Goal: Information Seeking & Learning: Find specific page/section

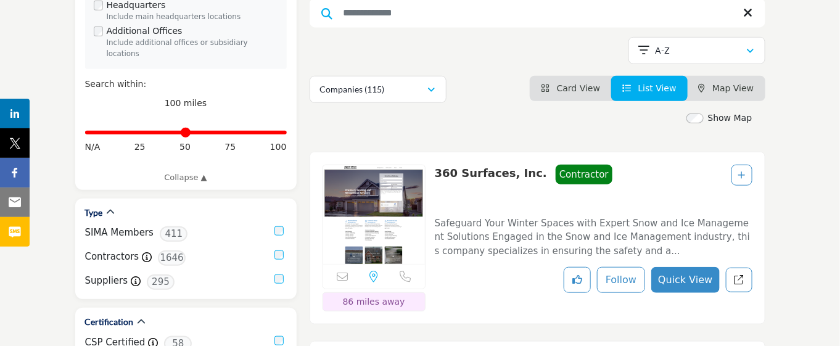
scroll to position [154, 0]
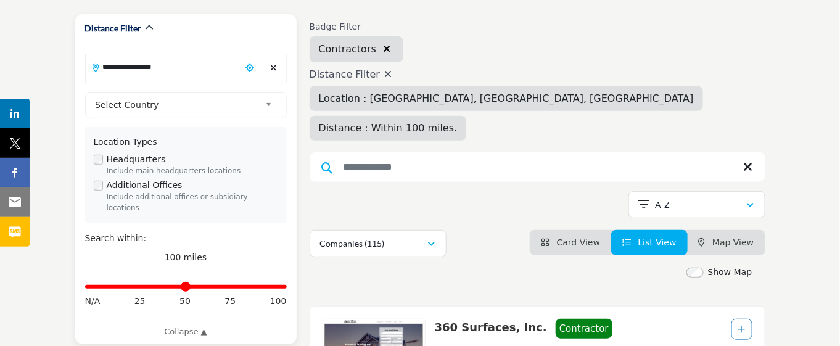
click at [180, 75] on input "**********" at bounding box center [163, 67] width 155 height 24
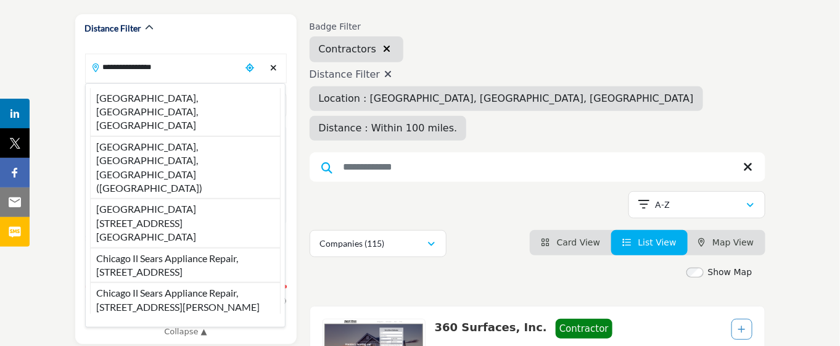
drag, startPoint x: 183, startPoint y: 73, endPoint x: 52, endPoint y: 73, distance: 130.7
paste input "Search Location"
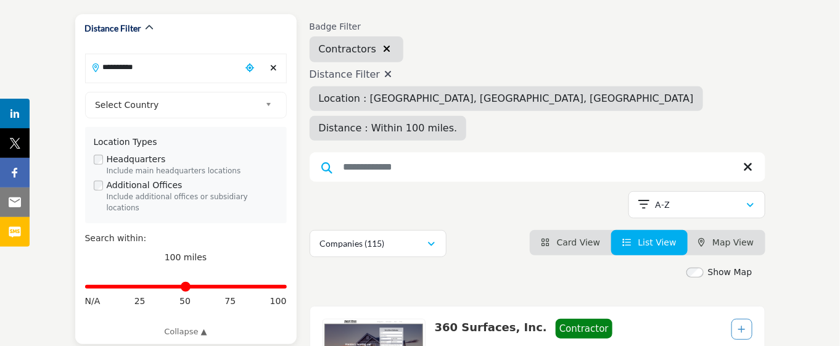
click at [177, 63] on input "**********" at bounding box center [163, 67] width 155 height 24
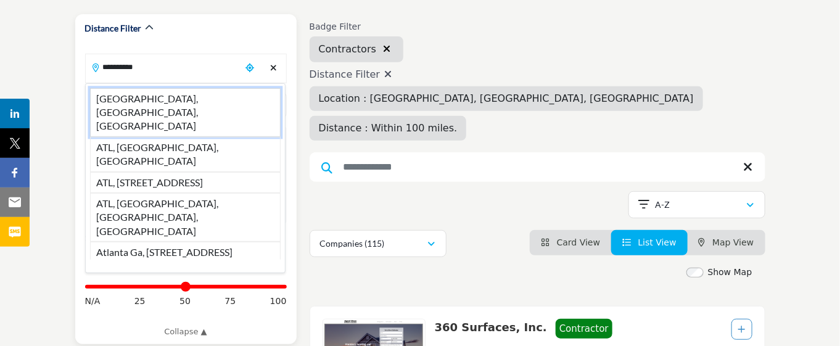
click at [168, 93] on li "Atlanta, GA, USA" at bounding box center [185, 112] width 191 height 49
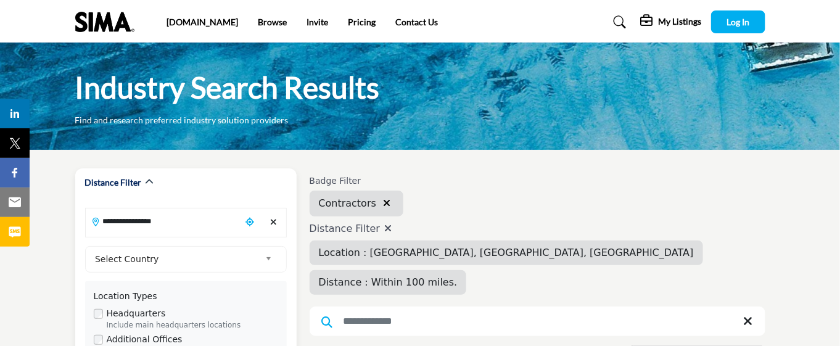
scroll to position [77, 0]
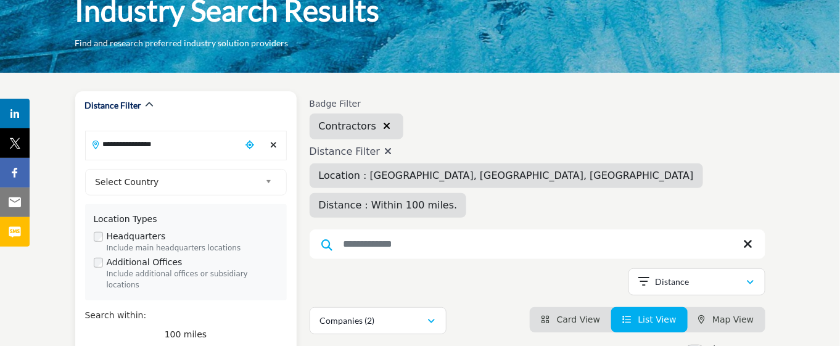
click at [191, 148] on input "**********" at bounding box center [163, 144] width 155 height 24
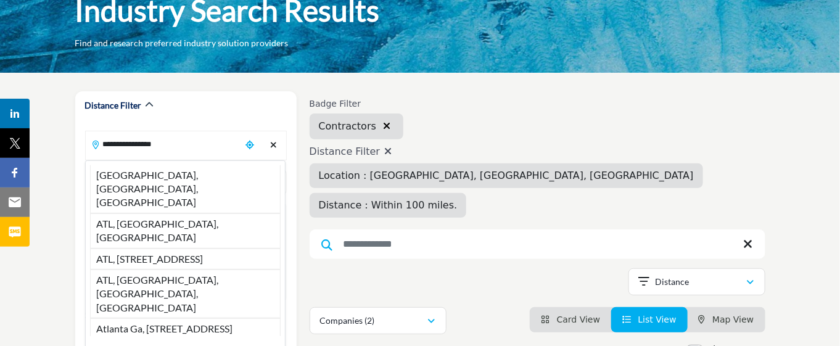
drag, startPoint x: 191, startPoint y: 148, endPoint x: 38, endPoint y: 147, distance: 153.5
paste input "Search Location"
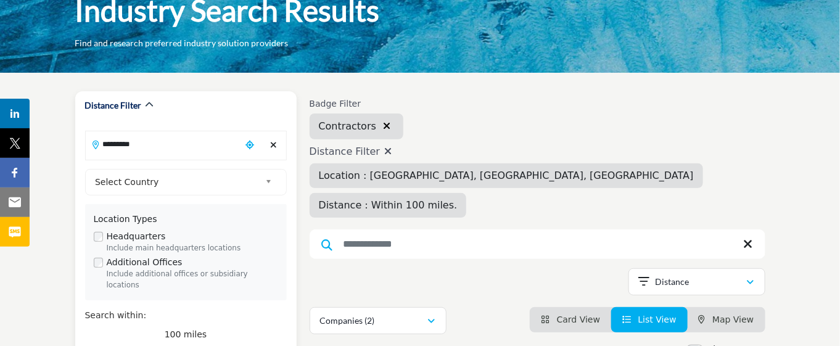
click at [158, 147] on input "*********" at bounding box center [163, 144] width 155 height 24
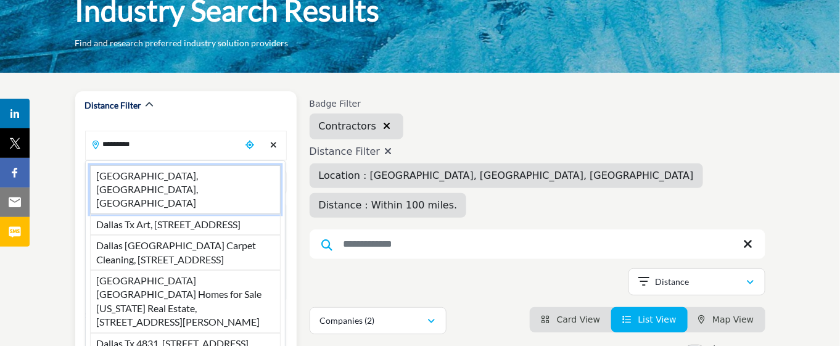
click at [155, 170] on li "Dallas, TX, USA" at bounding box center [185, 189] width 191 height 49
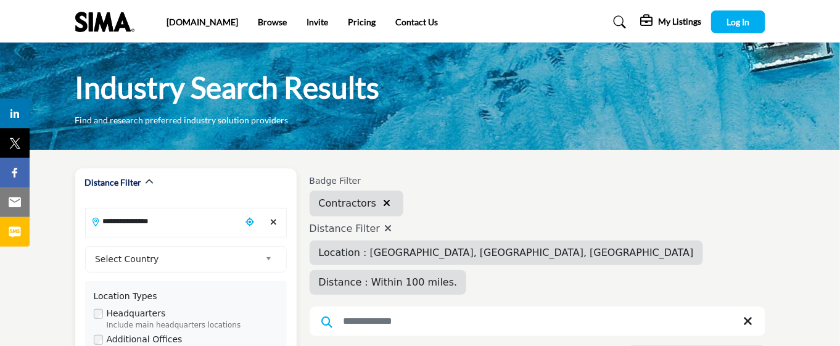
click at [179, 215] on input "**********" at bounding box center [163, 221] width 155 height 24
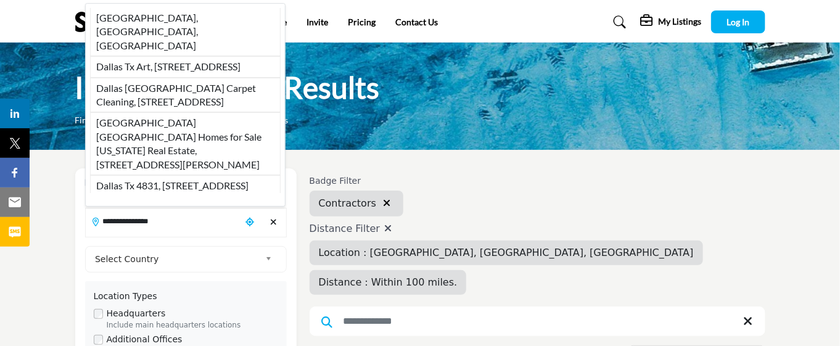
drag, startPoint x: 179, startPoint y: 215, endPoint x: 46, endPoint y: 208, distance: 132.7
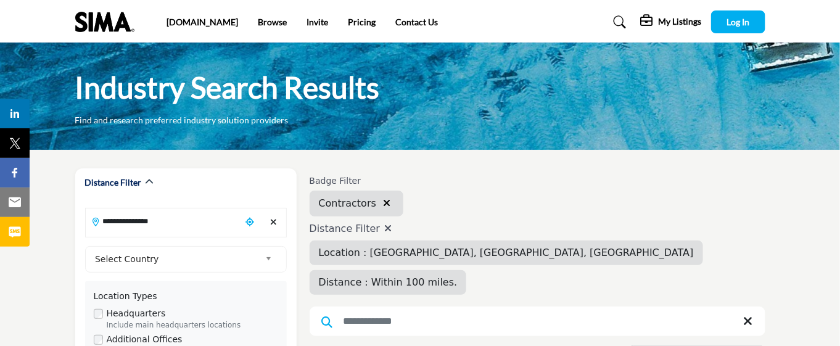
paste input "Search Location"
click at [174, 224] on input "*********" at bounding box center [163, 221] width 155 height 24
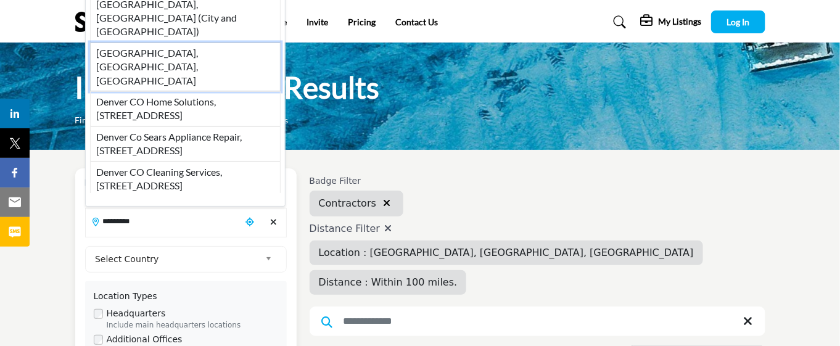
click at [186, 75] on li "Denver, CO, USA" at bounding box center [185, 67] width 191 height 49
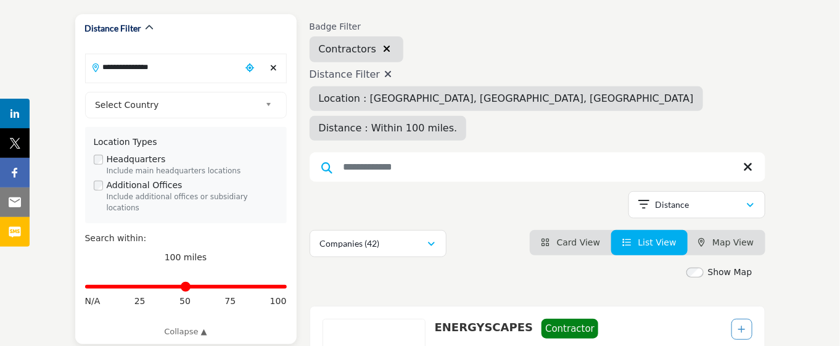
scroll to position [77, 0]
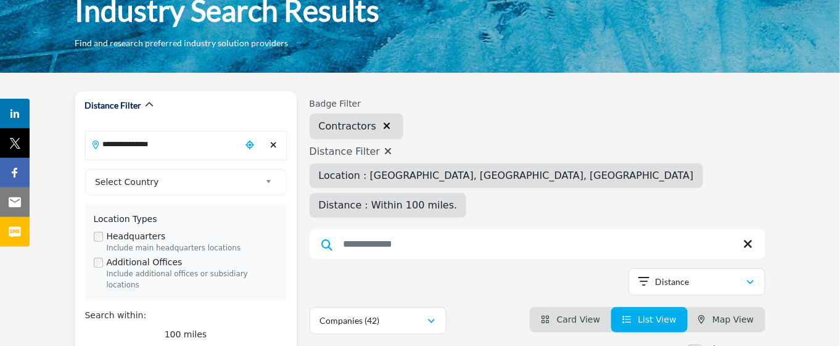
click at [199, 150] on input "**********" at bounding box center [163, 144] width 155 height 24
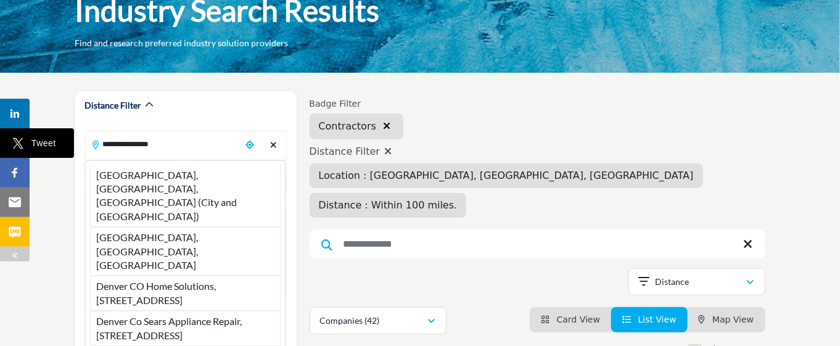
drag, startPoint x: 199, startPoint y: 150, endPoint x: 22, endPoint y: 148, distance: 177.0
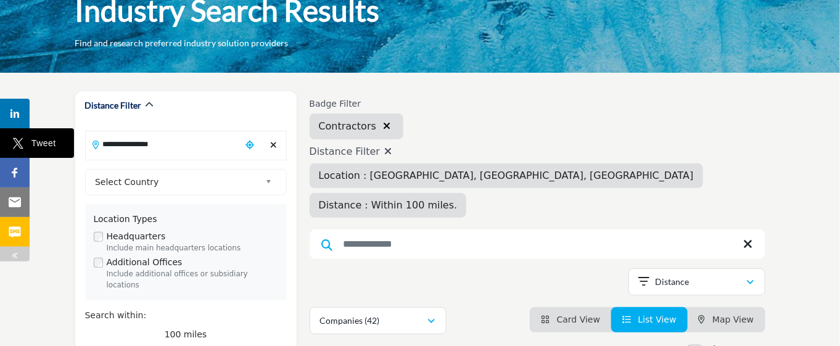
paste input "Search Location"
click at [209, 149] on input "**********" at bounding box center [163, 144] width 155 height 24
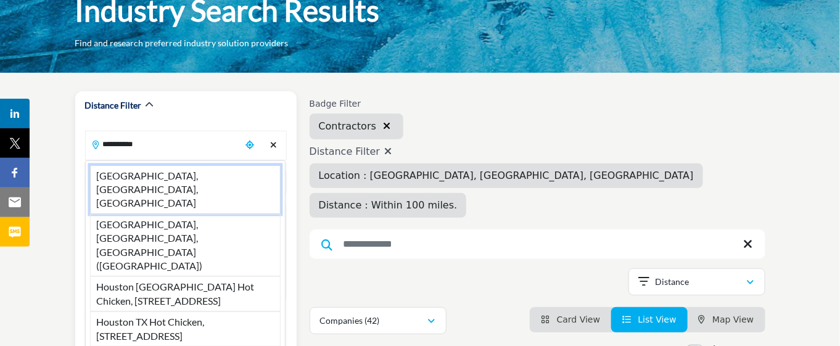
click at [200, 170] on li "Houston, TX, USA" at bounding box center [185, 189] width 191 height 49
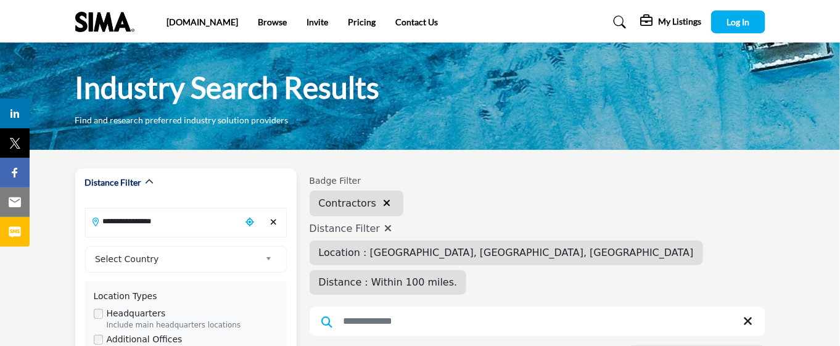
click at [196, 218] on input "**********" at bounding box center [163, 221] width 155 height 24
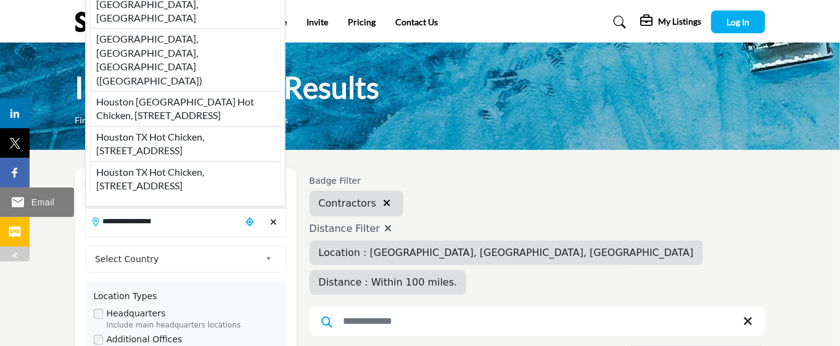
drag, startPoint x: 194, startPoint y: 215, endPoint x: 0, endPoint y: 201, distance: 194.7
paste input "Search Location"
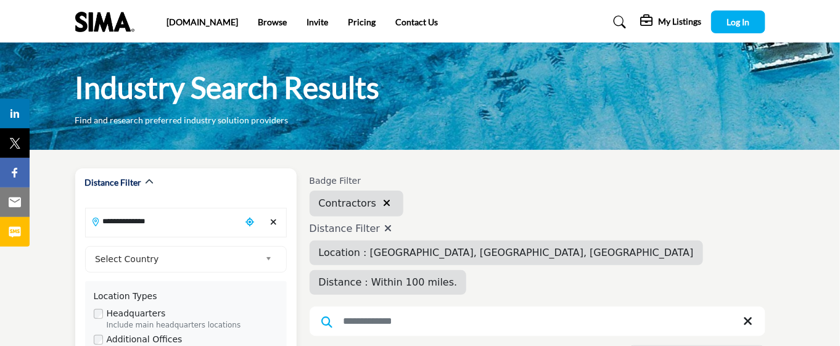
click at [193, 227] on input "**********" at bounding box center [163, 221] width 155 height 24
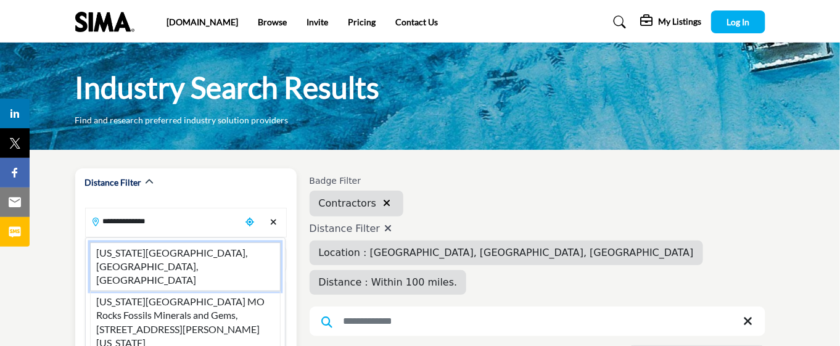
click at [181, 253] on li "Kansas City, MO, USA" at bounding box center [185, 266] width 191 height 49
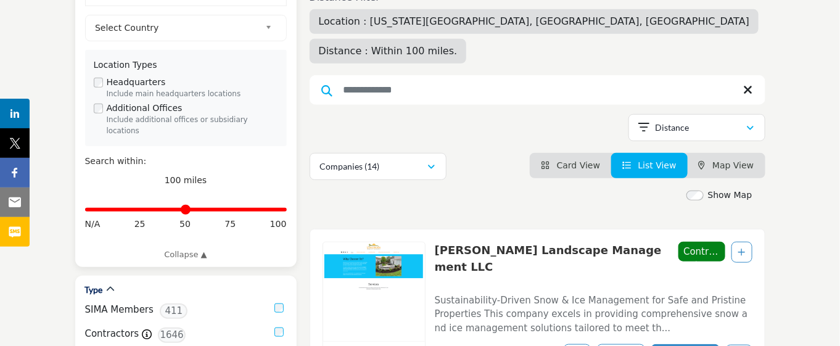
scroll to position [77, 0]
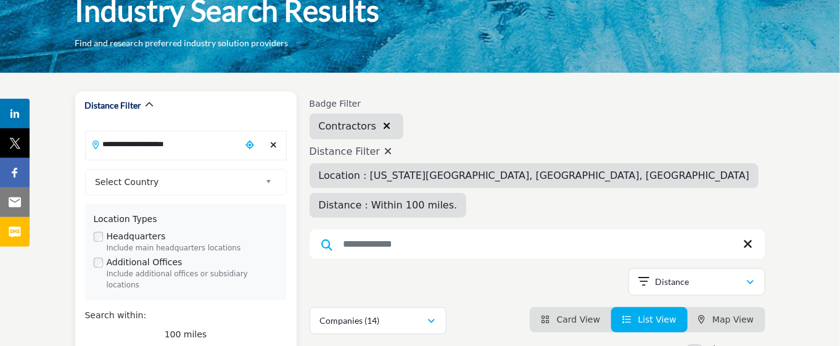
click at [214, 150] on input "**********" at bounding box center [163, 144] width 155 height 24
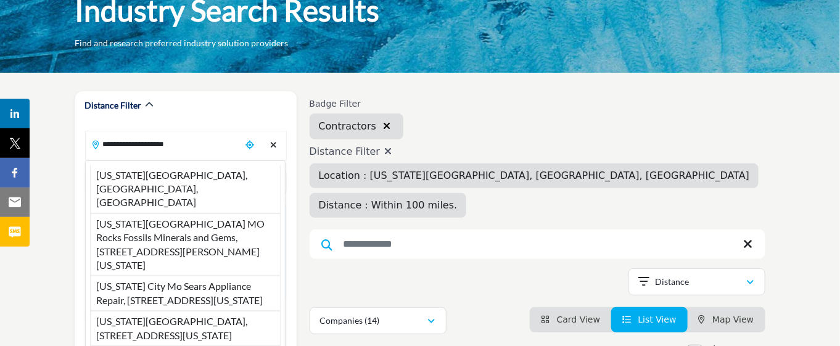
drag, startPoint x: 213, startPoint y: 148, endPoint x: 44, endPoint y: 138, distance: 168.6
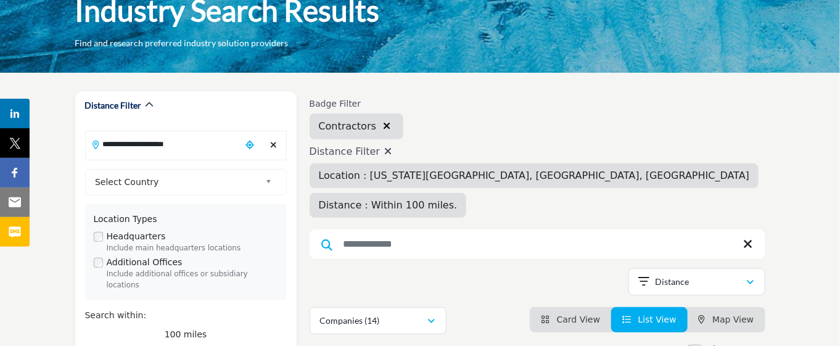
paste input "Search Location"
click at [180, 147] on input "**********" at bounding box center [163, 144] width 155 height 24
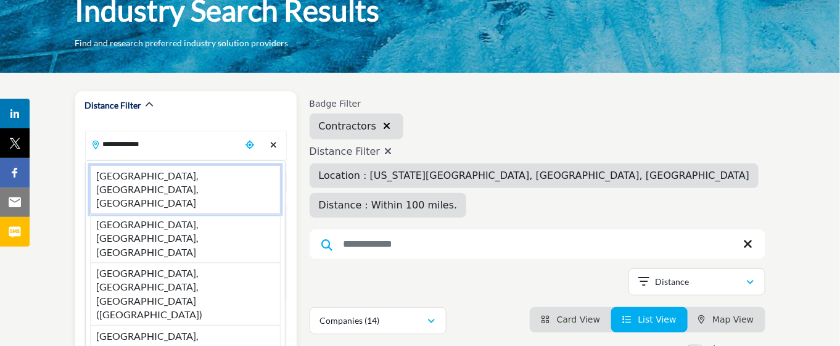
click at [181, 174] on li "Las Vegas, NV, USA" at bounding box center [185, 189] width 191 height 49
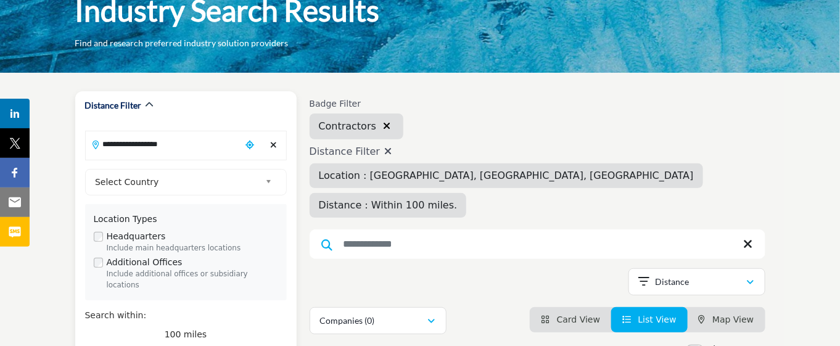
click at [211, 146] on input "**********" at bounding box center [163, 144] width 155 height 24
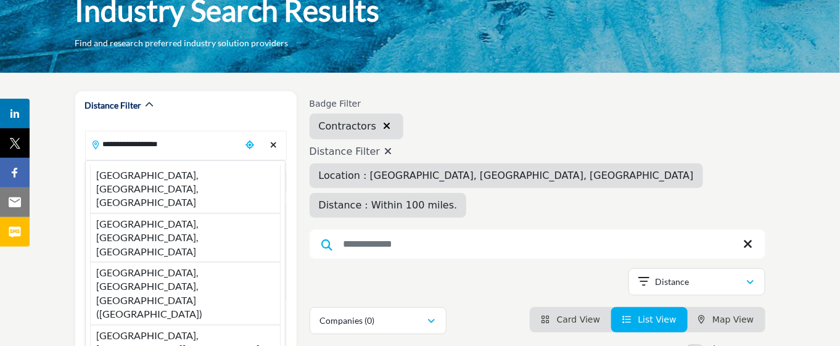
drag, startPoint x: 211, startPoint y: 146, endPoint x: 60, endPoint y: 142, distance: 151.1
paste input "Search Location"
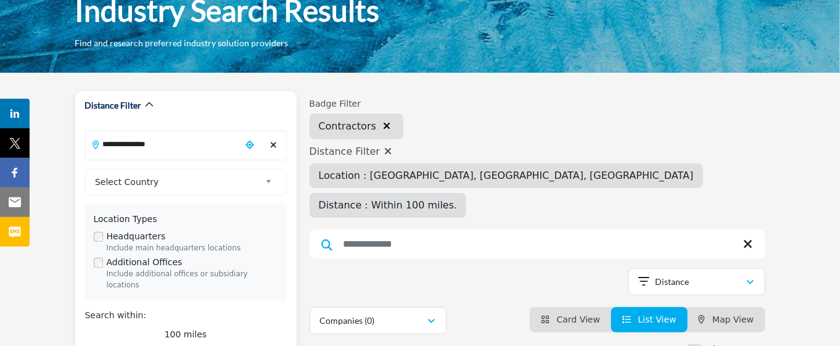
click at [149, 153] on input "**********" at bounding box center [163, 144] width 155 height 24
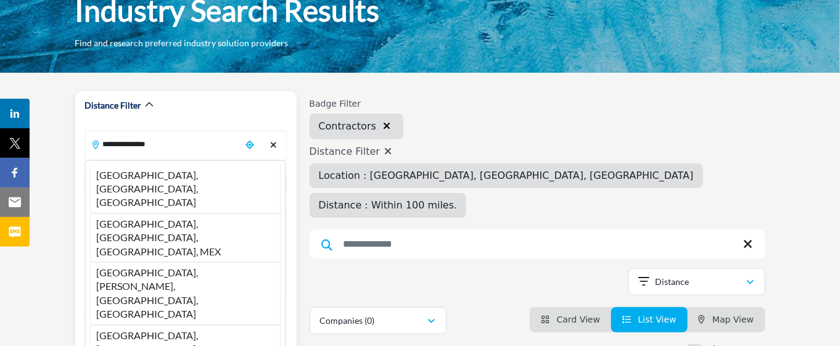
click at [155, 181] on li "Los Angeles, CA, USA" at bounding box center [185, 189] width 191 height 48
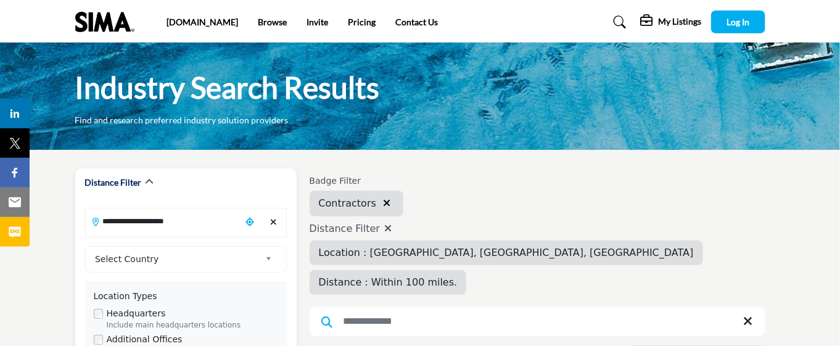
click at [195, 227] on input "**********" at bounding box center [163, 221] width 155 height 24
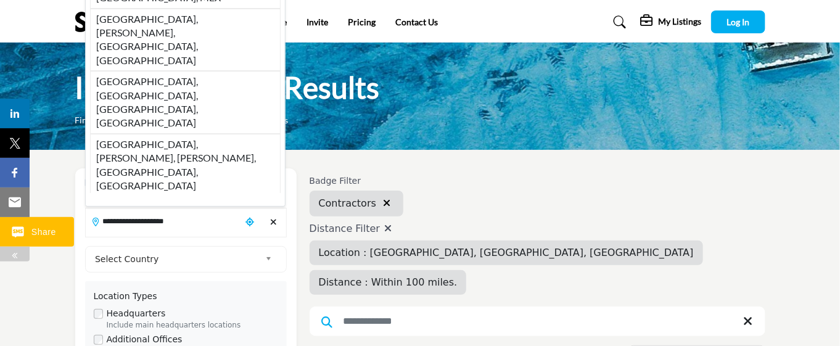
drag, startPoint x: 206, startPoint y: 228, endPoint x: 12, endPoint y: 219, distance: 193.8
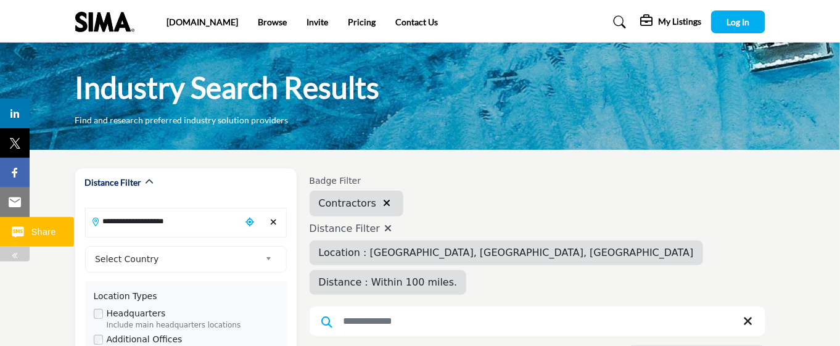
paste input "Search Location"
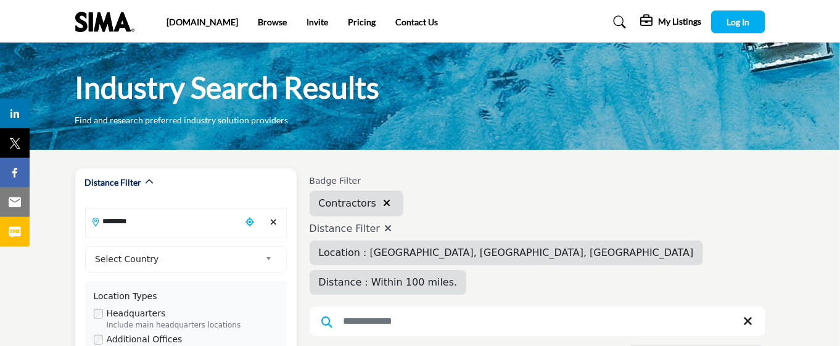
click at [183, 226] on input "********" at bounding box center [163, 221] width 155 height 24
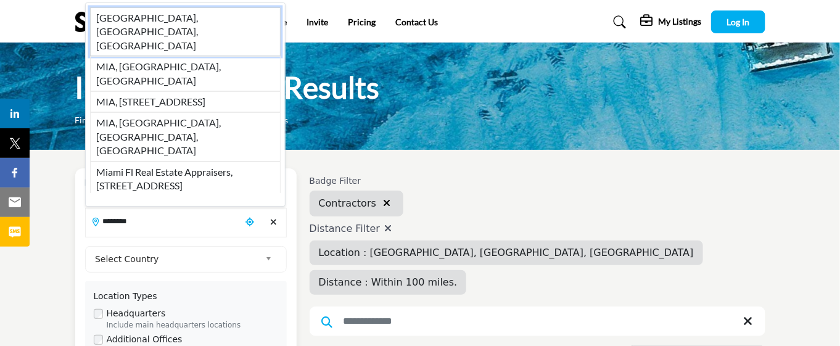
click at [174, 56] on li "Miami, FL, USA" at bounding box center [185, 31] width 191 height 49
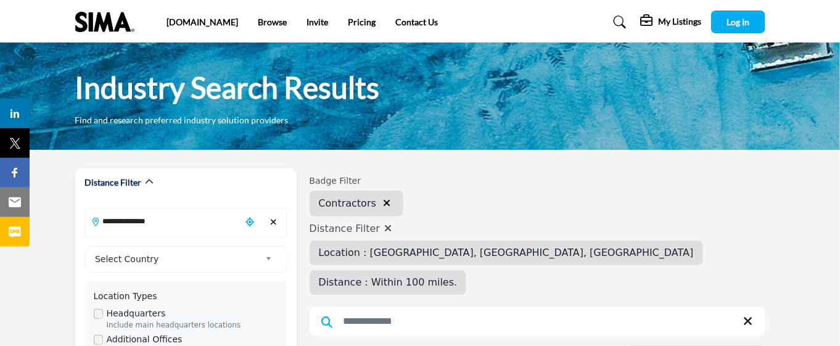
click at [181, 228] on input "**********" at bounding box center [163, 221] width 155 height 24
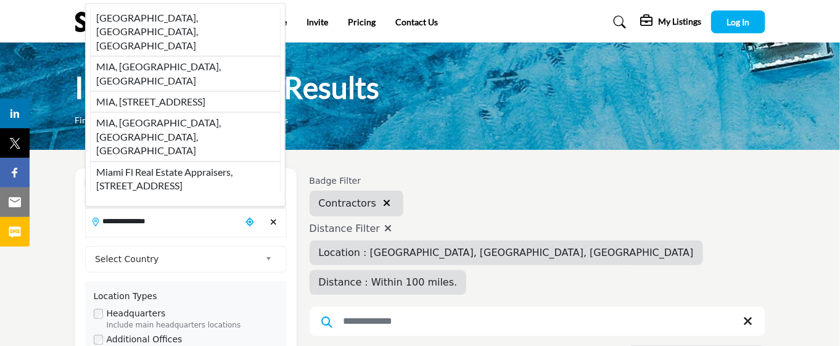
drag, startPoint x: 181, startPoint y: 228, endPoint x: 49, endPoint y: 231, distance: 131.4
paste input "Search Location"
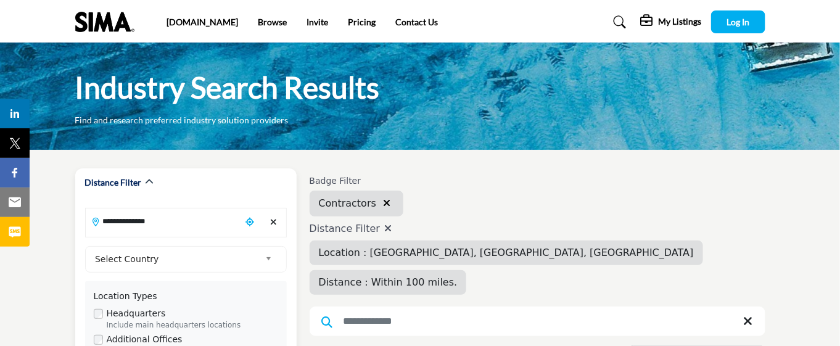
click at [167, 224] on input "**********" at bounding box center [163, 221] width 155 height 24
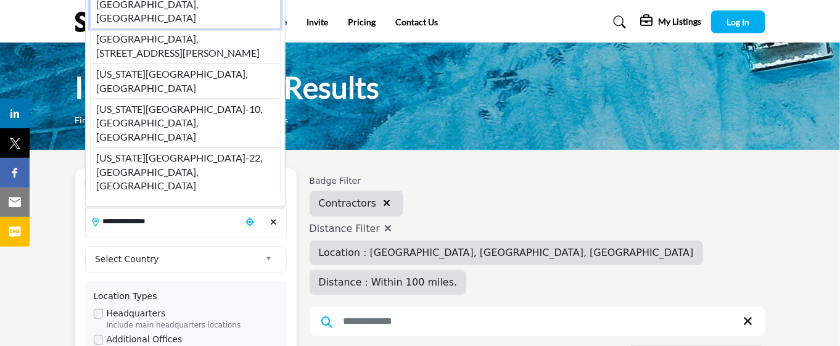
click at [190, 28] on li "Minneapolis, MN, USA" at bounding box center [185, 4] width 191 height 49
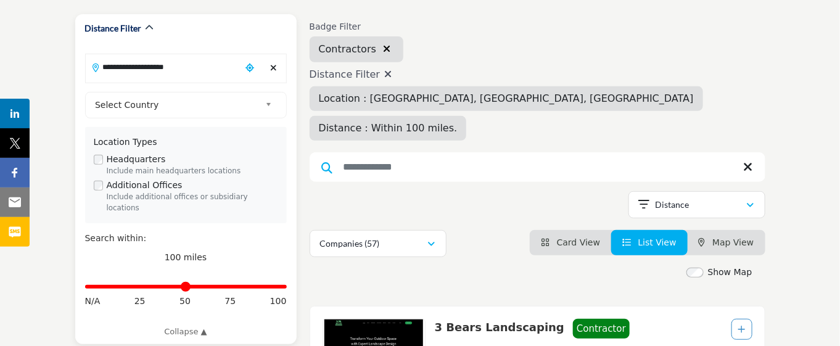
scroll to position [231, 0]
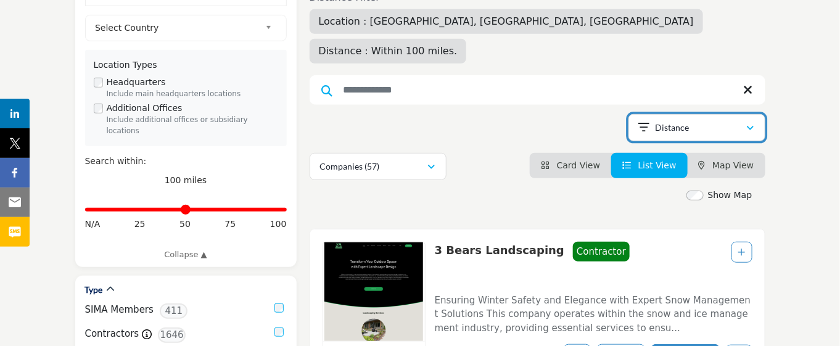
click at [740, 120] on div "Distance" at bounding box center [692, 127] width 107 height 15
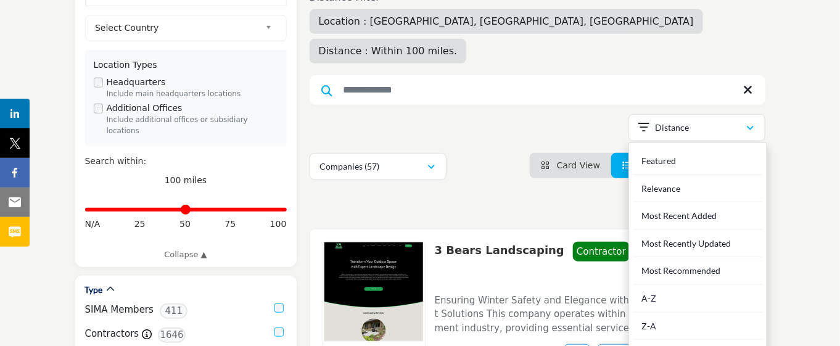
click at [689, 285] on div "A-Z" at bounding box center [697, 299] width 129 height 28
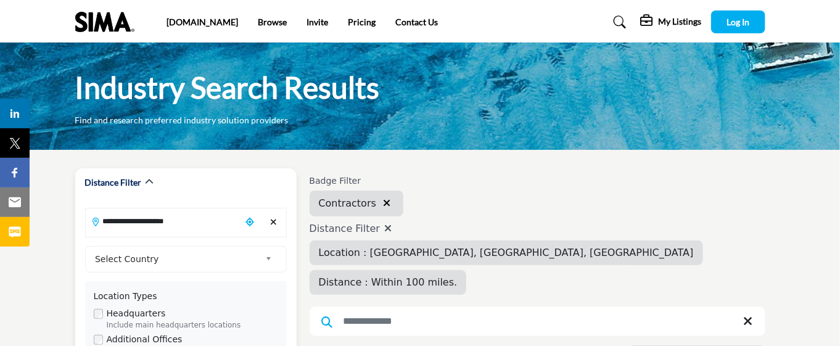
click at [210, 229] on input "**********" at bounding box center [163, 221] width 155 height 24
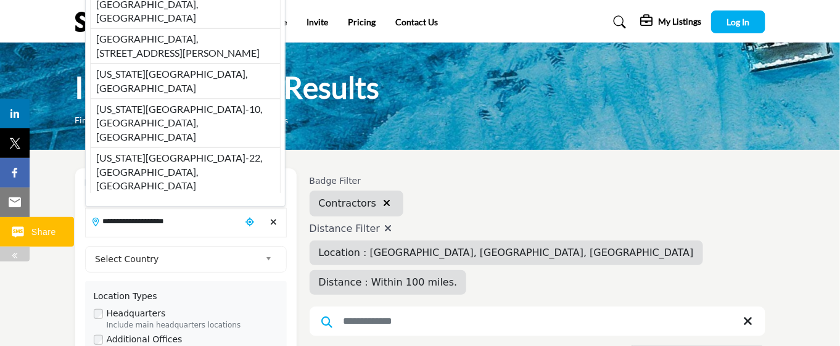
drag, startPoint x: 194, startPoint y: 224, endPoint x: 28, endPoint y: 231, distance: 166.0
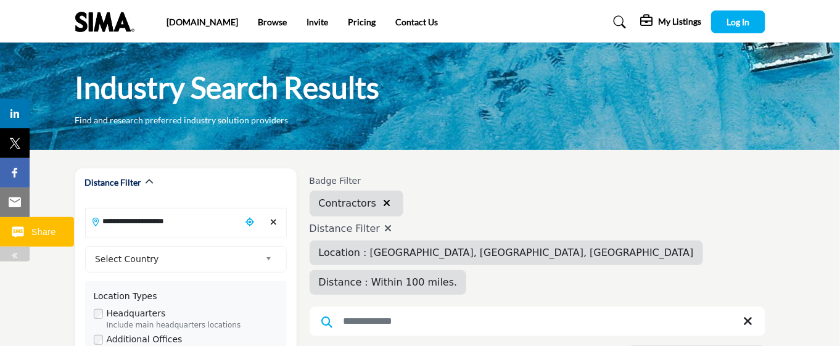
paste input "Search Location"
click at [183, 223] on input "**********" at bounding box center [163, 221] width 155 height 24
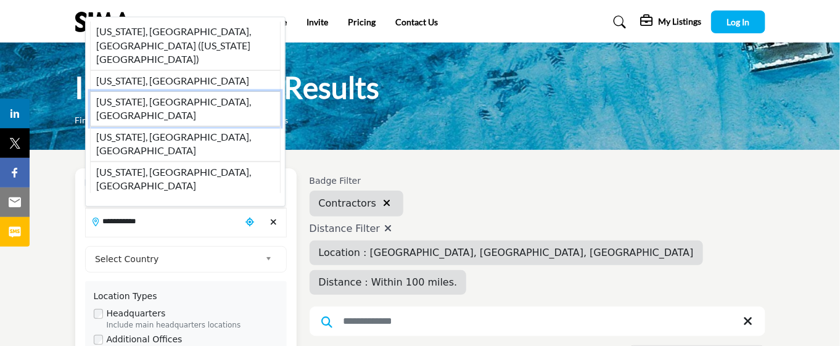
click at [210, 126] on li "New York, NY, USA" at bounding box center [185, 108] width 191 height 35
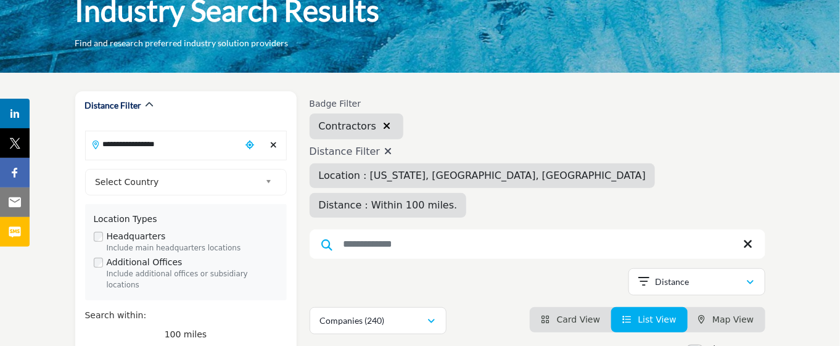
scroll to position [154, 0]
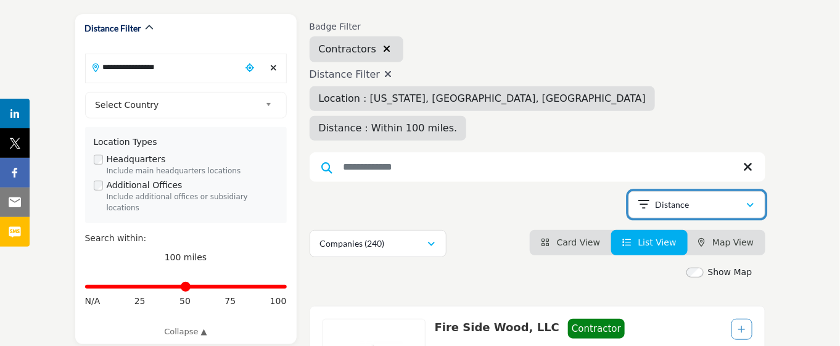
click at [728, 197] on div "Distance" at bounding box center [692, 204] width 107 height 15
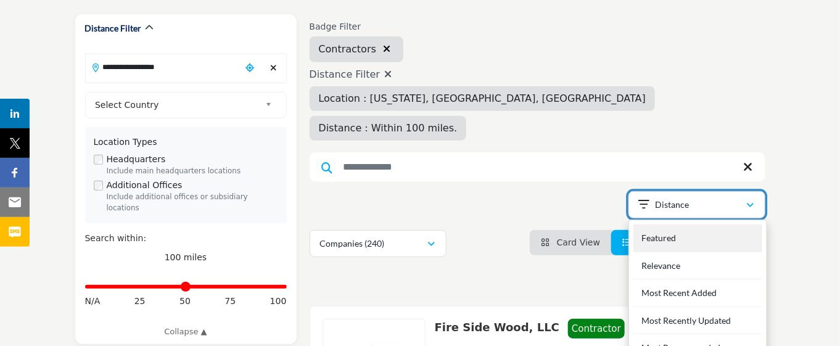
scroll to position [231, 0]
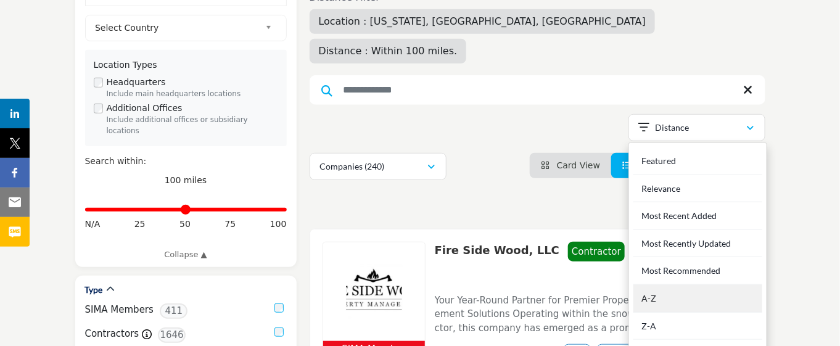
click at [679, 285] on div "A-Z" at bounding box center [697, 299] width 129 height 28
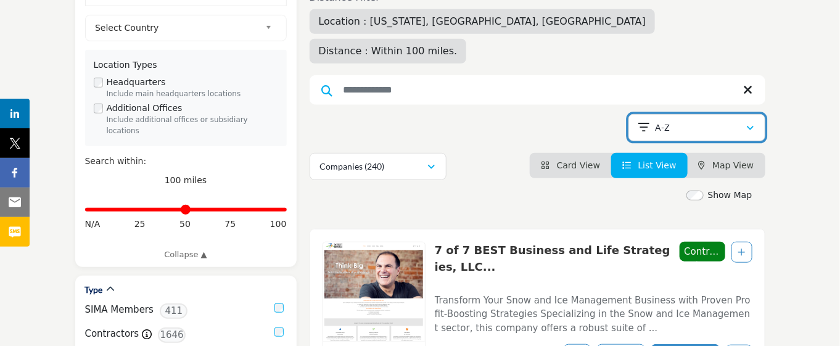
click at [760, 114] on button "A-Z" at bounding box center [696, 127] width 137 height 27
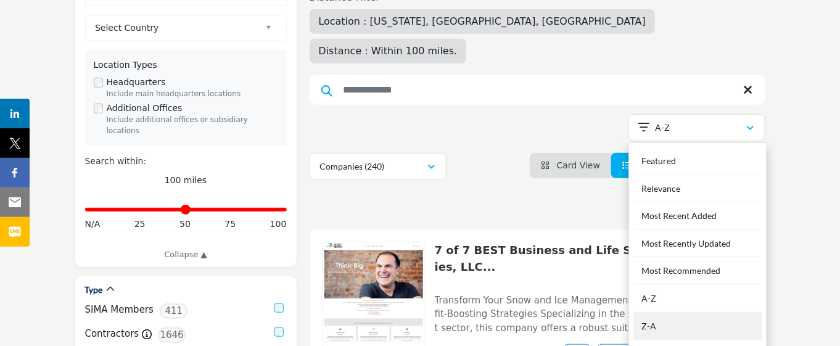
click at [693, 313] on div "Z-A" at bounding box center [697, 327] width 129 height 28
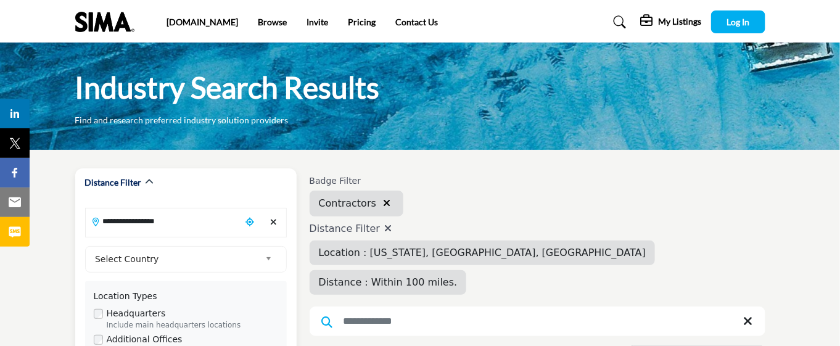
click at [198, 222] on input "**********" at bounding box center [163, 221] width 155 height 24
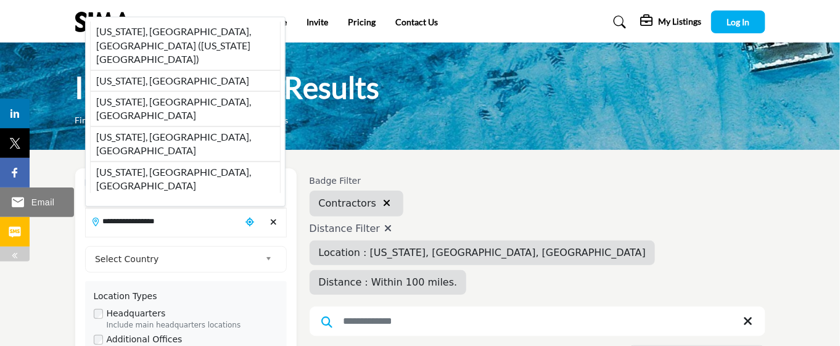
drag, startPoint x: 191, startPoint y: 221, endPoint x: 0, endPoint y: 213, distance: 191.3
paste input "Search Location"
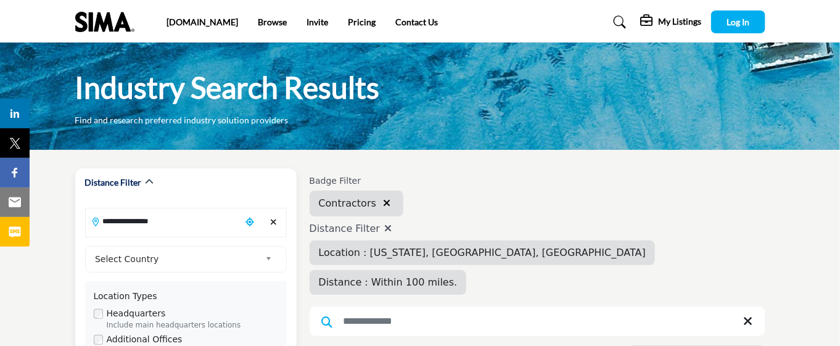
click at [178, 220] on input "**********" at bounding box center [163, 221] width 155 height 24
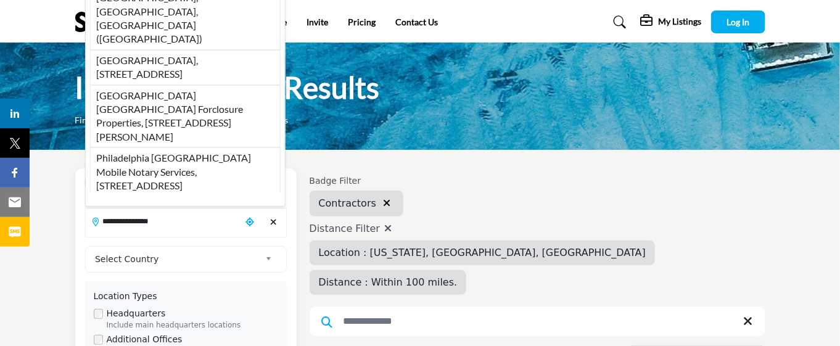
click at [179, 31] on div "sima.org Browse Invite Pricing Contact Us" at bounding box center [419, 21] width 703 height 23
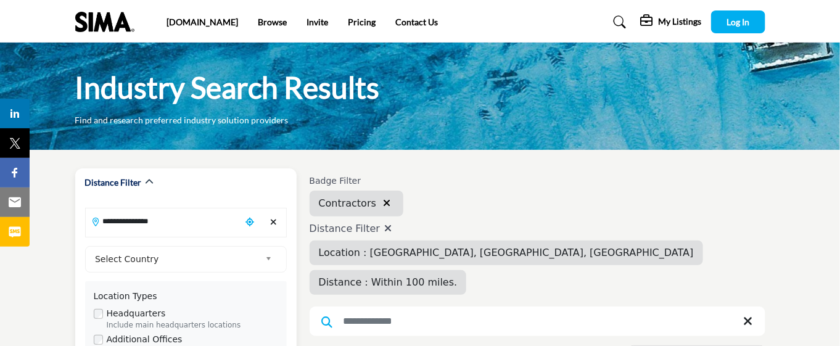
type input "**********"
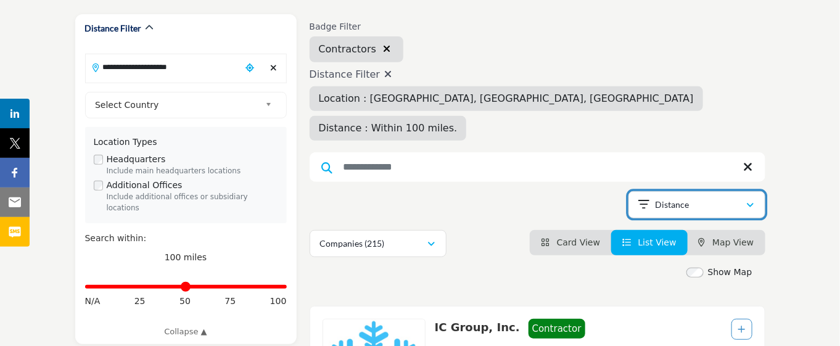
click at [704, 191] on button "Distance" at bounding box center [696, 204] width 137 height 27
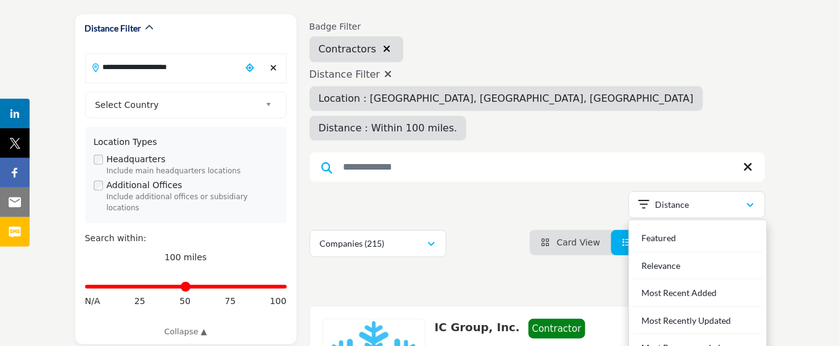
click at [545, 266] on div "Show Map Map is currently hidden. Toggle the switch above to show the map. No m…" at bounding box center [531, 275] width 456 height 18
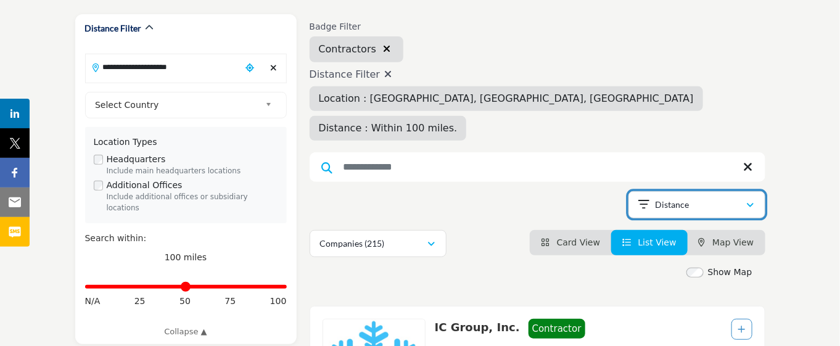
click at [743, 197] on div "Distance" at bounding box center [692, 204] width 107 height 15
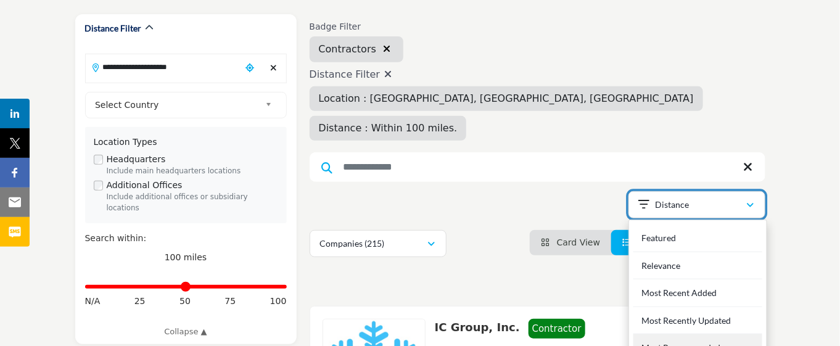
scroll to position [308, 0]
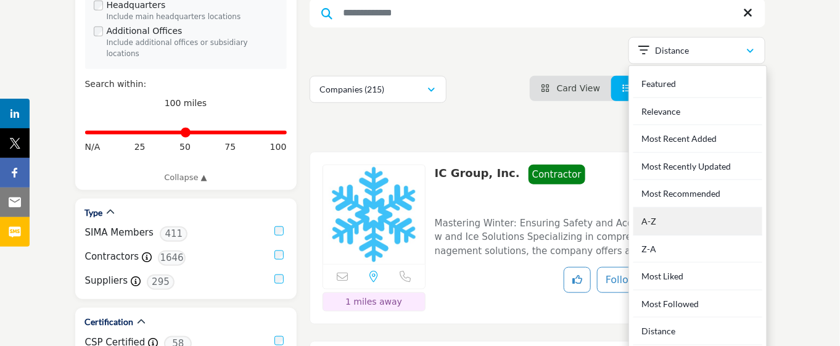
click at [699, 214] on div "A-Z" at bounding box center [697, 222] width 129 height 28
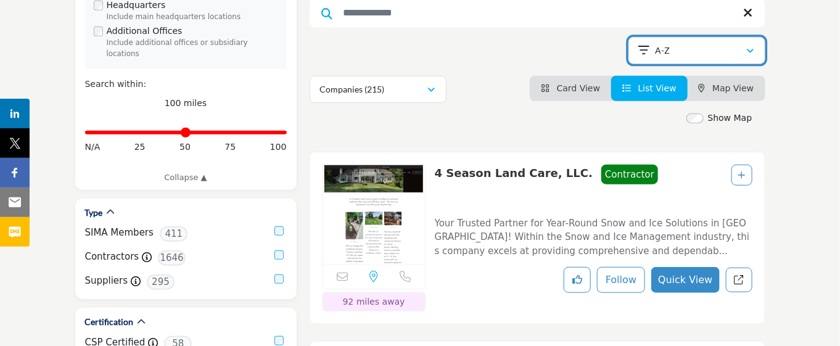
click at [721, 43] on div "A-Z" at bounding box center [692, 50] width 107 height 15
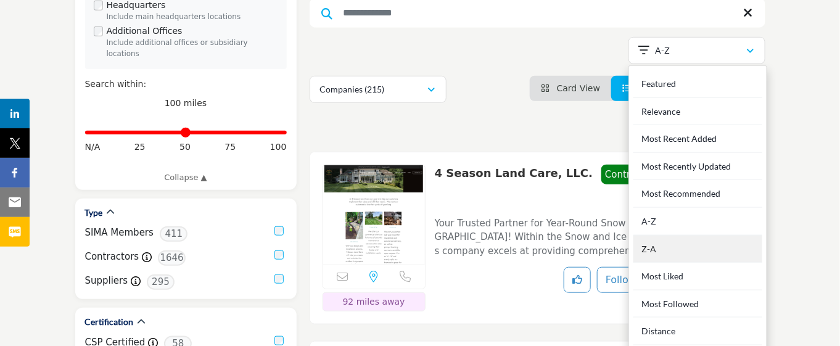
click at [663, 236] on div "Z-A" at bounding box center [697, 250] width 129 height 28
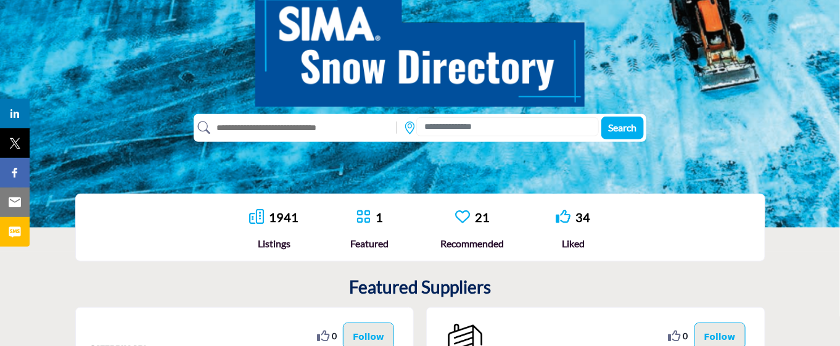
scroll to position [231, 0]
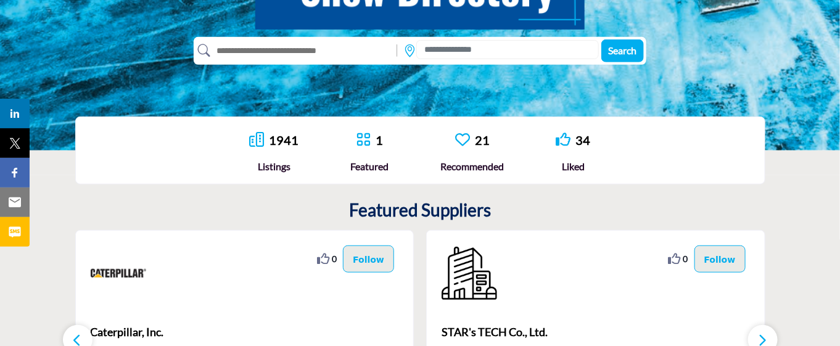
click at [270, 144] on link "1941" at bounding box center [284, 140] width 30 height 15
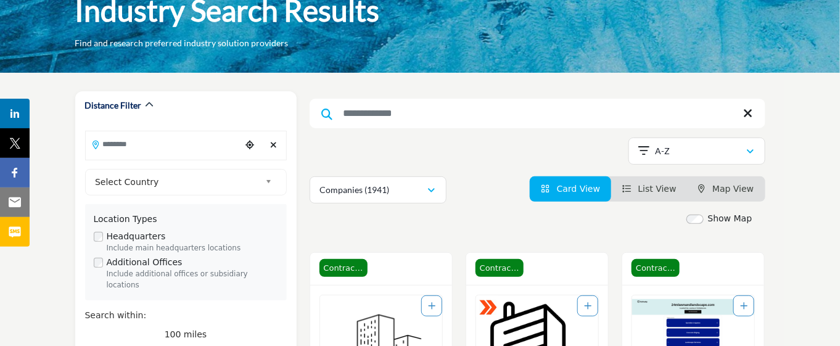
scroll to position [154, 0]
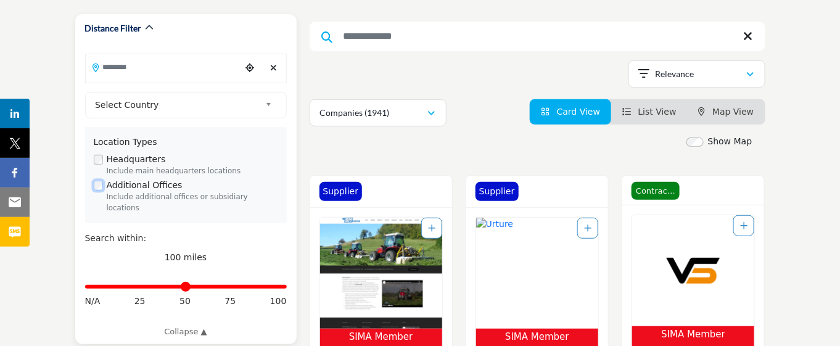
scroll to position [385, 0]
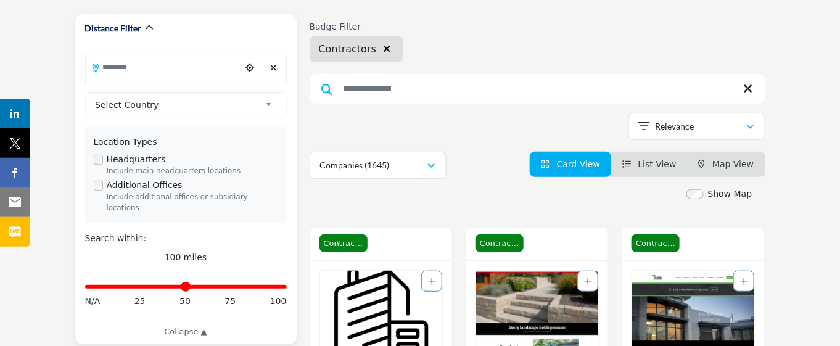
scroll to position [77, 0]
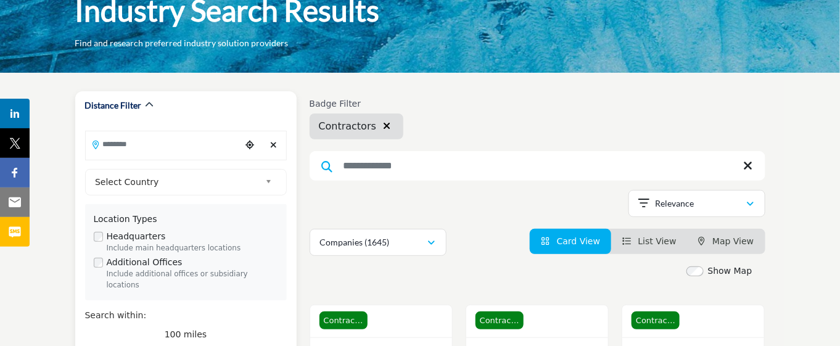
click at [189, 146] on input "Search Location" at bounding box center [163, 144] width 155 height 24
paste input "**********"
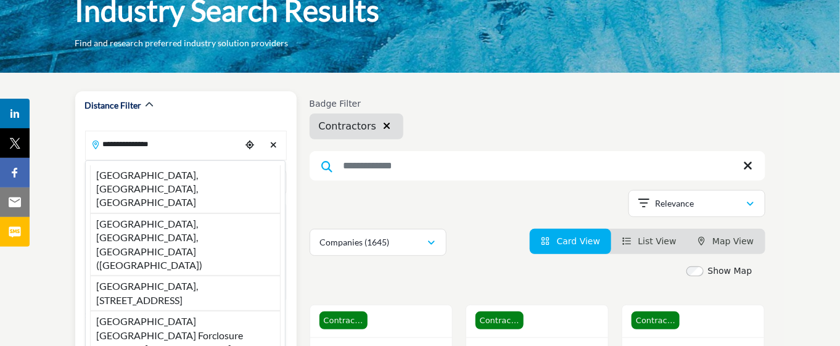
click at [189, 146] on input "**********" at bounding box center [163, 144] width 155 height 24
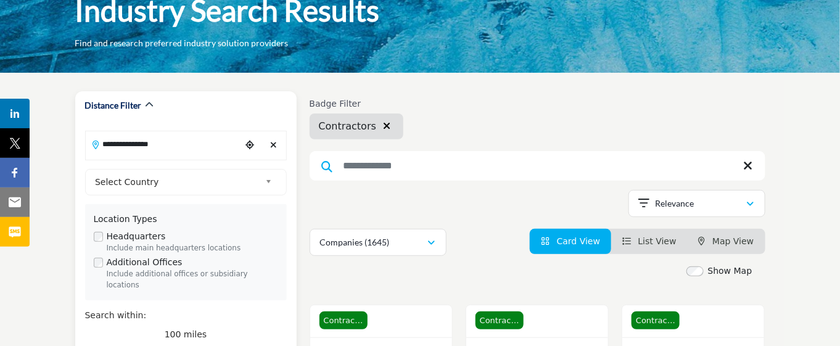
click at [189, 146] on input "**********" at bounding box center [163, 144] width 155 height 24
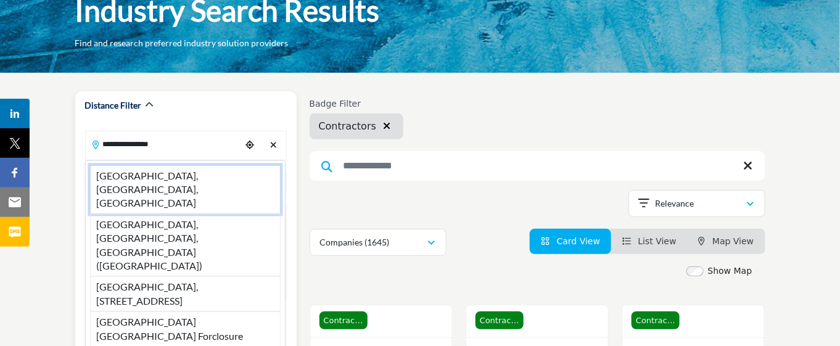
click at [191, 170] on li "Philadelphia, PA, USA" at bounding box center [185, 189] width 191 height 49
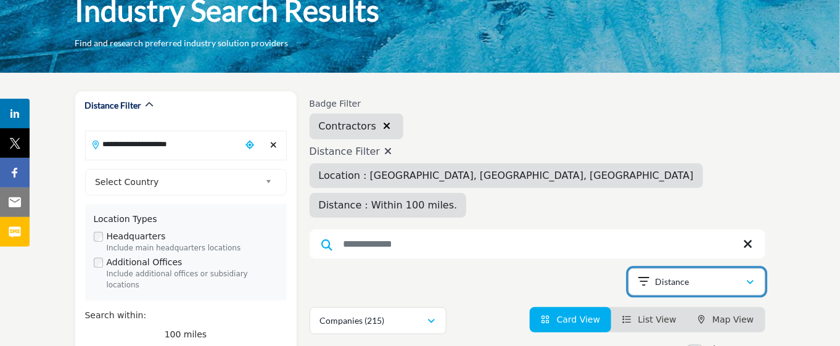
click at [728, 274] on div "Distance" at bounding box center [692, 281] width 107 height 15
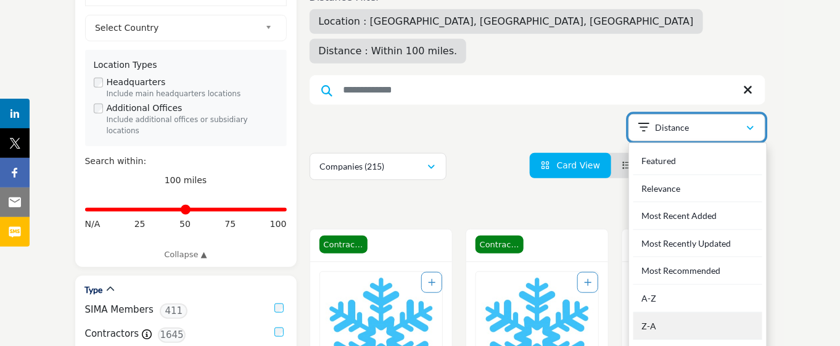
scroll to position [308, 0]
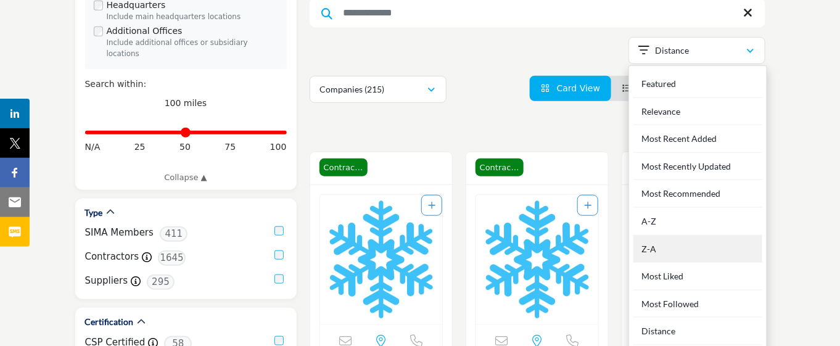
click at [712, 236] on div "Z-A" at bounding box center [697, 250] width 129 height 28
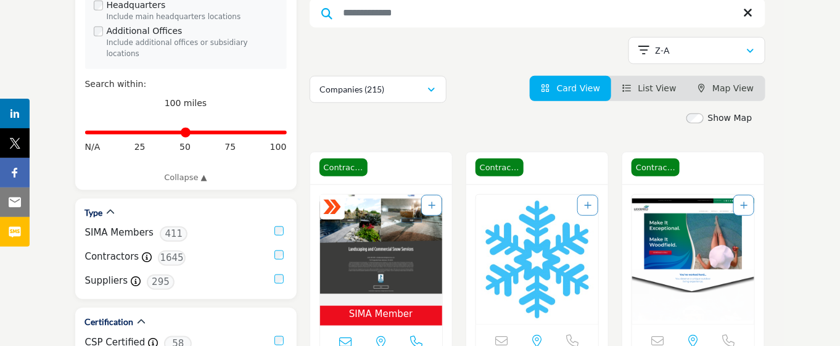
click at [657, 83] on span "List View" at bounding box center [657, 88] width 38 height 10
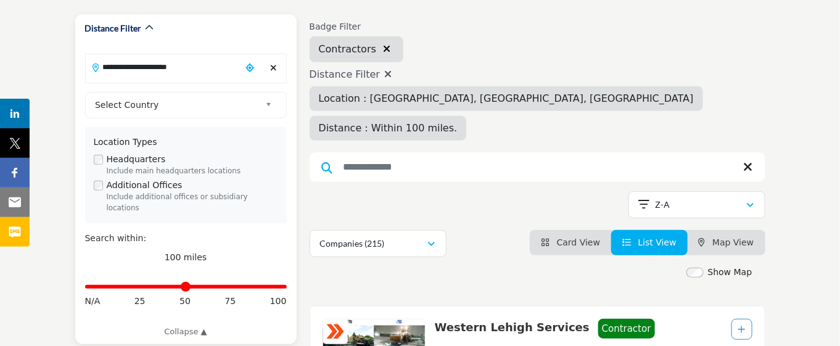
scroll to position [77, 0]
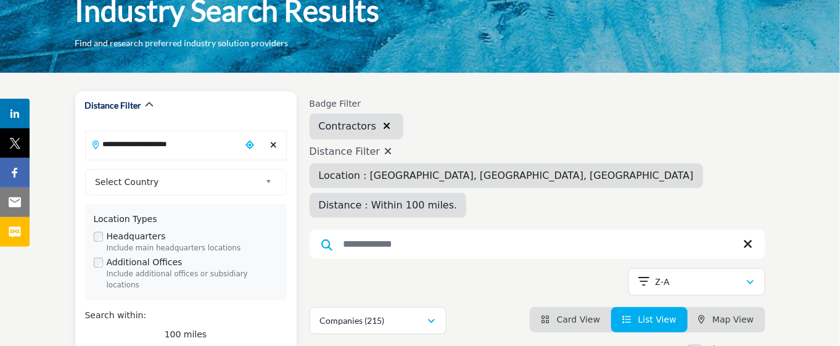
click at [221, 145] on input "**********" at bounding box center [163, 144] width 155 height 24
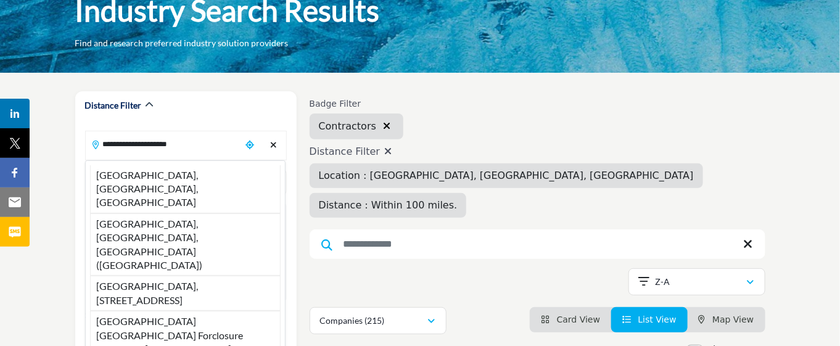
drag, startPoint x: 215, startPoint y: 146, endPoint x: 47, endPoint y: 142, distance: 168.4
paste input "Search Location"
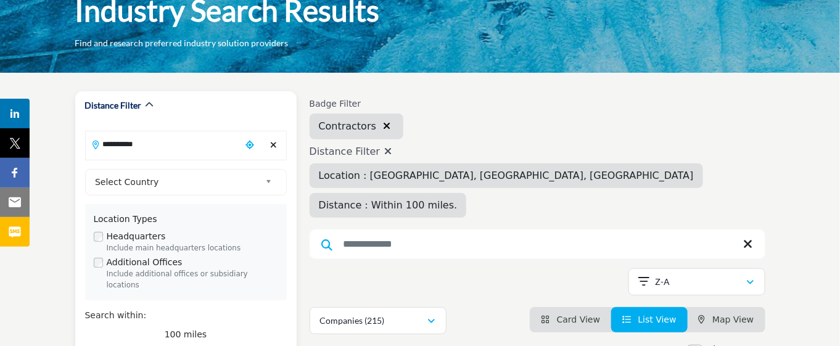
click at [121, 147] on input "**********" at bounding box center [163, 144] width 155 height 24
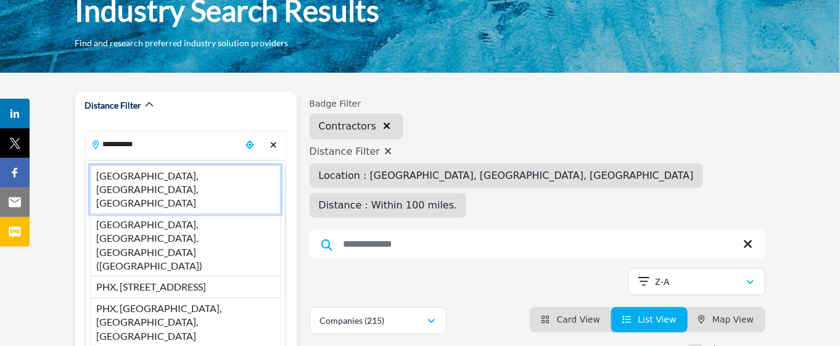
click at [142, 173] on li "Phoenix, AZ, USA" at bounding box center [185, 189] width 191 height 49
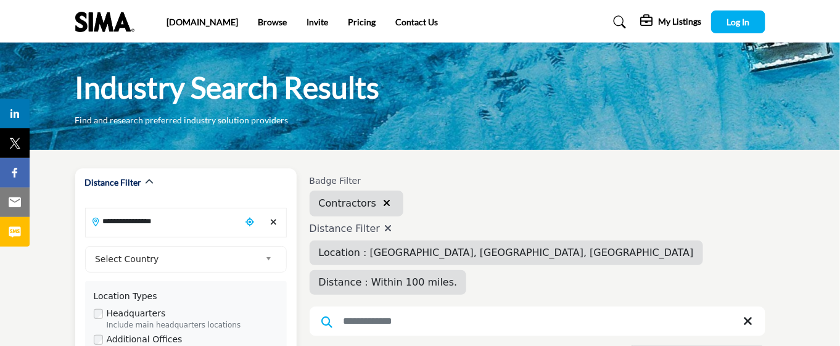
click at [195, 228] on input "**********" at bounding box center [163, 221] width 155 height 24
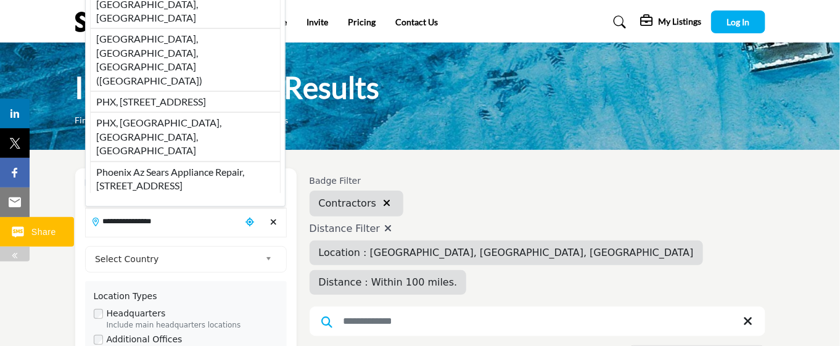
drag, startPoint x: 195, startPoint y: 226, endPoint x: 10, endPoint y: 227, distance: 185.6
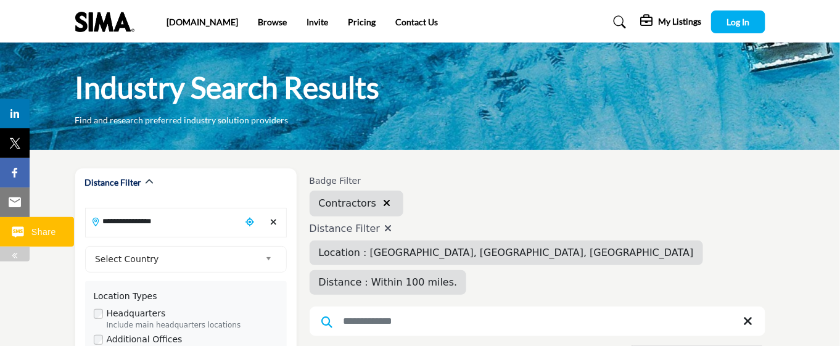
paste input "Search Location"
click at [183, 223] on input "**********" at bounding box center [163, 221] width 155 height 24
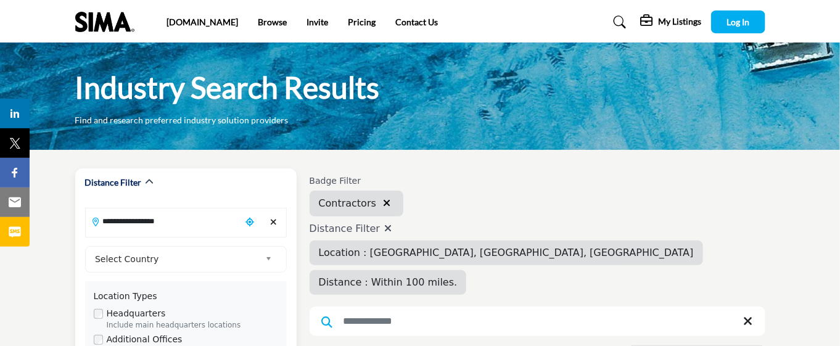
scroll to position [77, 0]
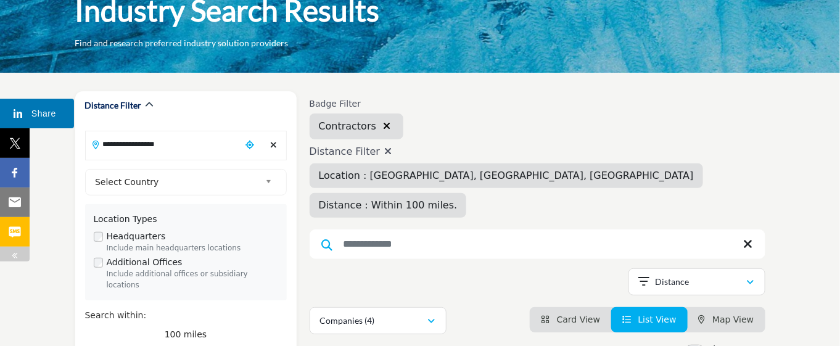
drag, startPoint x: 199, startPoint y: 154, endPoint x: 22, endPoint y: 125, distance: 179.8
paste input "Search Location"
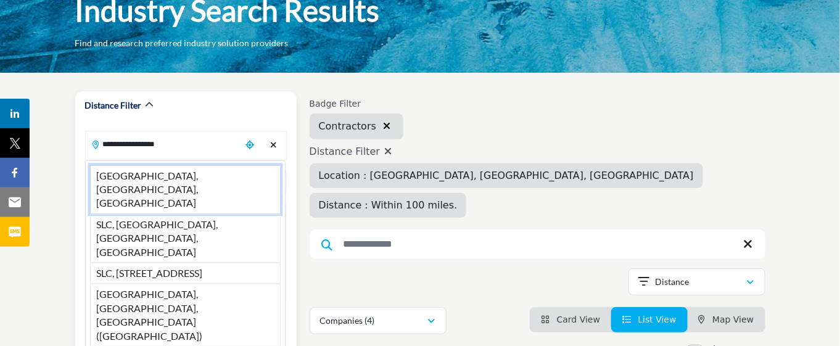
click at [170, 174] on li "Salt Lake City, UT, USA" at bounding box center [185, 189] width 191 height 49
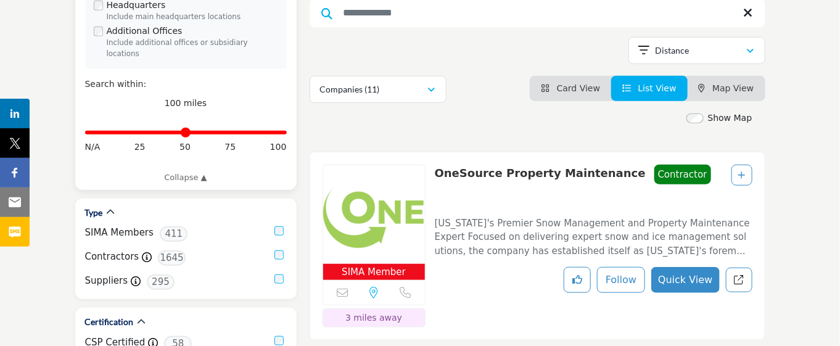
scroll to position [231, 0]
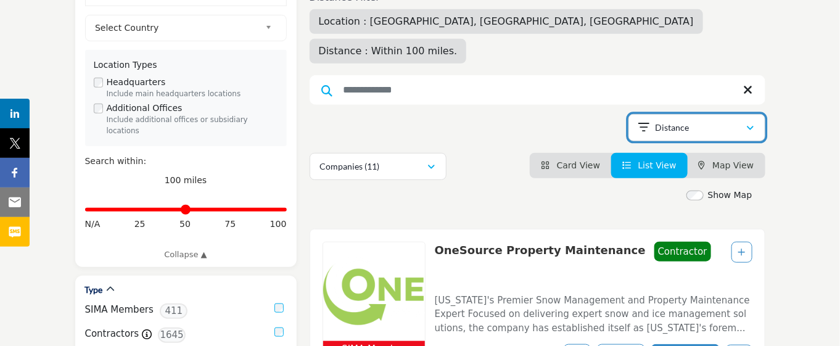
click at [709, 120] on div "Distance" at bounding box center [692, 127] width 107 height 15
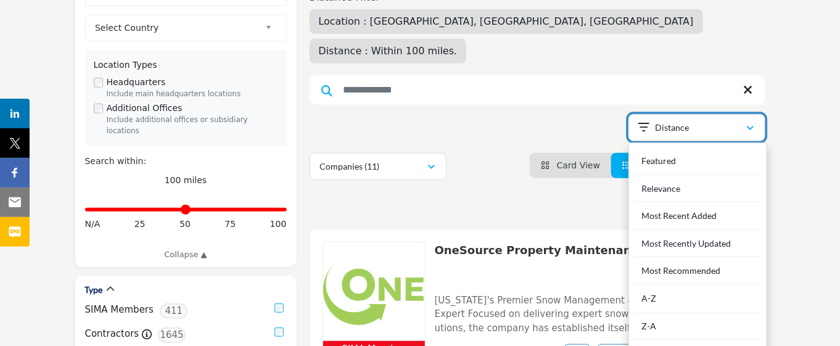
scroll to position [385, 0]
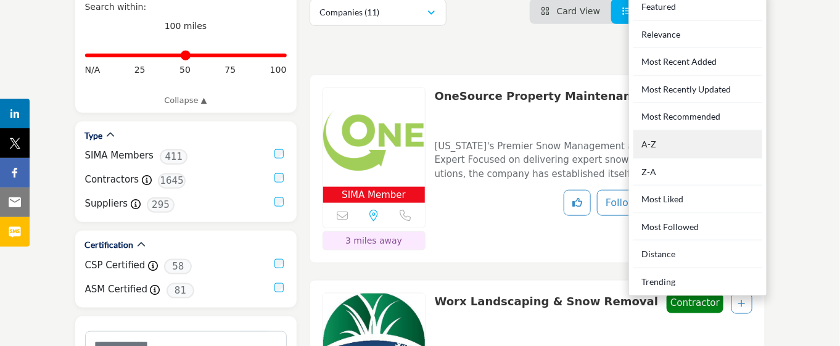
click at [684, 131] on div "A-Z" at bounding box center [697, 145] width 129 height 28
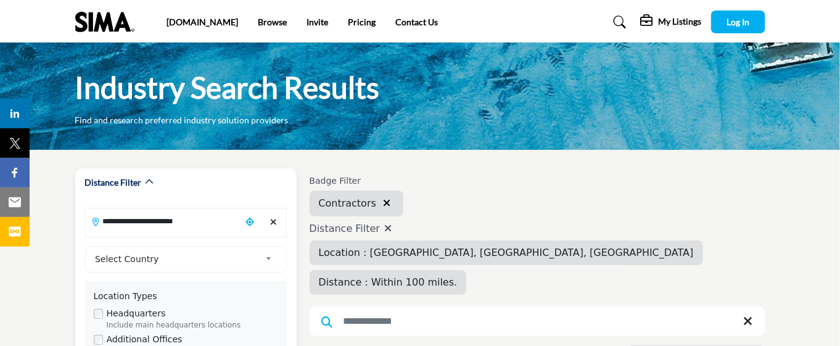
click at [214, 228] on input "**********" at bounding box center [163, 221] width 155 height 24
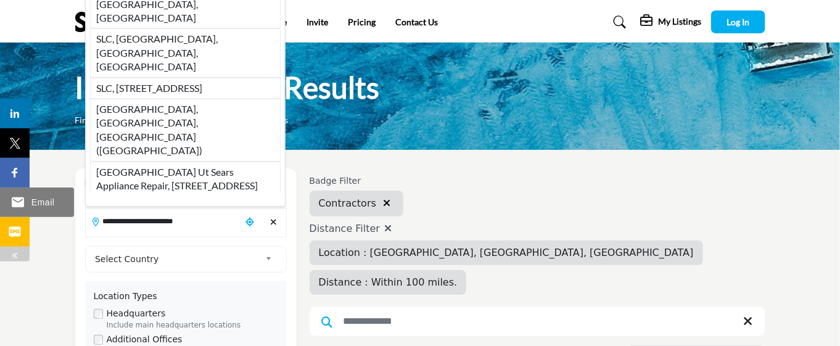
drag, startPoint x: 213, startPoint y: 221, endPoint x: 20, endPoint y: 215, distance: 193.7
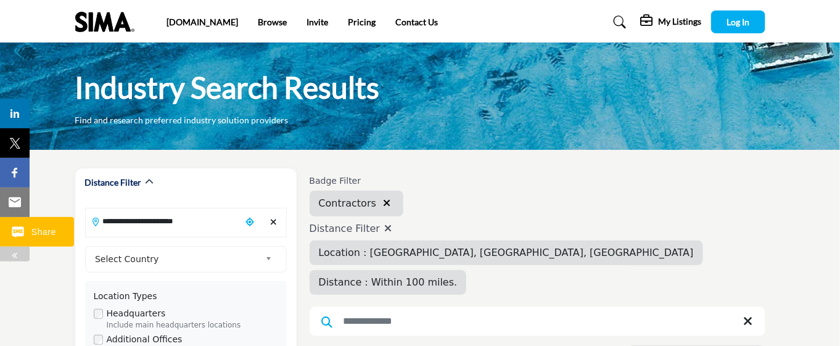
paste input "Search Location"
click at [207, 228] on input "**********" at bounding box center [163, 221] width 155 height 24
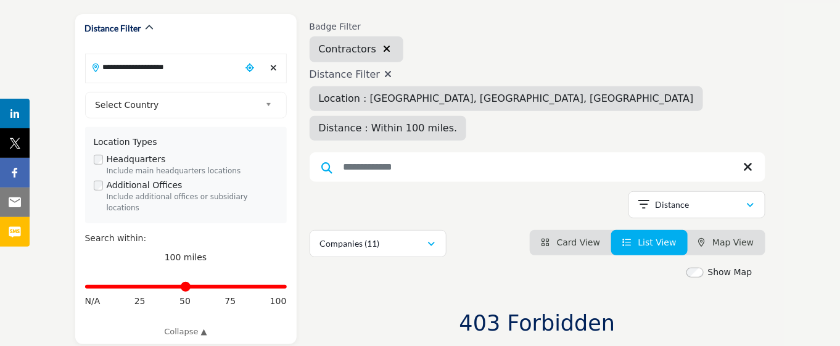
scroll to position [77, 0]
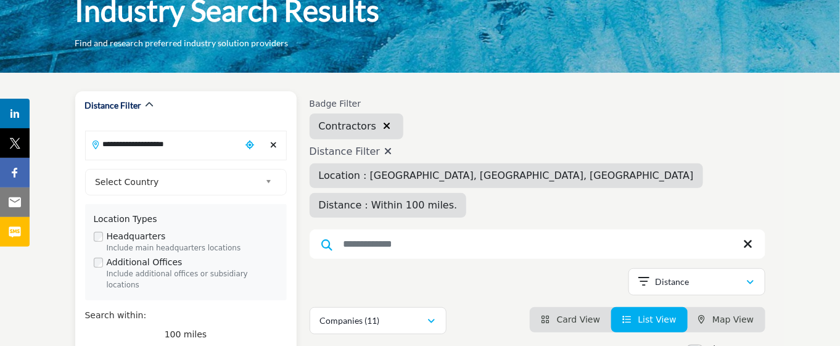
click at [210, 139] on input "**********" at bounding box center [163, 144] width 155 height 24
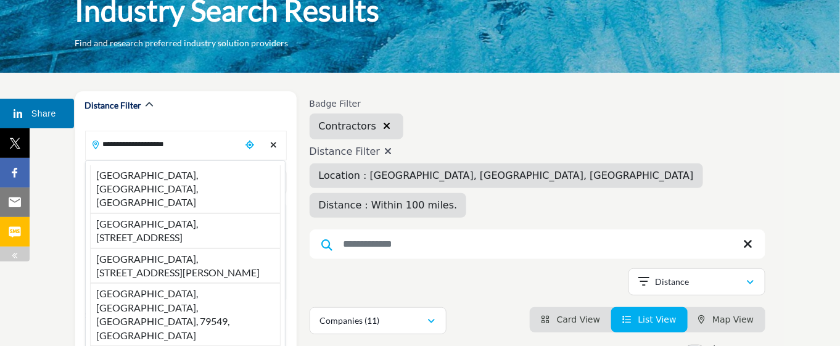
drag, startPoint x: 209, startPoint y: 139, endPoint x: 0, endPoint y: 129, distance: 209.3
paste input "Search Location"
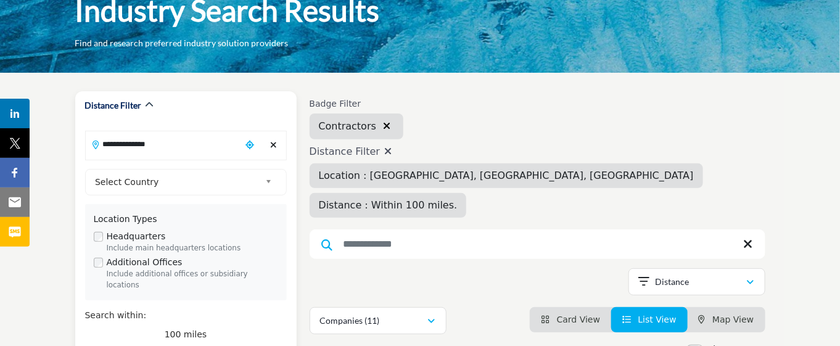
click at [194, 150] on input "**********" at bounding box center [163, 144] width 155 height 24
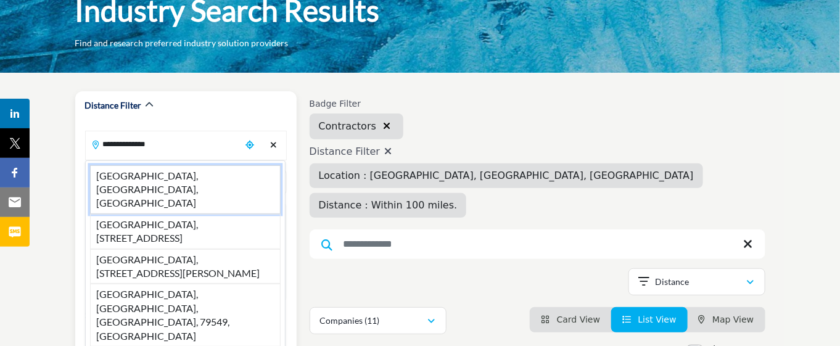
click at [185, 173] on li "San Antonio, TX, USA" at bounding box center [185, 189] width 191 height 49
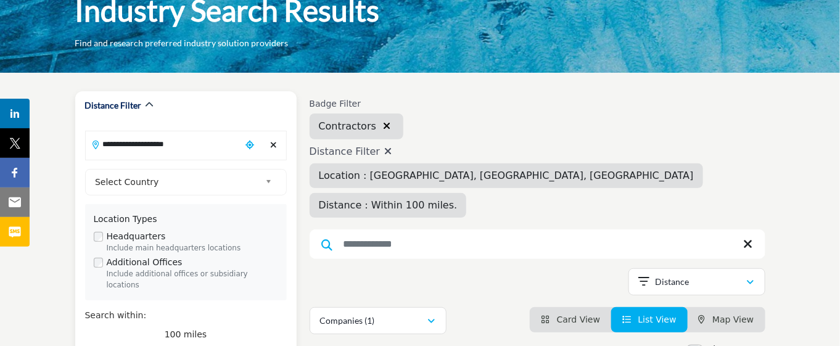
scroll to position [0, 0]
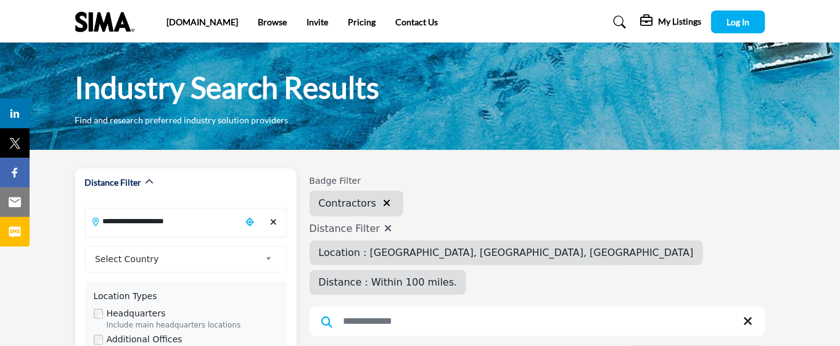
click at [186, 231] on input "**********" at bounding box center [163, 221] width 155 height 24
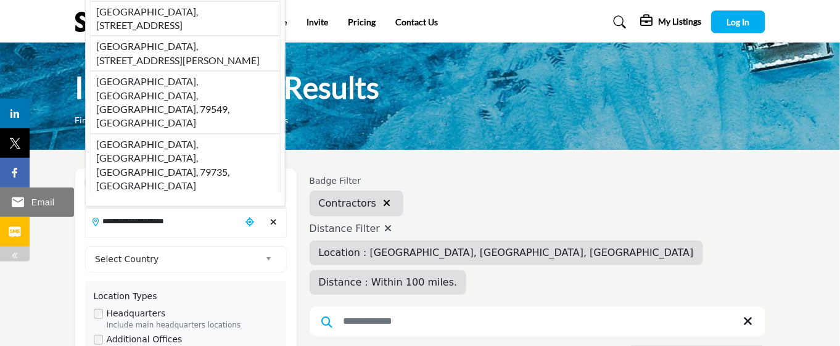
drag, startPoint x: 203, startPoint y: 227, endPoint x: 0, endPoint y: 210, distance: 204.2
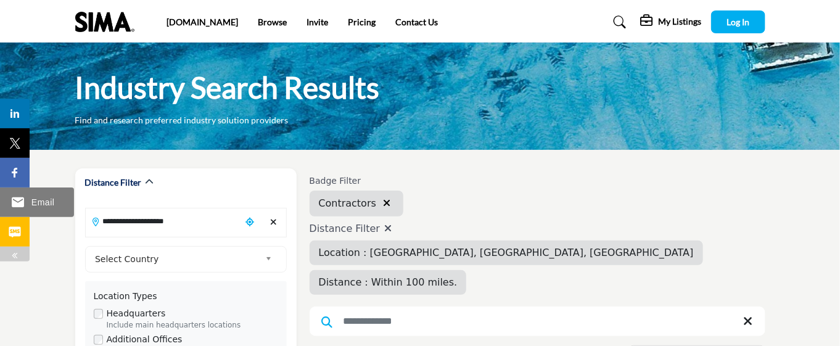
paste input "Search Location"
click at [156, 226] on input "**********" at bounding box center [163, 221] width 155 height 24
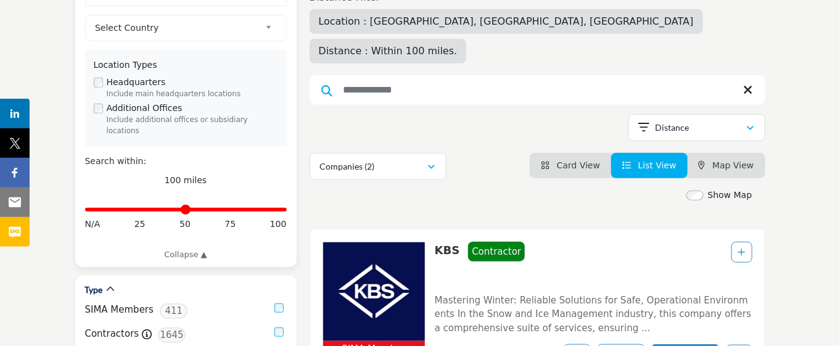
scroll to position [154, 0]
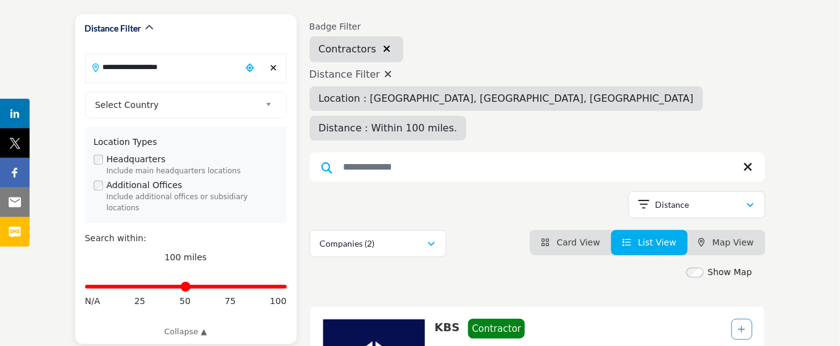
click at [205, 68] on input "**********" at bounding box center [163, 67] width 155 height 24
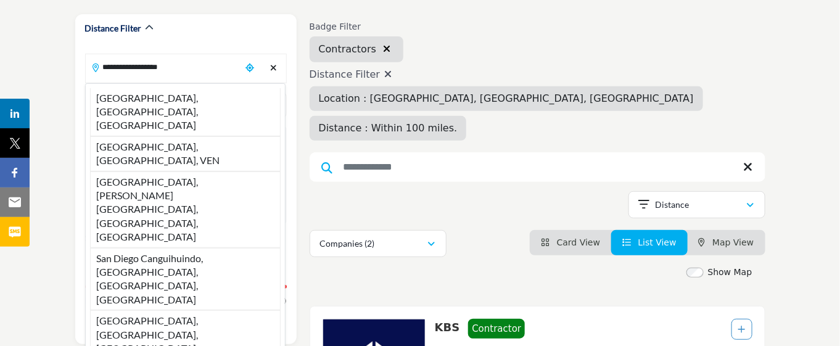
drag, startPoint x: 203, startPoint y: 68, endPoint x: 59, endPoint y: 65, distance: 144.3
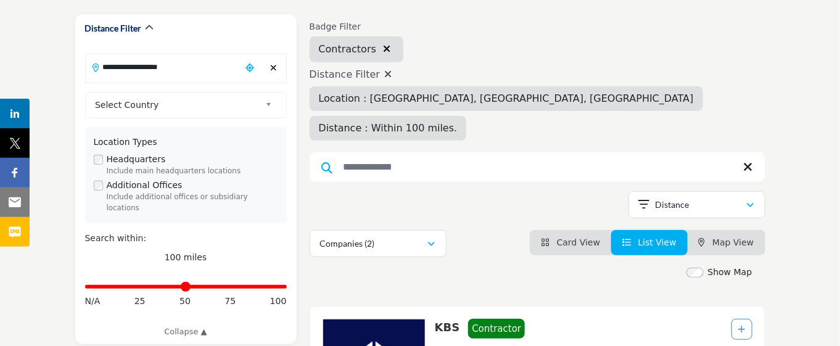
paste input "Search Location"
click at [150, 75] on input "**********" at bounding box center [163, 67] width 155 height 24
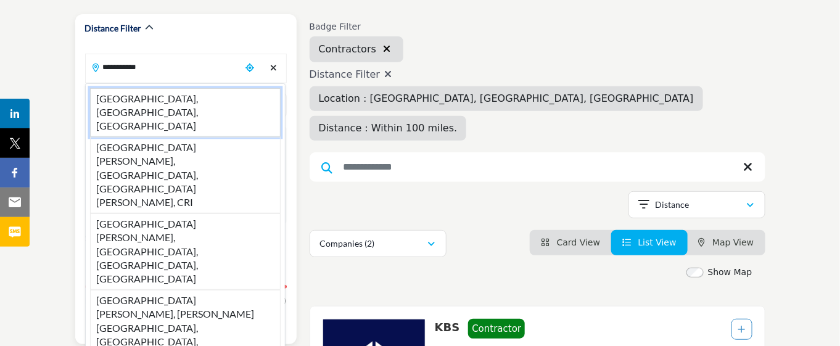
click at [156, 105] on li "San Jose, CA, USA" at bounding box center [185, 112] width 191 height 49
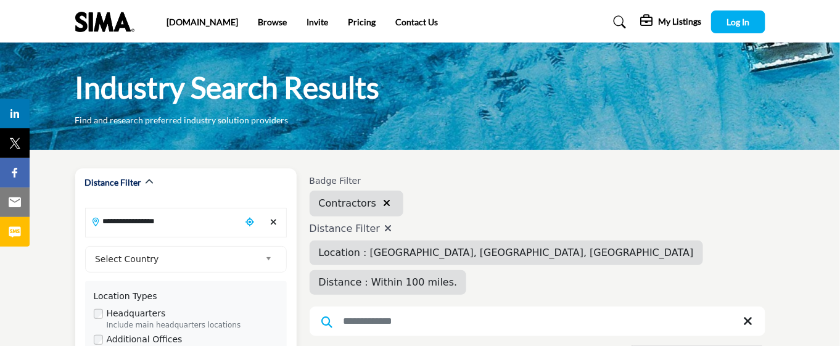
click at [208, 220] on input "**********" at bounding box center [163, 221] width 155 height 24
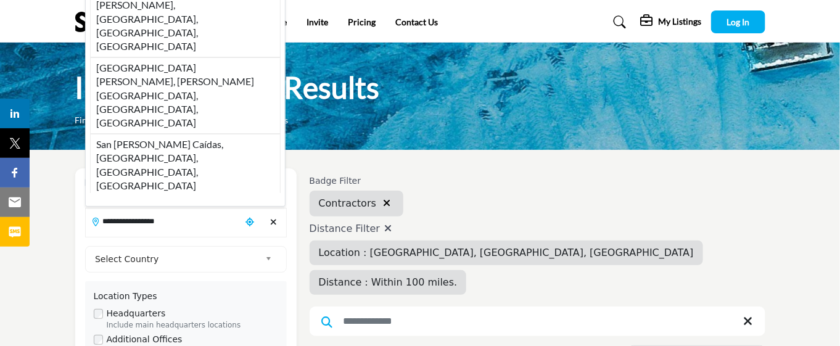
drag, startPoint x: 199, startPoint y: 223, endPoint x: 54, endPoint y: 211, distance: 145.4
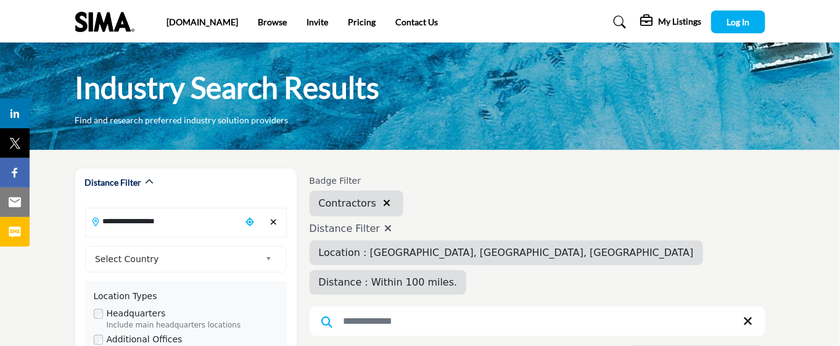
paste input "Search Location"
click at [157, 224] on input "**********" at bounding box center [163, 221] width 155 height 24
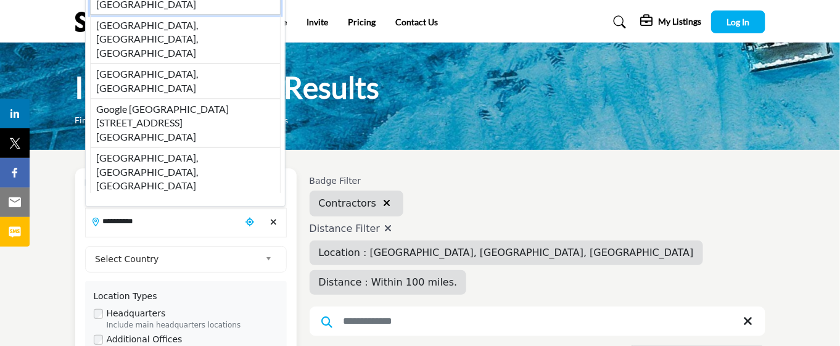
drag, startPoint x: 168, startPoint y: 78, endPoint x: 320, endPoint y: 170, distance: 177.9
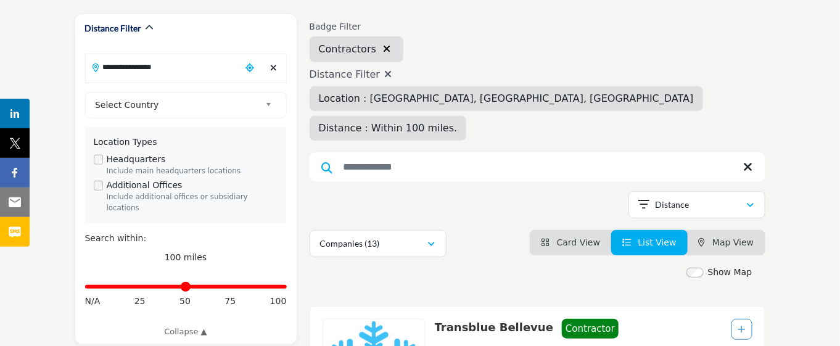
scroll to position [231, 0]
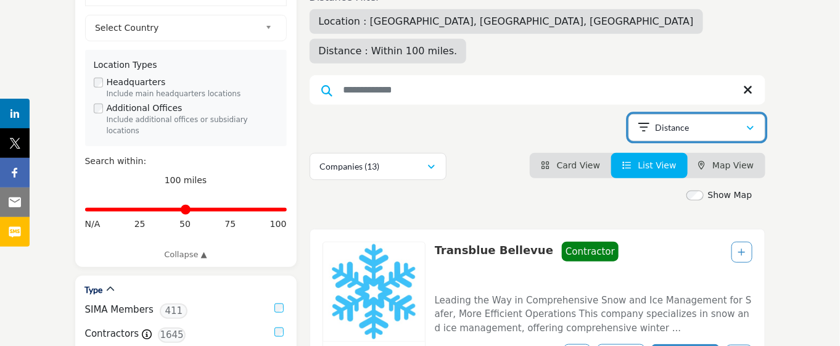
click at [705, 120] on div "Distance" at bounding box center [692, 127] width 107 height 15
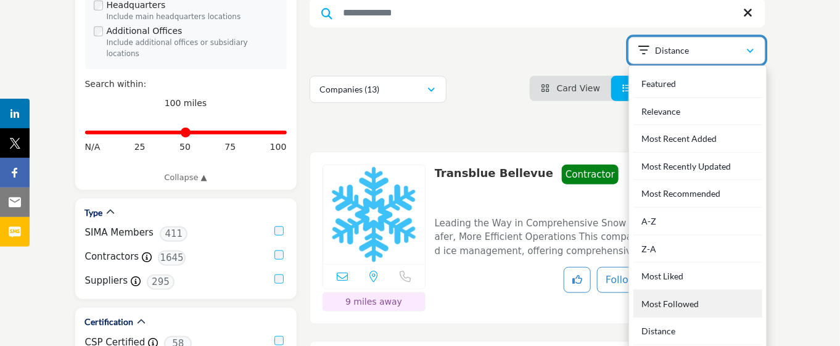
scroll to position [385, 0]
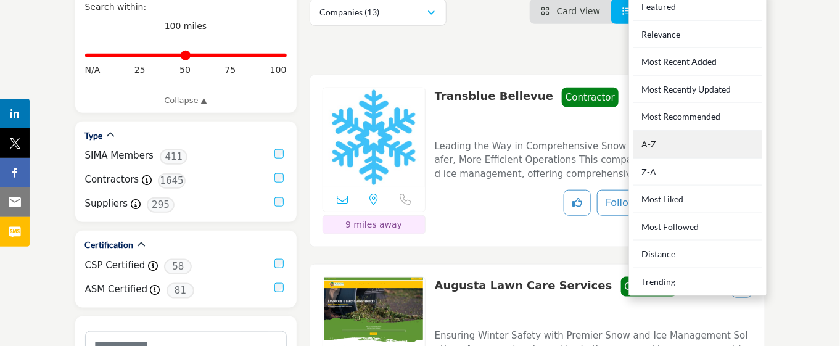
click at [676, 131] on div "A-Z" at bounding box center [697, 145] width 129 height 28
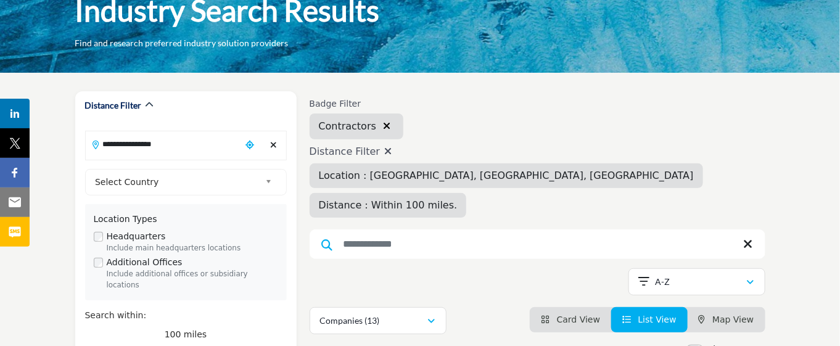
scroll to position [154, 0]
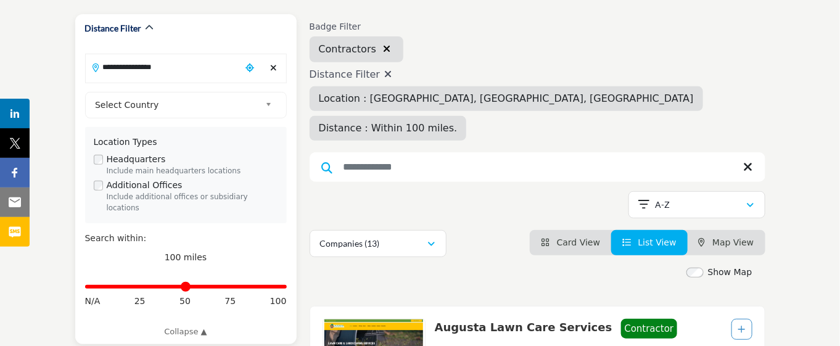
click at [191, 77] on input "**********" at bounding box center [163, 67] width 155 height 24
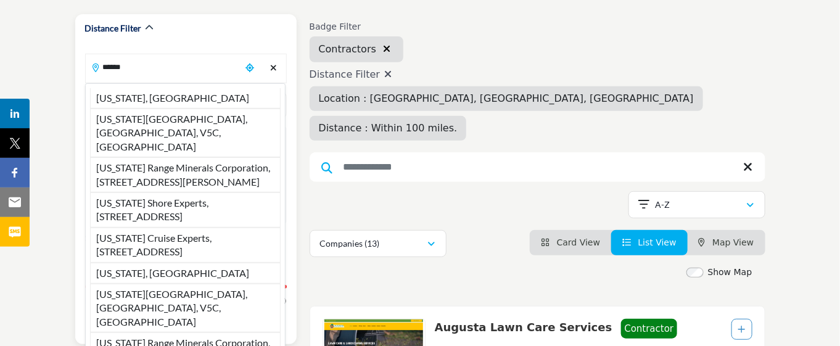
click at [186, 101] on li "Alaska, USA" at bounding box center [185, 98] width 191 height 20
type input "**********"
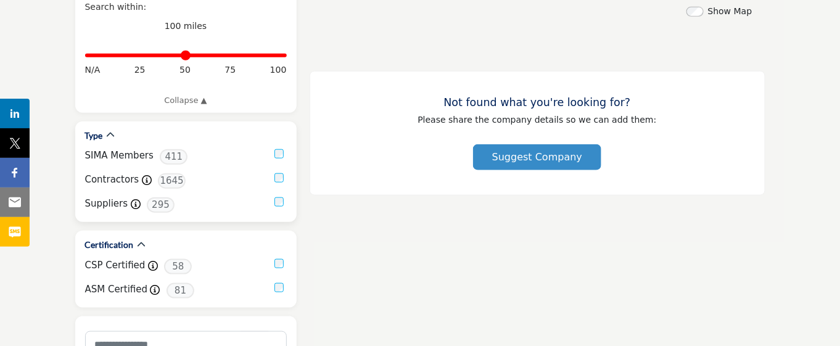
scroll to position [77, 0]
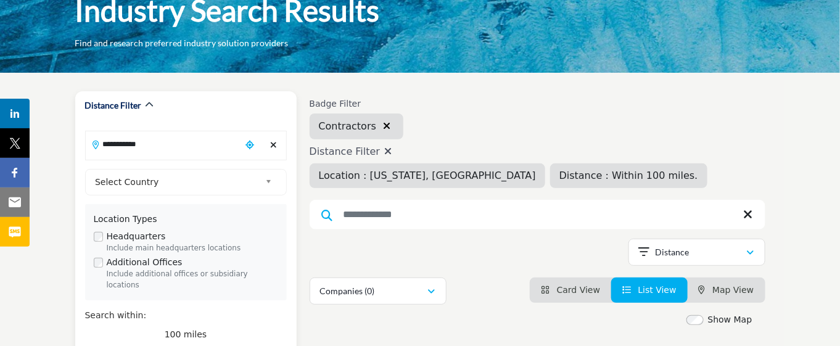
click at [188, 148] on input "**********" at bounding box center [163, 144] width 155 height 24
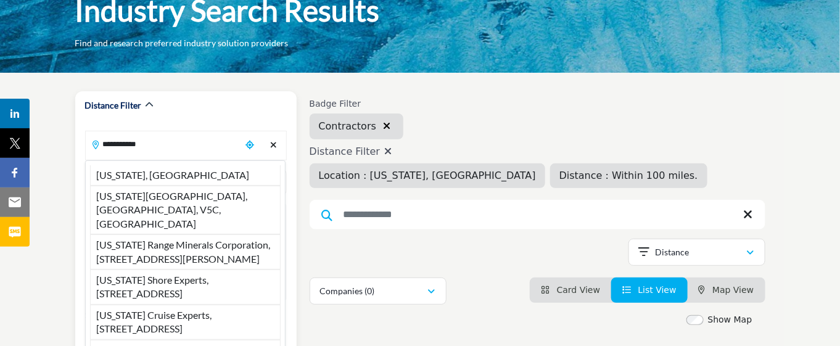
click at [276, 149] on icon "Clear search location" at bounding box center [273, 145] width 7 height 9
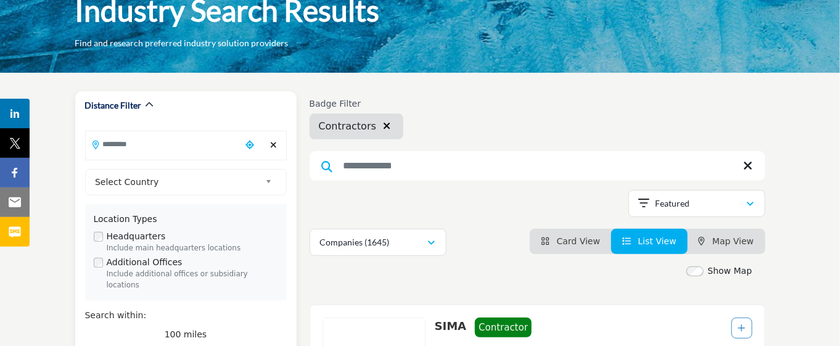
click at [165, 149] on input "Search Location" at bounding box center [163, 144] width 155 height 24
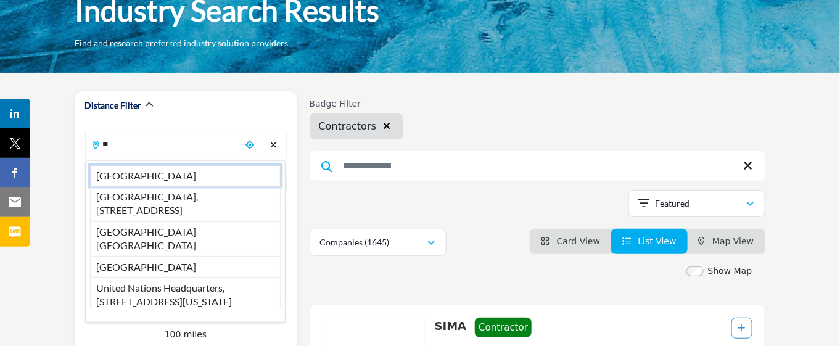
click at [181, 179] on li "United States" at bounding box center [185, 175] width 191 height 21
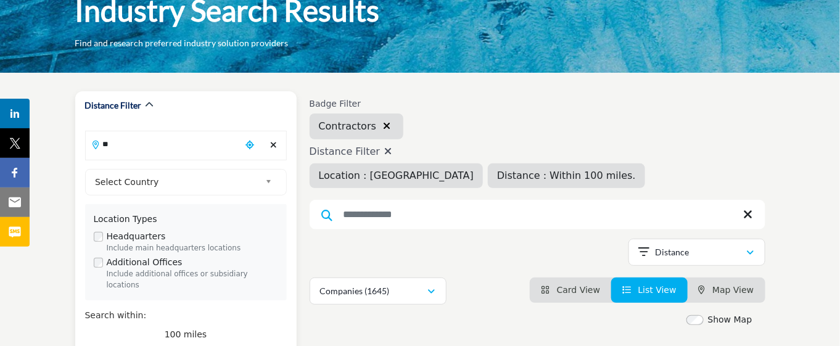
type input "**********"
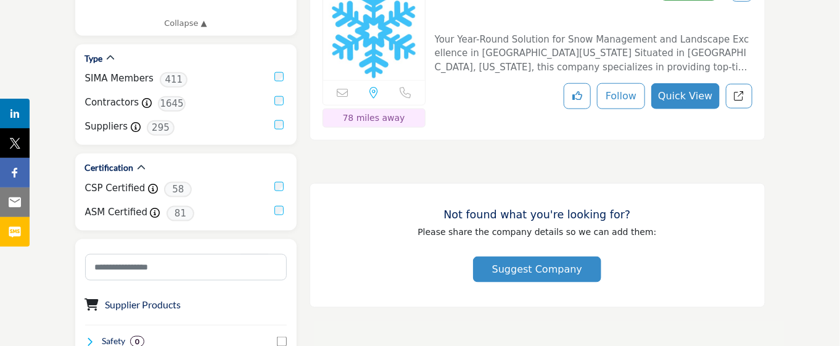
scroll to position [154, 0]
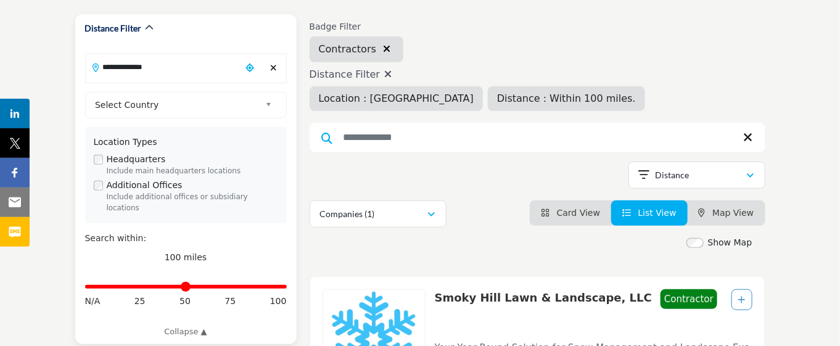
click at [200, 75] on input "**********" at bounding box center [163, 67] width 155 height 24
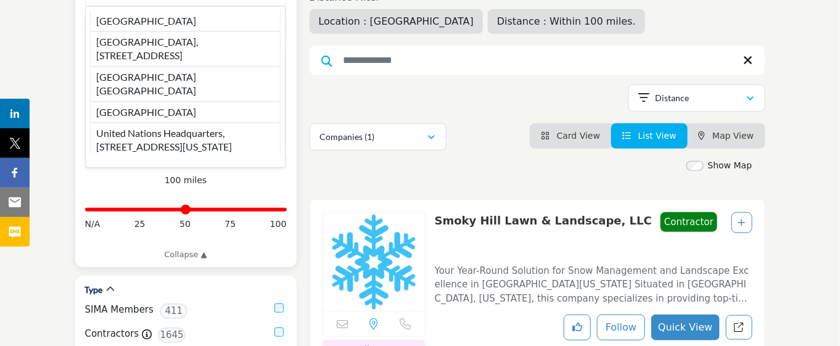
scroll to position [77, 0]
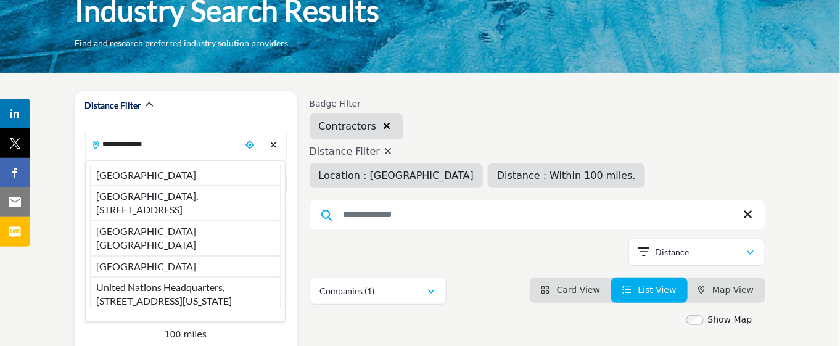
click at [273, 149] on icon "Clear search location" at bounding box center [273, 145] width 7 height 9
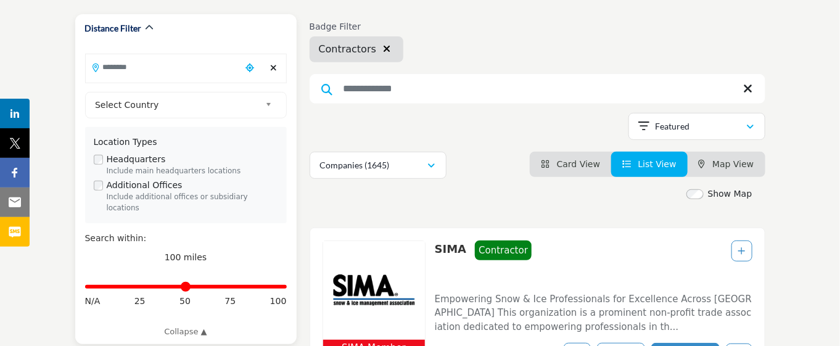
scroll to position [77, 0]
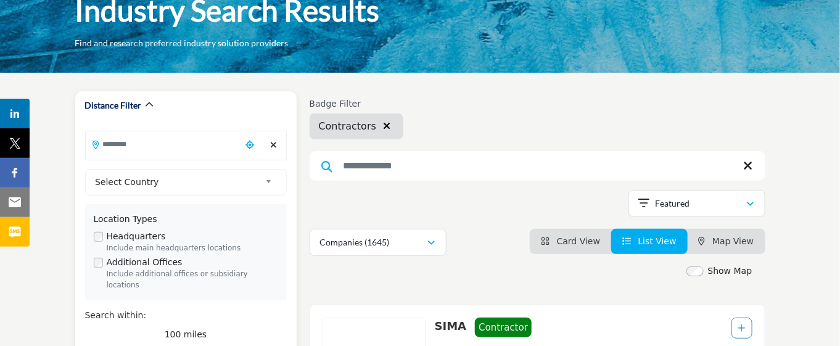
click at [160, 148] on input "Search Location" at bounding box center [163, 144] width 155 height 24
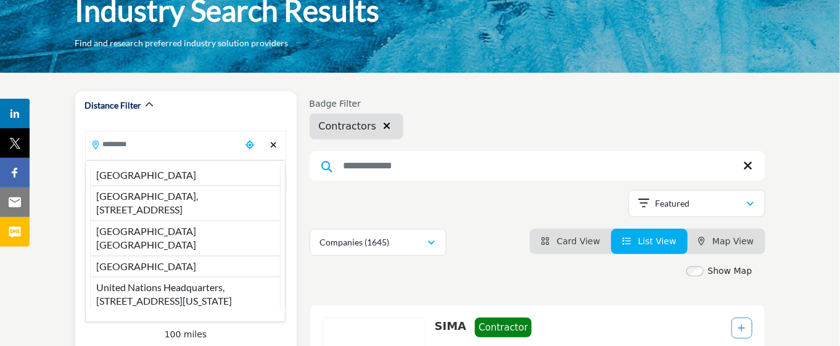
click at [164, 176] on li "United States" at bounding box center [185, 175] width 191 height 20
type input "**********"
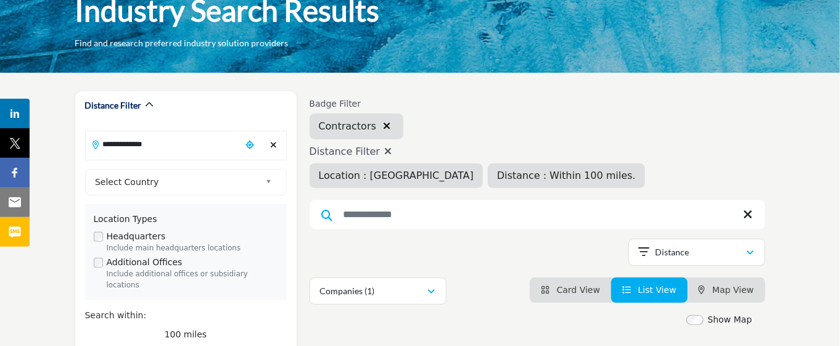
click at [543, 178] on span "Distance : Within 100 miles." at bounding box center [566, 176] width 139 height 12
click at [384, 149] on icon at bounding box center [387, 151] width 7 height 10
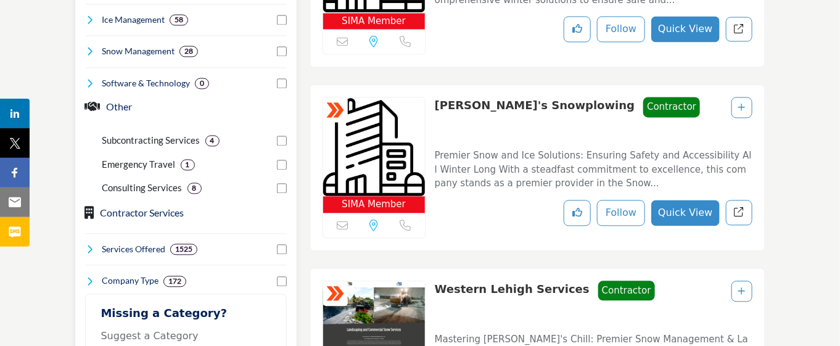
scroll to position [925, 0]
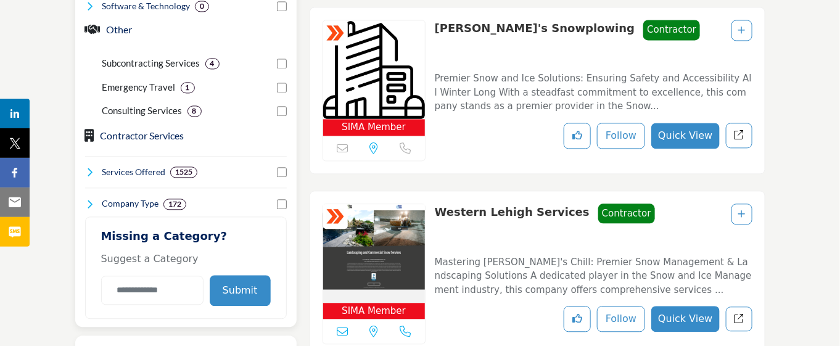
click at [85, 177] on icon at bounding box center [90, 172] width 10 height 10
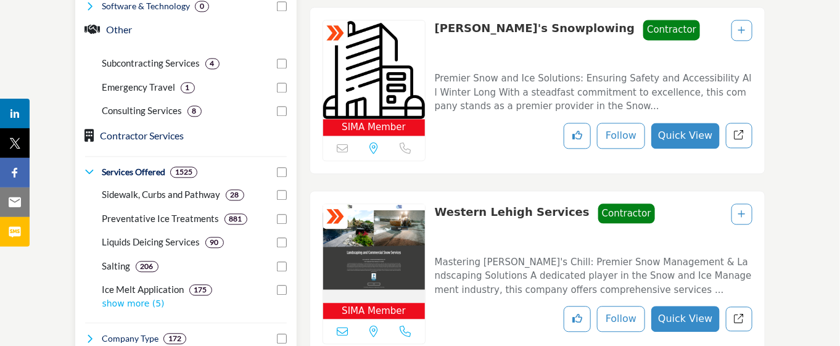
scroll to position [1002, 0]
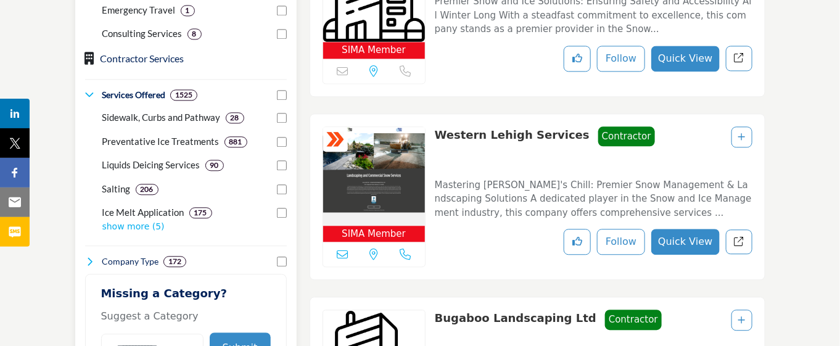
click at [129, 233] on p "show more (5)" at bounding box center [194, 226] width 184 height 13
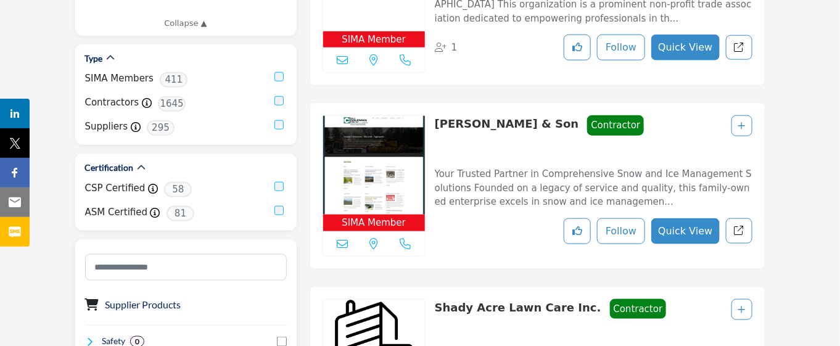
scroll to position [77, 0]
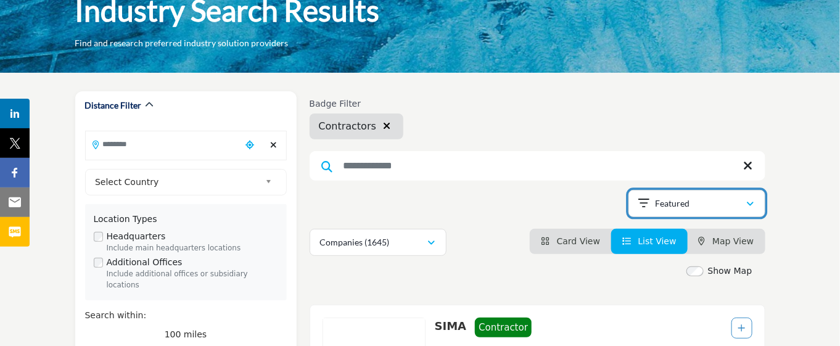
click at [670, 196] on button "Featured" at bounding box center [696, 203] width 137 height 27
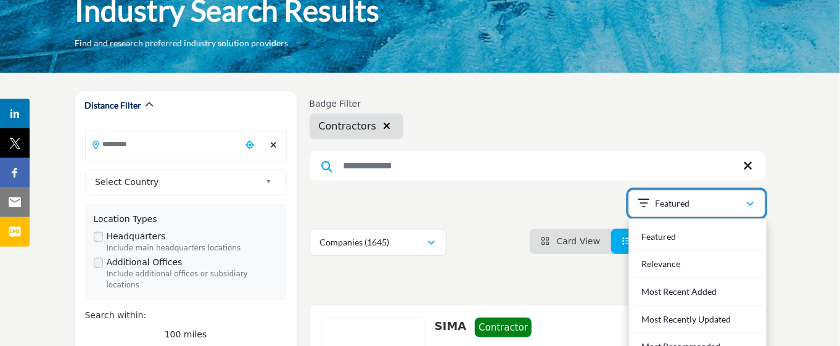
scroll to position [154, 0]
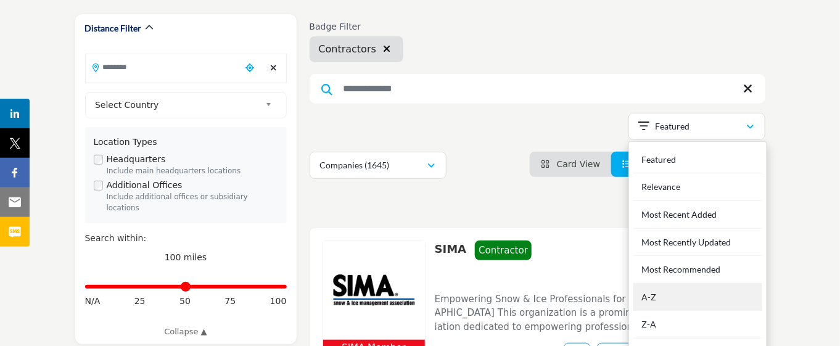
click at [676, 304] on div "A-Z" at bounding box center [697, 298] width 129 height 28
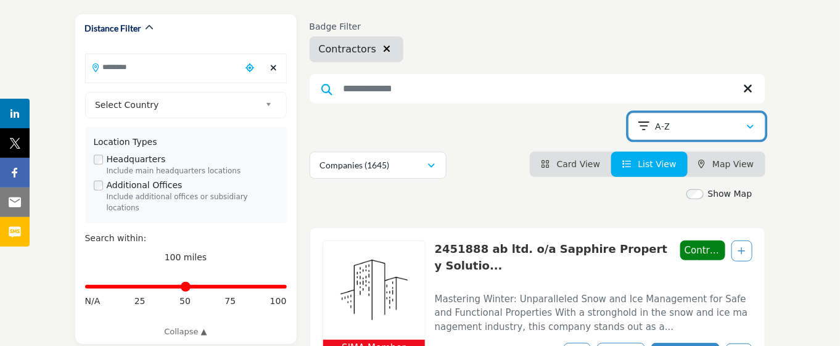
click at [667, 136] on button "A-Z" at bounding box center [696, 126] width 137 height 27
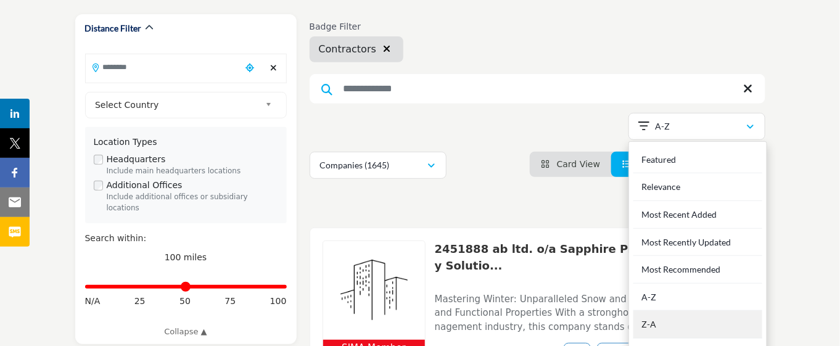
click at [686, 337] on div "Z-A" at bounding box center [697, 325] width 129 height 28
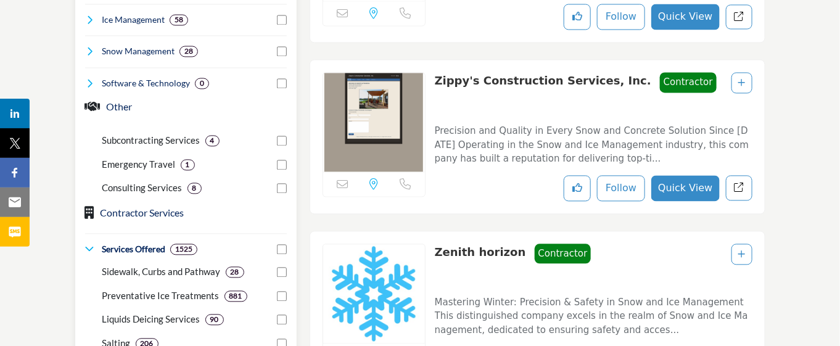
scroll to position [771, 0]
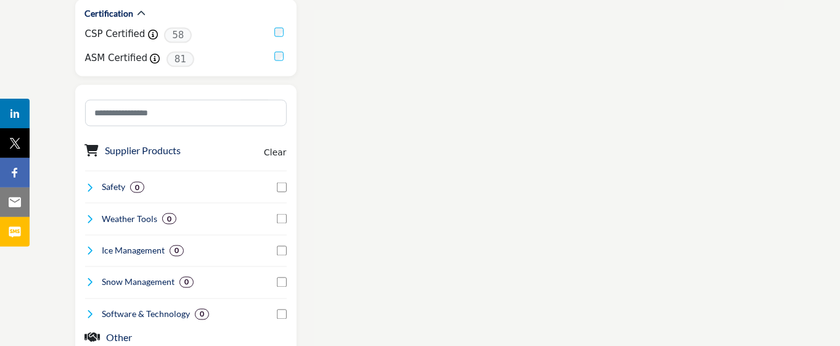
scroll to position [694, 0]
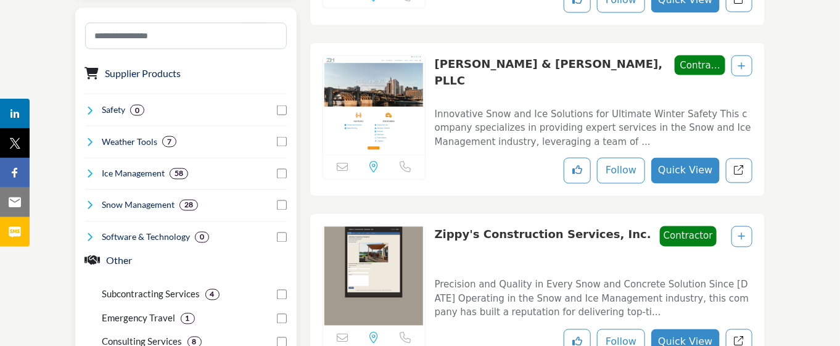
scroll to position [771, 0]
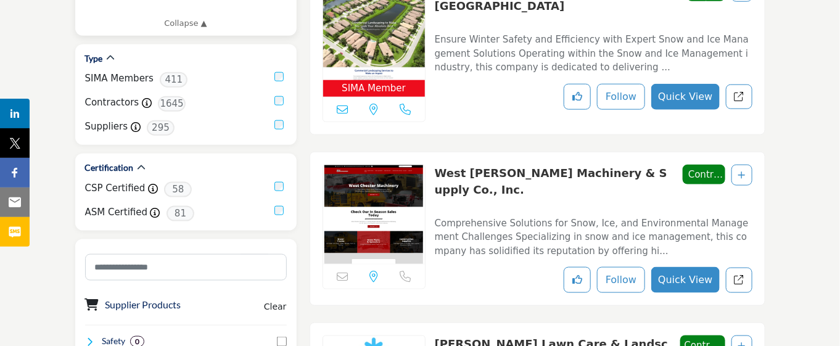
scroll to position [617, 0]
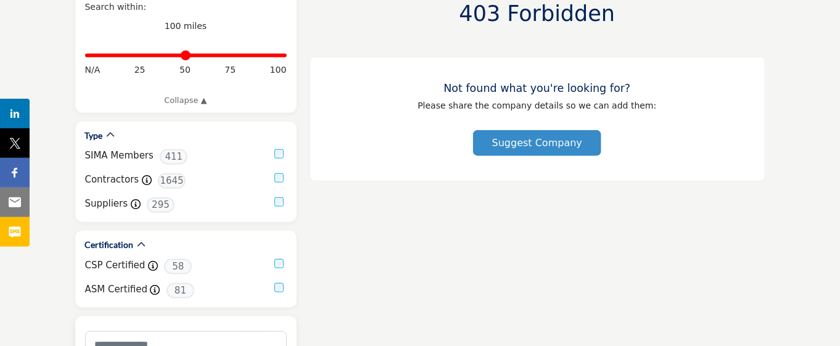
scroll to position [154, 0]
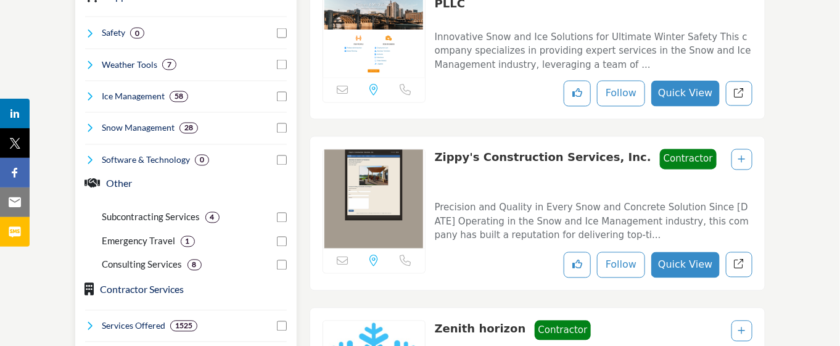
scroll to position [848, 0]
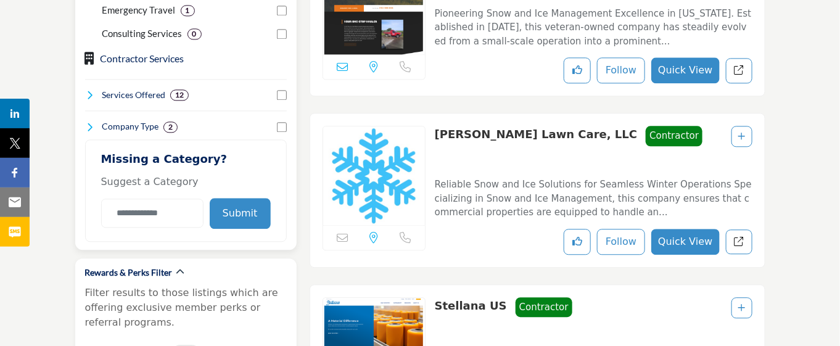
scroll to position [771, 0]
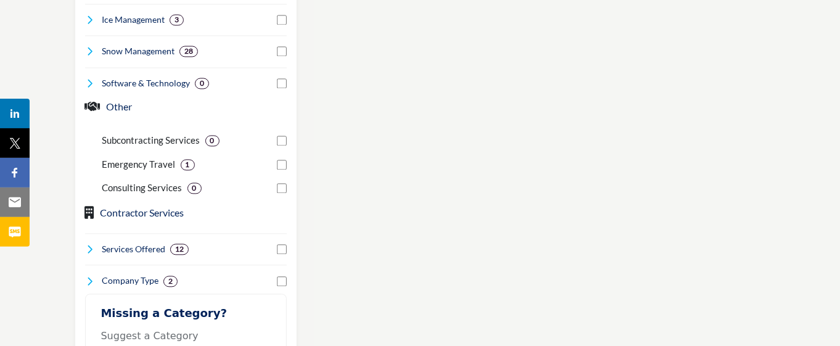
scroll to position [385, 0]
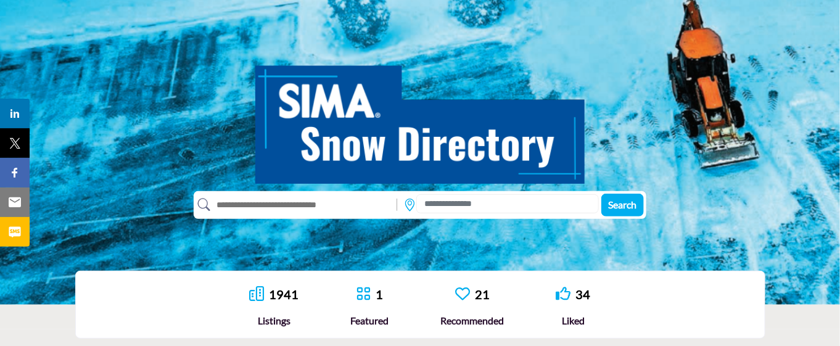
scroll to position [231, 0]
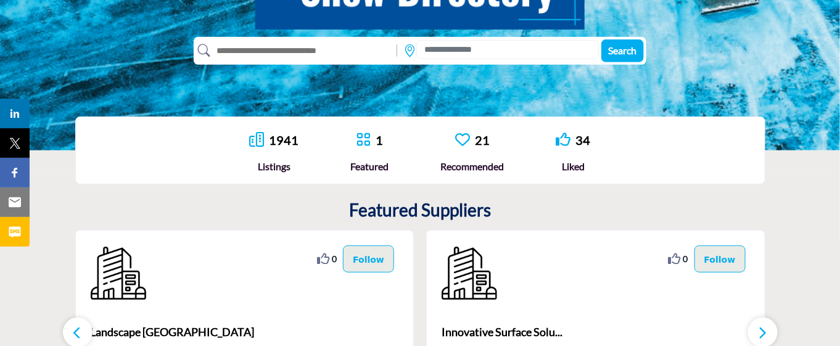
click at [263, 140] on icon at bounding box center [256, 139] width 15 height 15
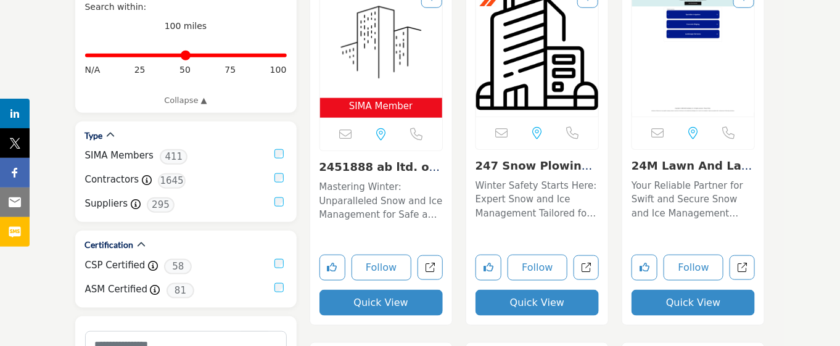
scroll to position [231, 0]
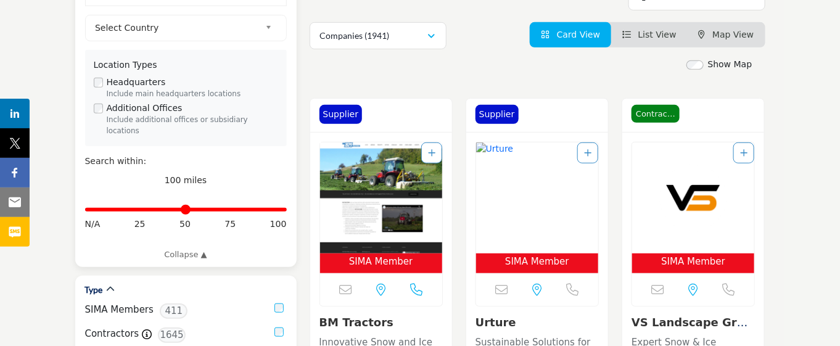
click at [102, 120] on div "Additional Offices Include additional offices or subsidiary locations" at bounding box center [186, 119] width 184 height 35
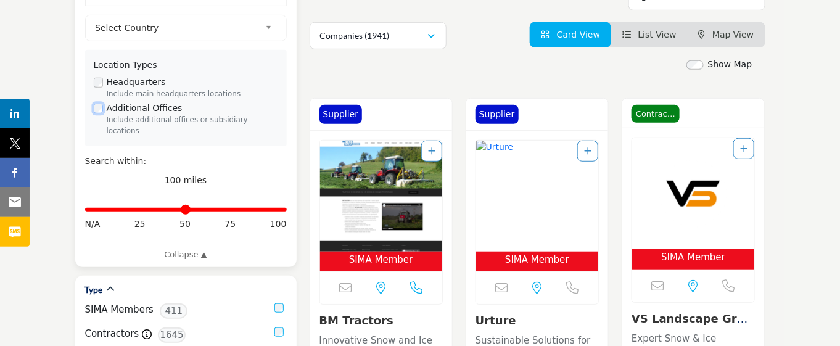
scroll to position [540, 0]
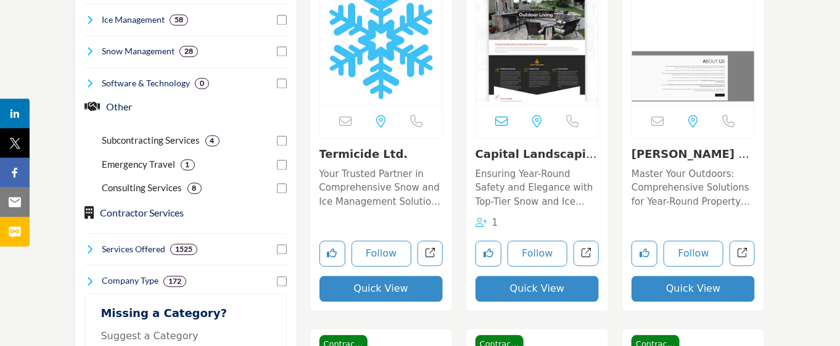
scroll to position [925, 0]
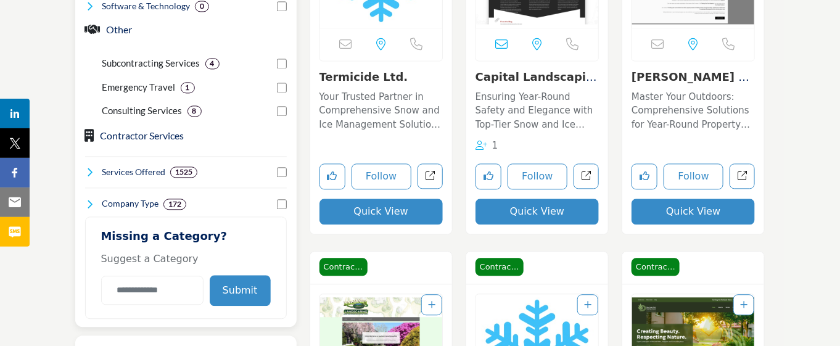
click at [88, 177] on icon at bounding box center [90, 172] width 10 height 10
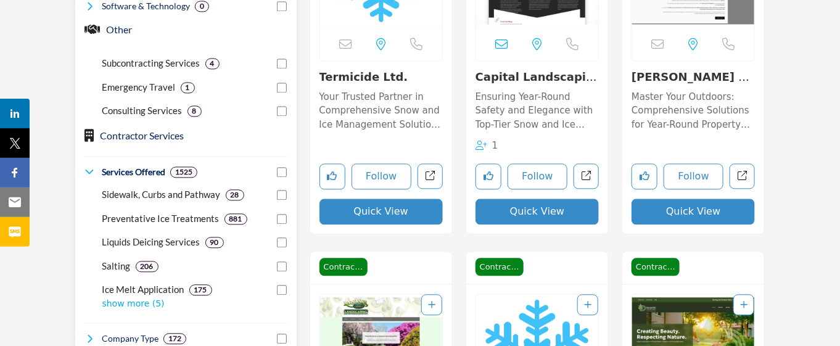
scroll to position [1002, 0]
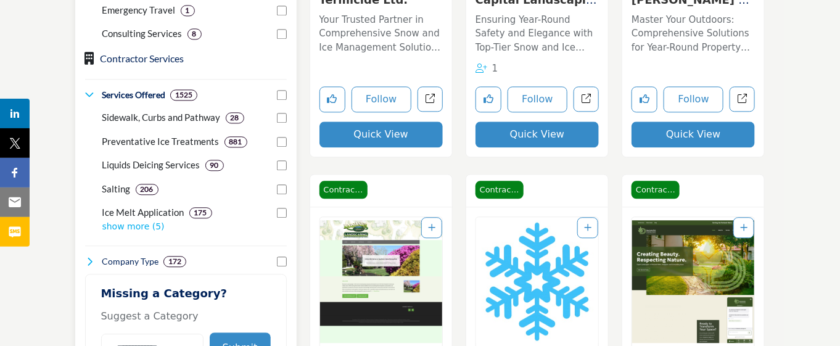
click at [128, 233] on p "show more (5)" at bounding box center [194, 226] width 184 height 13
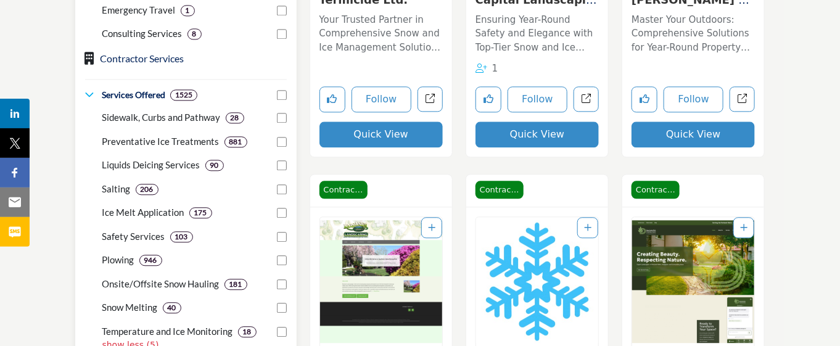
scroll to position [1079, 0]
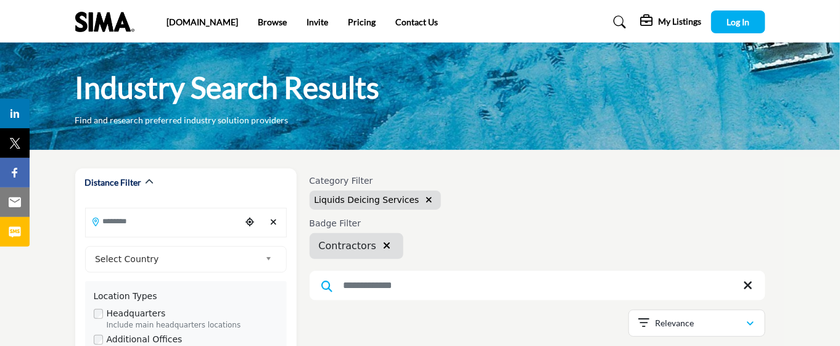
scroll to position [154, 0]
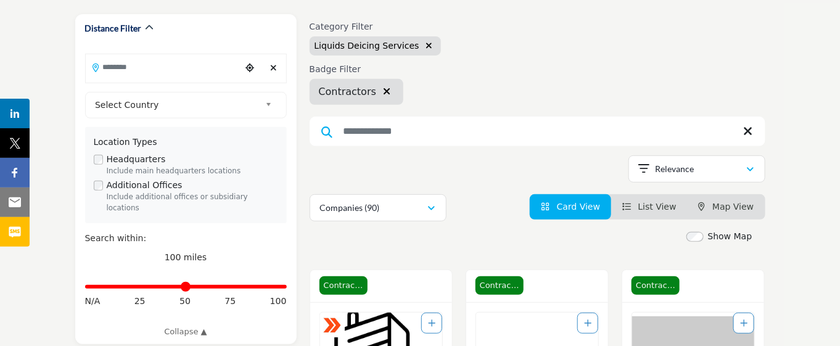
click at [640, 211] on span "List View" at bounding box center [657, 207] width 38 height 10
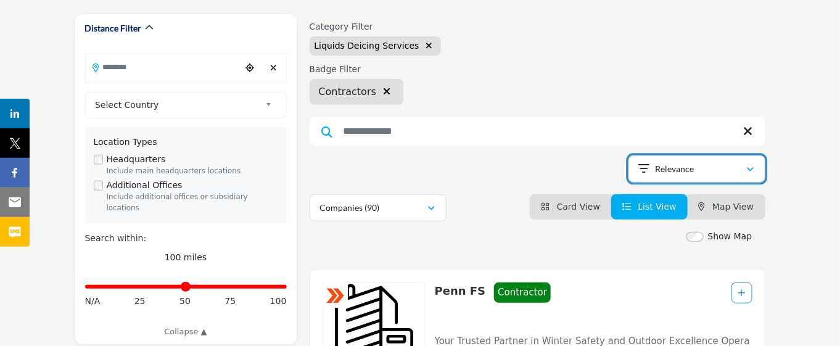
click at [706, 174] on div "Relevance" at bounding box center [692, 169] width 107 height 15
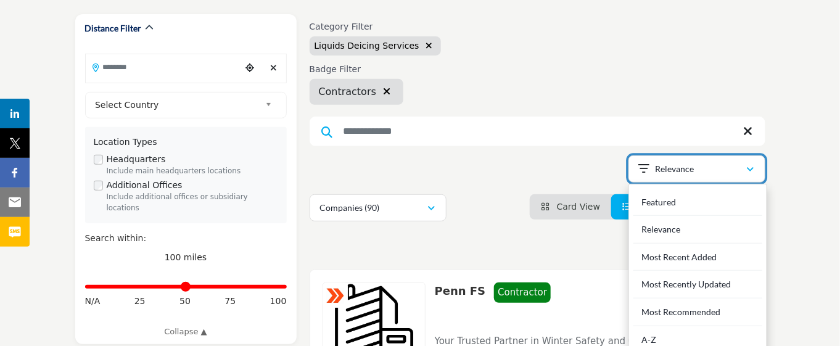
scroll to position [308, 0]
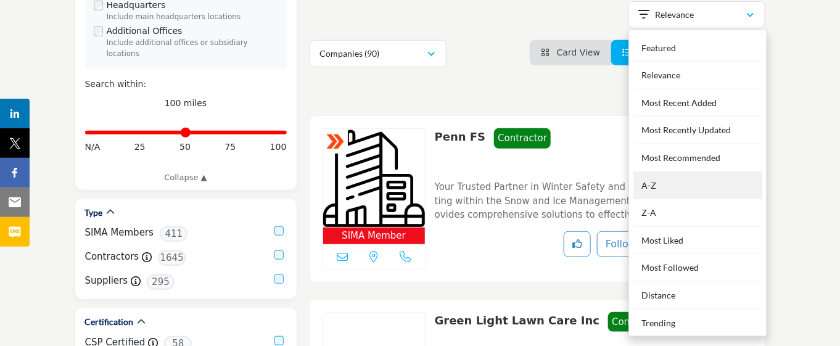
click at [679, 200] on div "A-Z" at bounding box center [697, 186] width 129 height 28
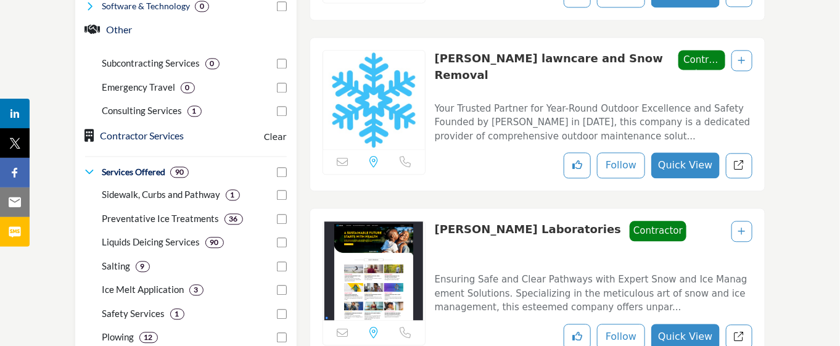
scroll to position [1002, 0]
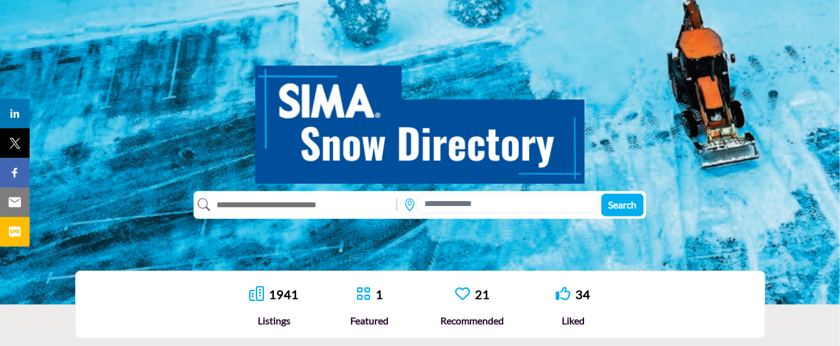
scroll to position [231, 0]
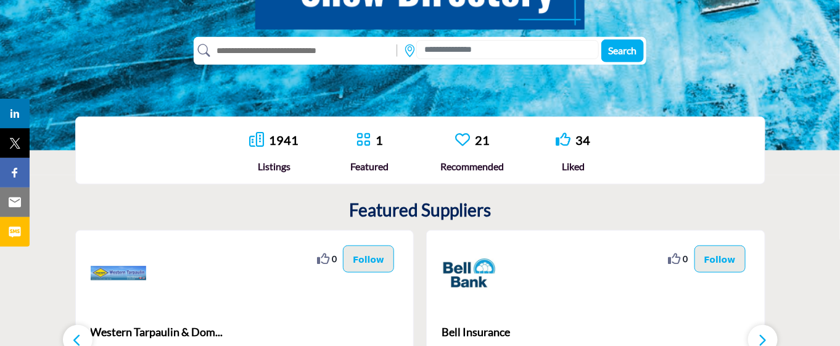
click at [276, 133] on p "1941" at bounding box center [284, 140] width 30 height 18
click at [276, 133] on link "1941" at bounding box center [284, 140] width 30 height 15
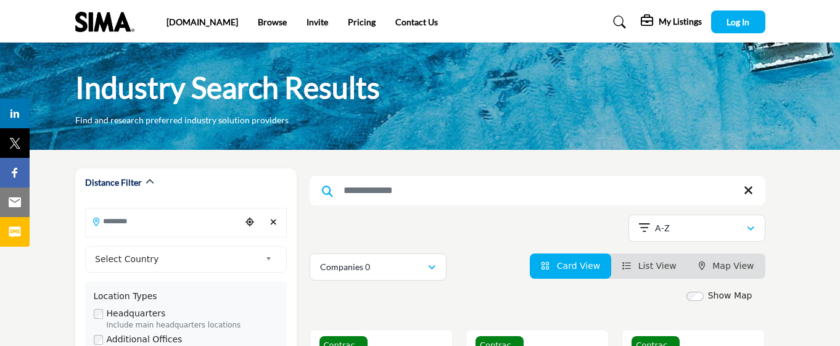
scroll to position [77, 0]
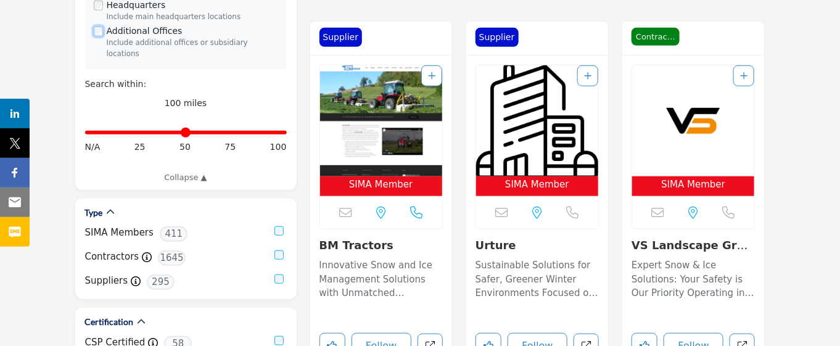
scroll to position [385, 0]
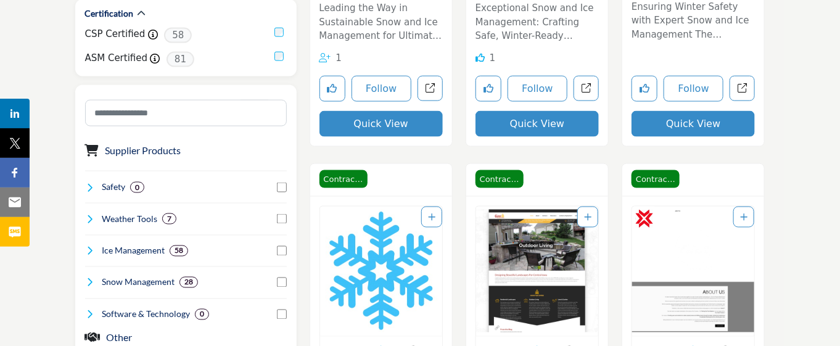
scroll to position [308, 0]
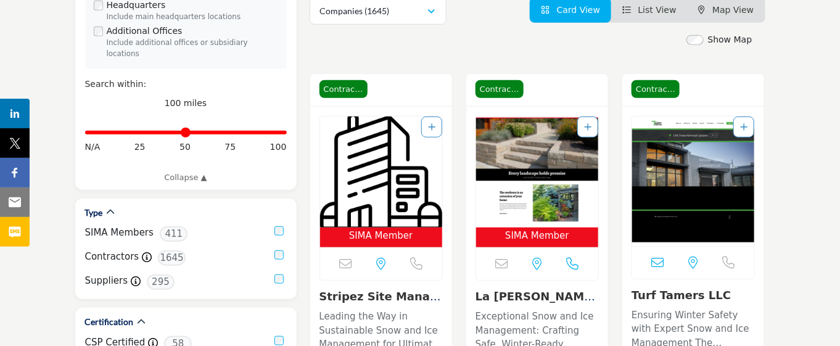
click at [627, 8] on link "List View" at bounding box center [649, 10] width 54 height 10
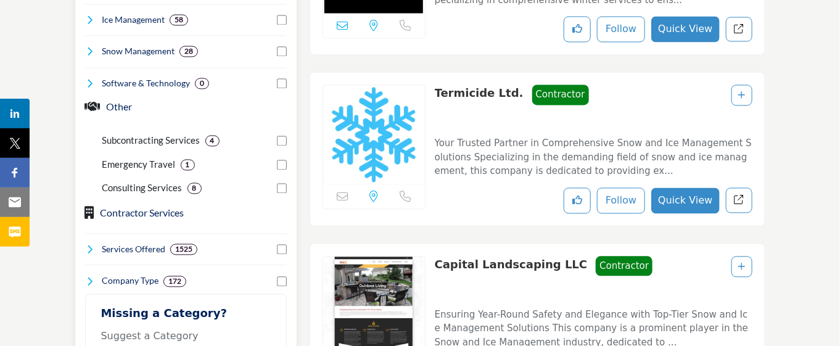
scroll to position [925, 0]
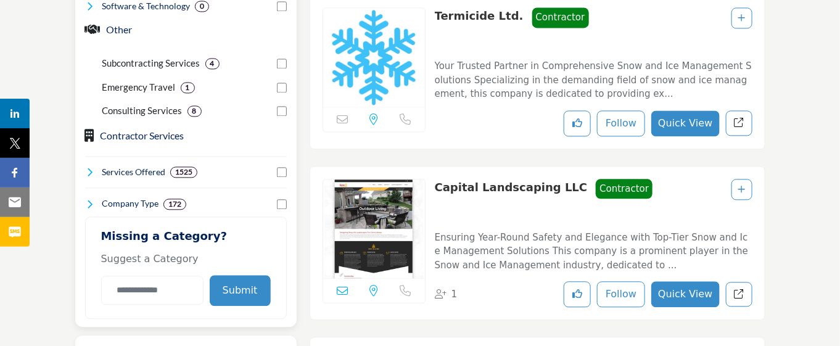
click at [91, 177] on icon at bounding box center [90, 172] width 10 height 10
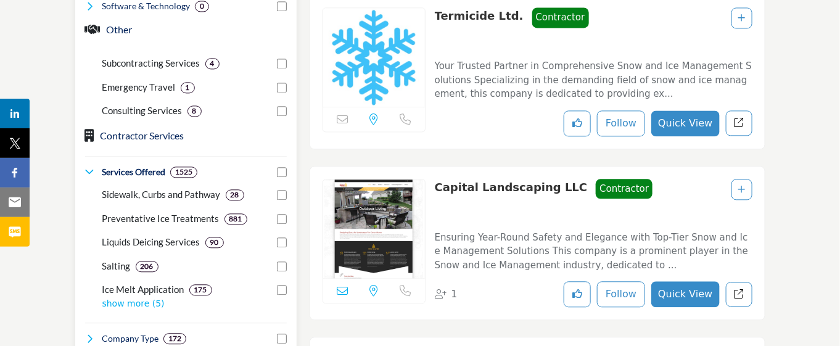
scroll to position [1002, 0]
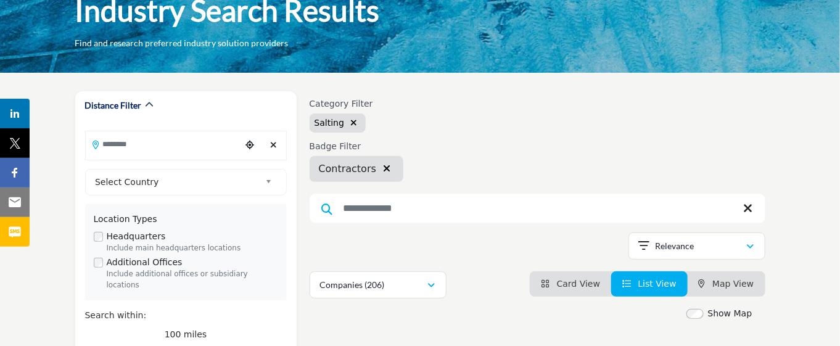
scroll to position [154, 0]
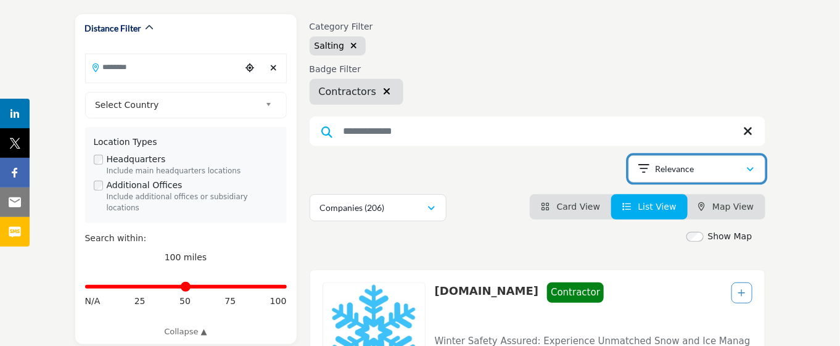
click at [738, 176] on div "Relevance" at bounding box center [692, 169] width 107 height 15
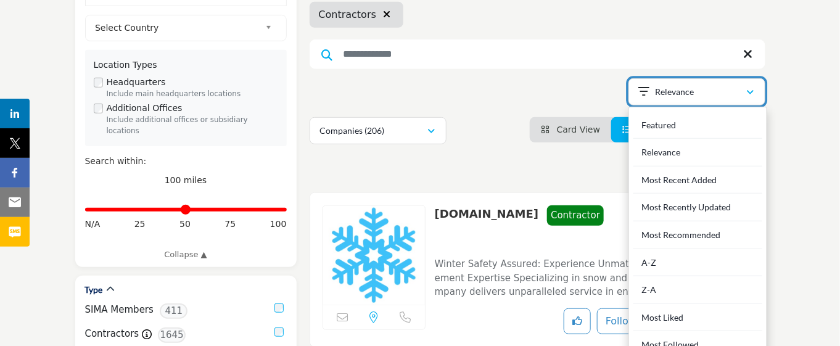
scroll to position [308, 0]
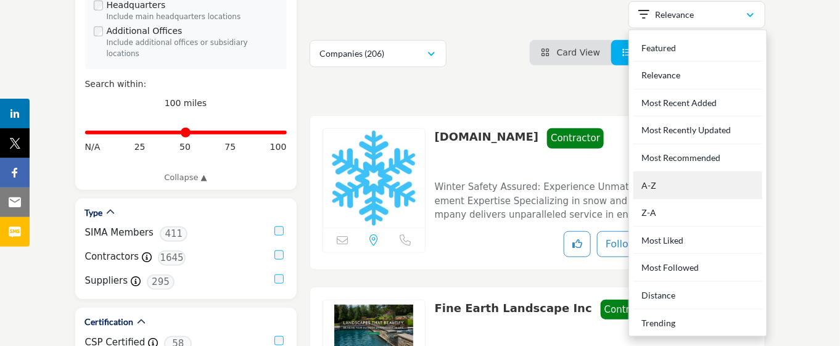
click at [690, 195] on div "A-Z" at bounding box center [697, 186] width 129 height 28
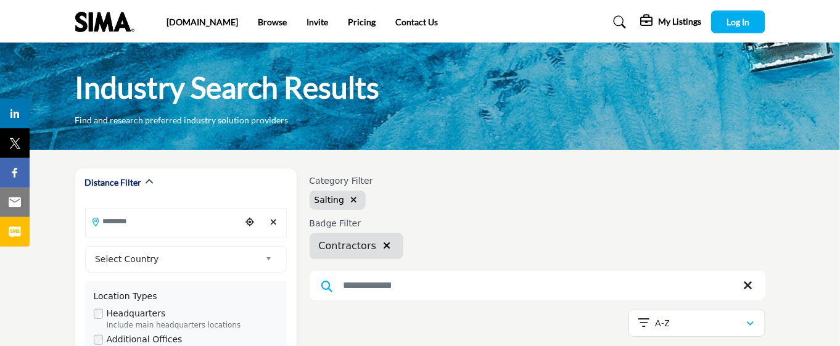
scroll to position [231, 0]
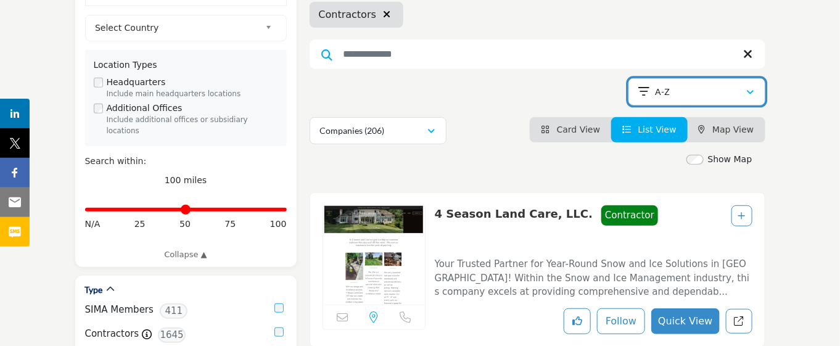
click at [671, 99] on div "A-Z" at bounding box center [692, 91] width 107 height 15
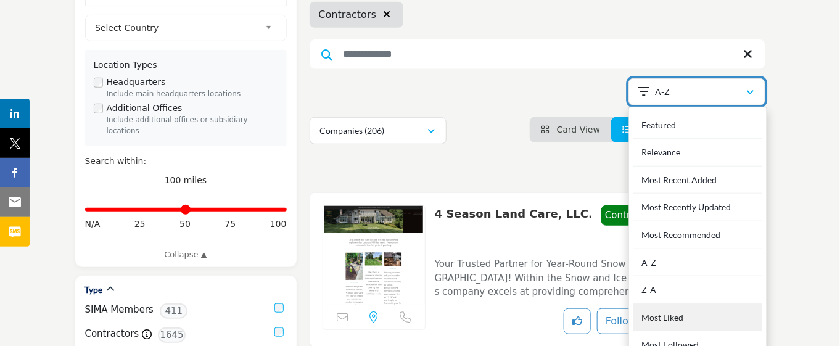
scroll to position [308, 0]
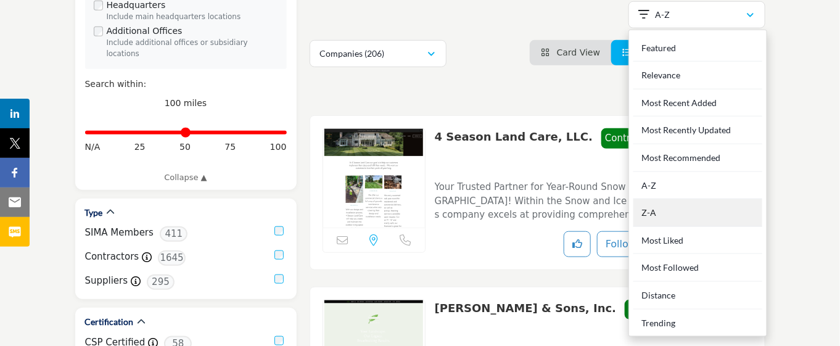
click at [683, 221] on div "Z-A" at bounding box center [697, 213] width 129 height 28
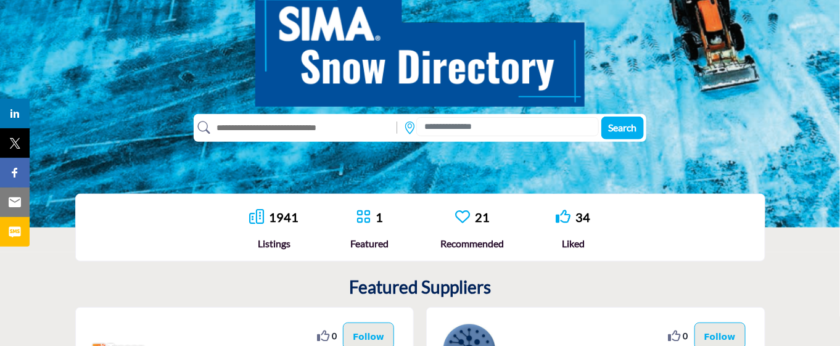
scroll to position [231, 0]
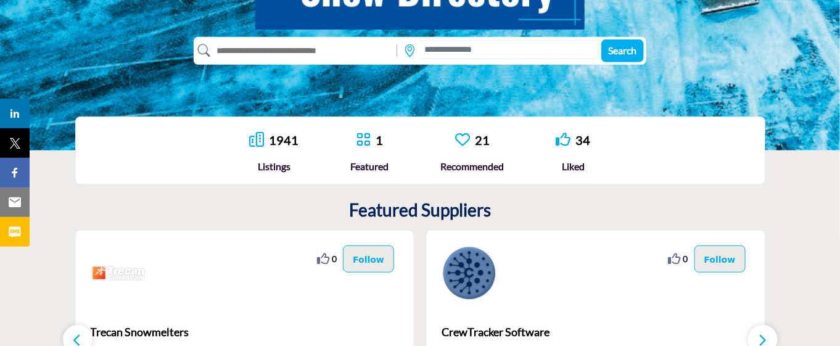
click at [263, 142] on icon at bounding box center [256, 139] width 15 height 15
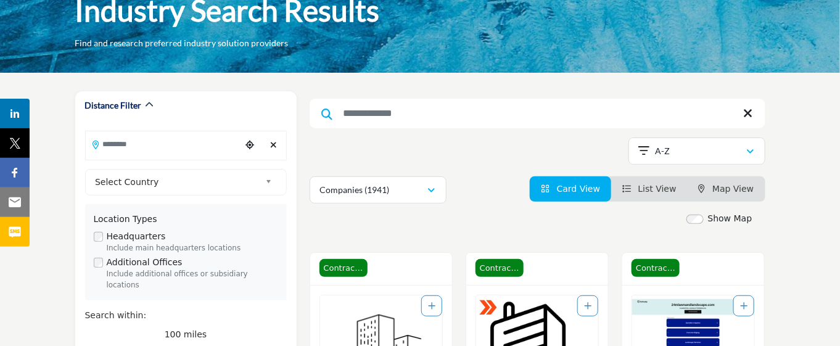
scroll to position [154, 0]
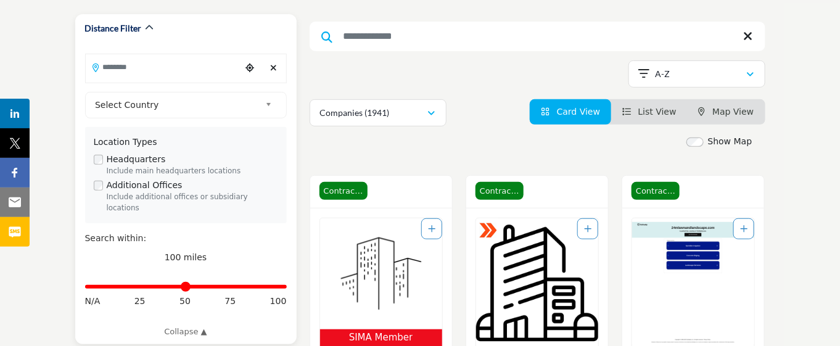
click at [118, 166] on label "Headquarters" at bounding box center [136, 159] width 59 height 13
click at [102, 168] on div "Headquarters Include main headquarters locations" at bounding box center [186, 165] width 184 height 24
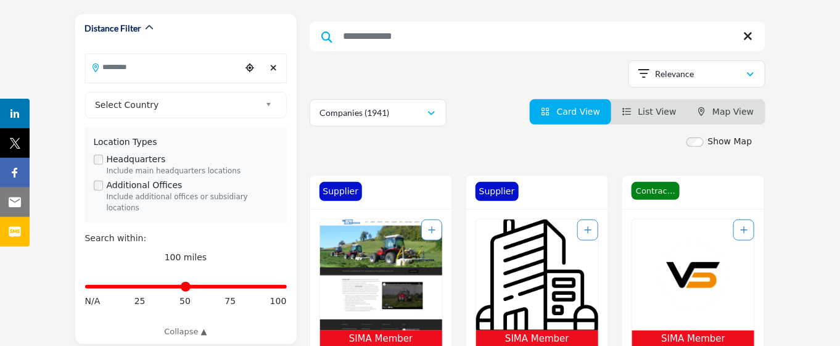
click at [660, 111] on span "List View" at bounding box center [657, 112] width 38 height 10
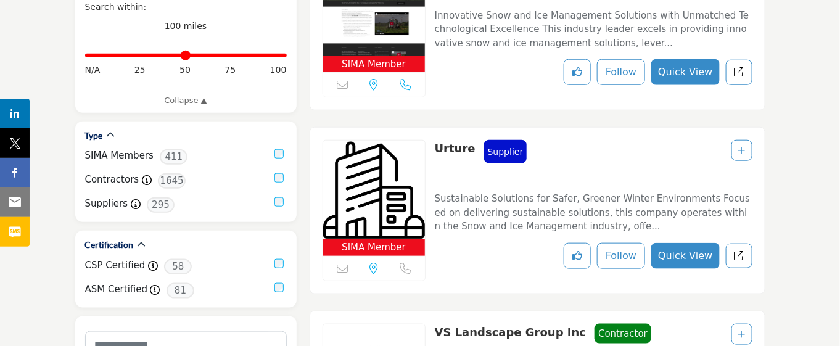
scroll to position [462, 0]
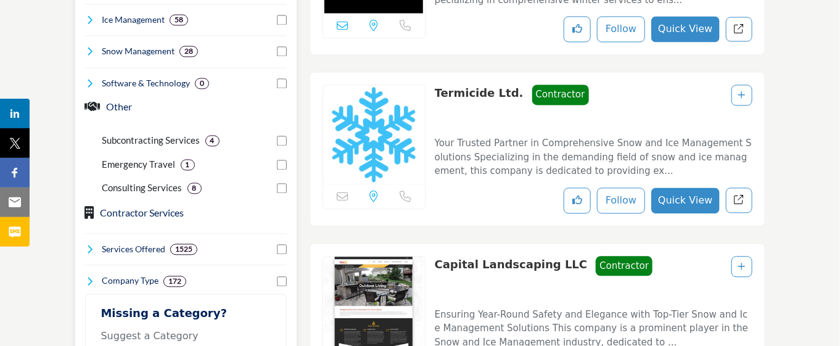
scroll to position [925, 0]
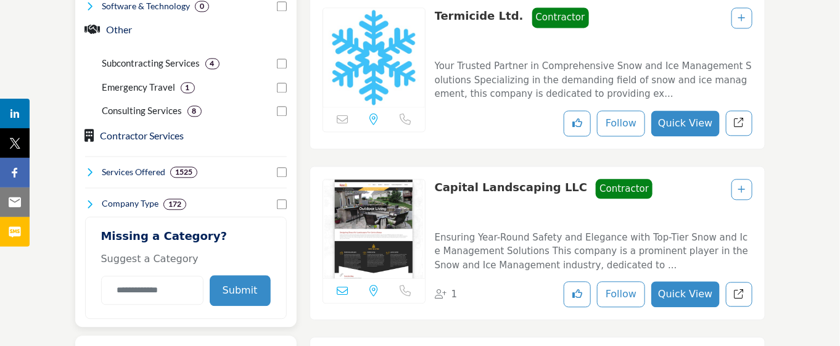
click at [88, 177] on icon at bounding box center [90, 172] width 10 height 10
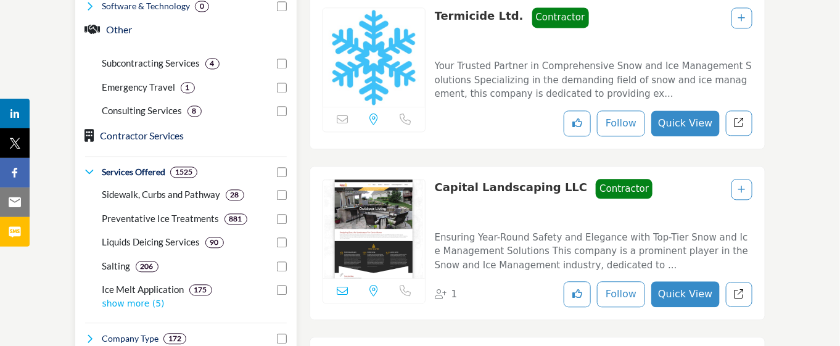
scroll to position [1002, 0]
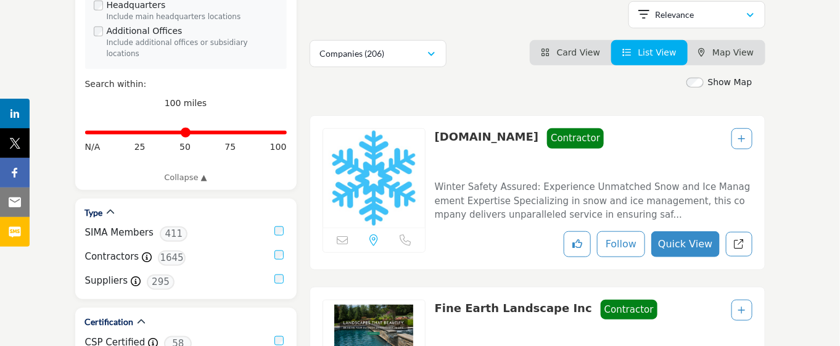
scroll to position [231, 0]
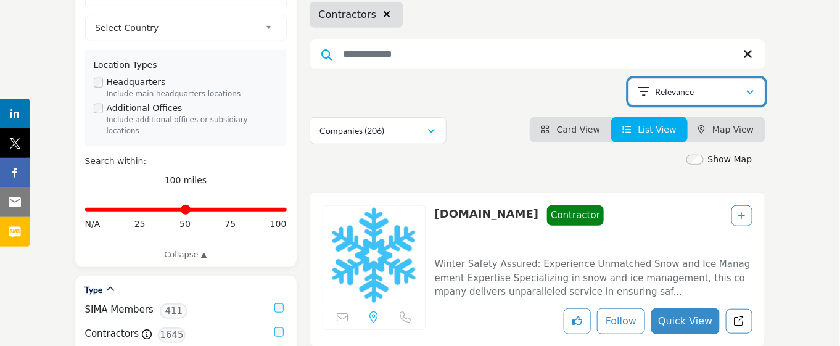
click at [699, 92] on div "Relevance" at bounding box center [692, 91] width 107 height 15
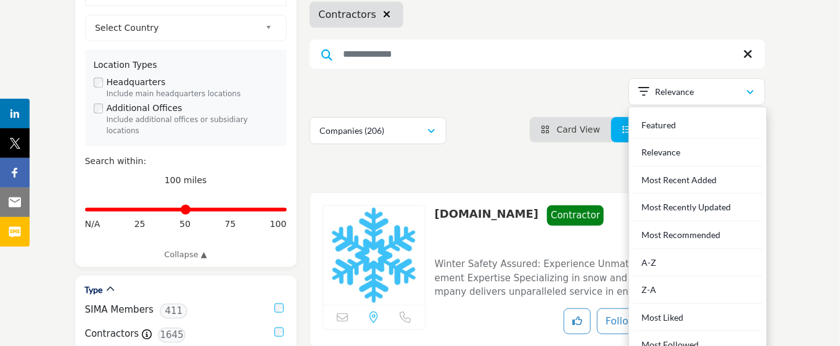
click at [645, 304] on div "Z-A" at bounding box center [697, 290] width 129 height 28
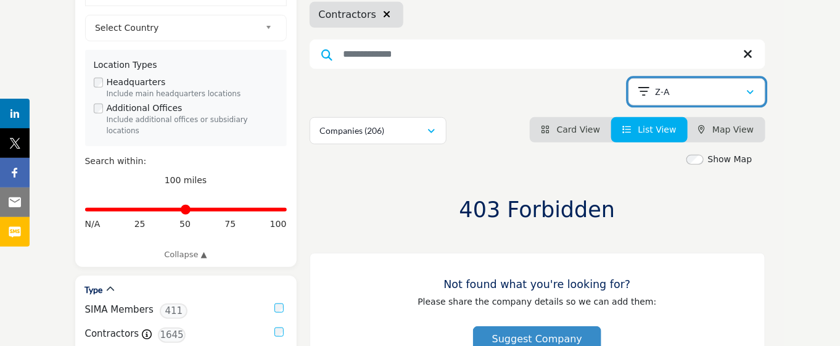
click at [685, 96] on div "Z-A" at bounding box center [692, 91] width 107 height 15
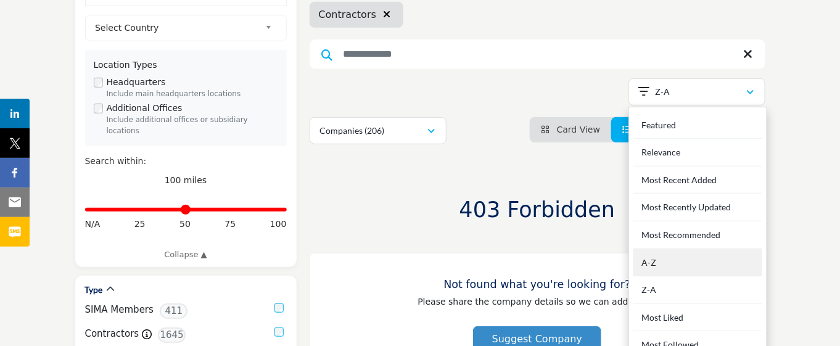
click at [676, 277] on div "A-Z" at bounding box center [697, 263] width 129 height 28
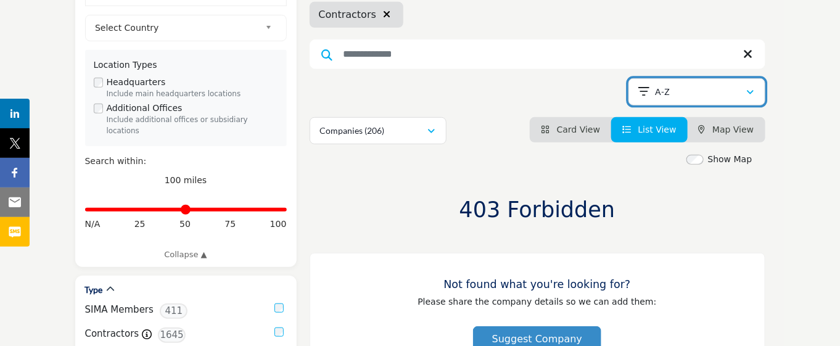
click at [723, 93] on div "A-Z" at bounding box center [692, 91] width 107 height 15
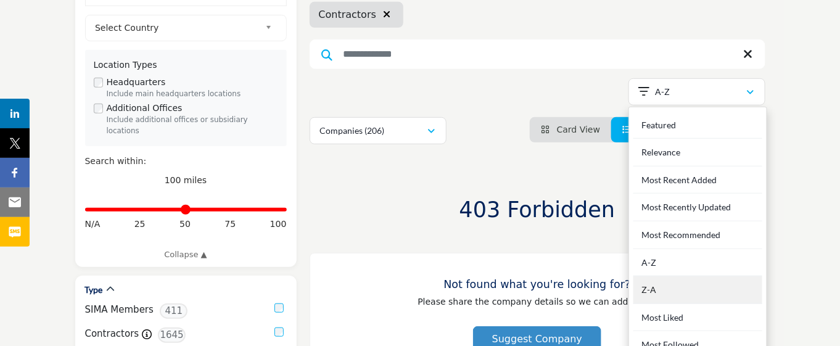
click at [688, 304] on div "Z-A" at bounding box center [697, 290] width 129 height 28
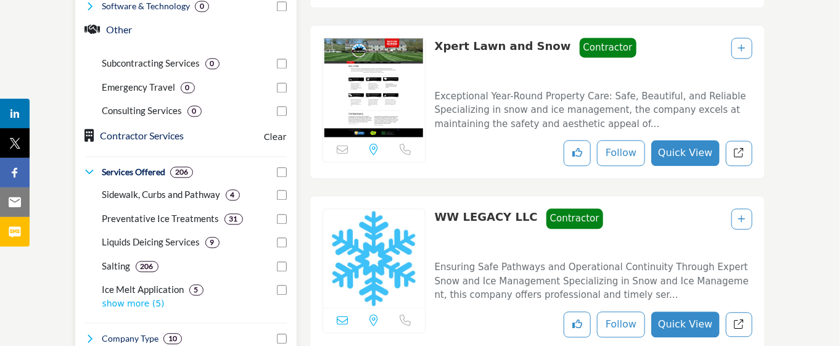
scroll to position [1002, 0]
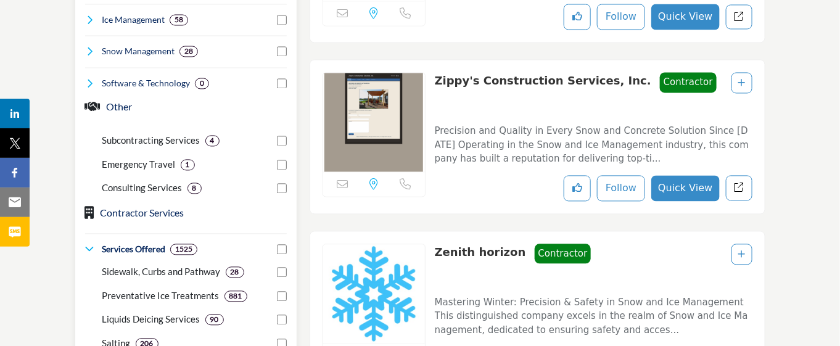
scroll to position [1079, 0]
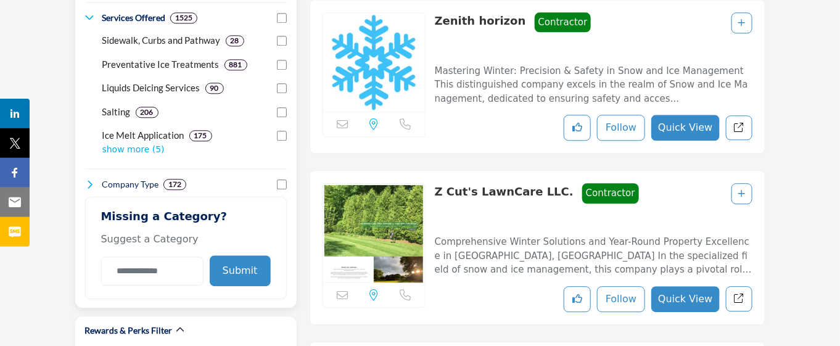
click at [143, 156] on p "show more (5)" at bounding box center [194, 149] width 184 height 13
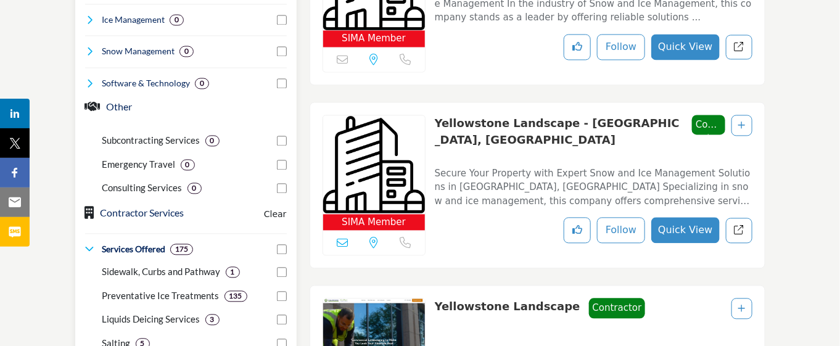
scroll to position [1002, 0]
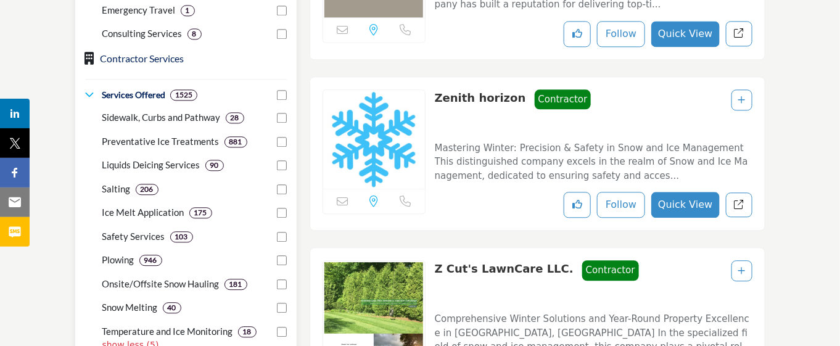
scroll to position [1079, 0]
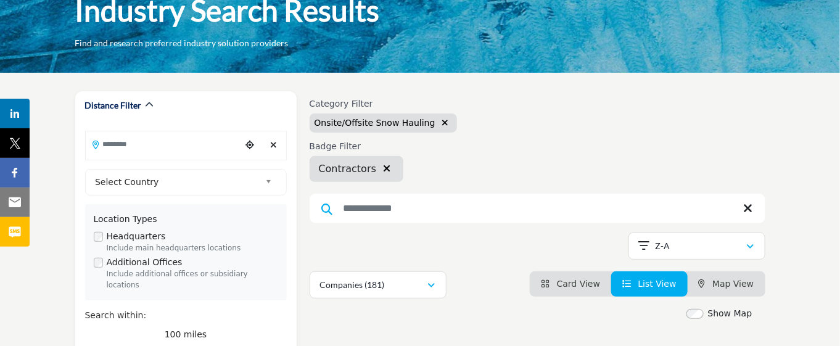
scroll to position [154, 0]
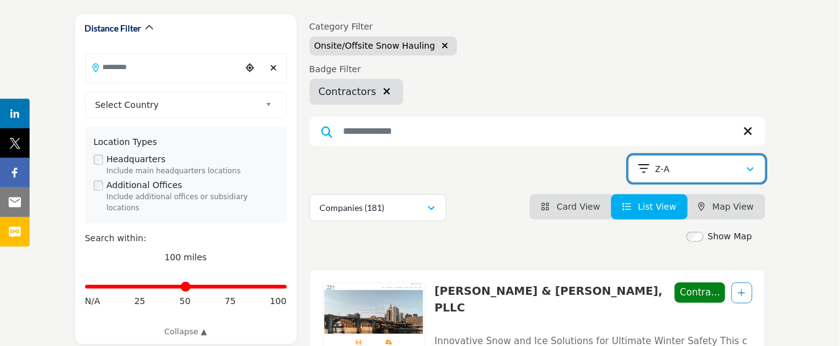
click at [699, 172] on div "Z-A" at bounding box center [692, 169] width 107 height 15
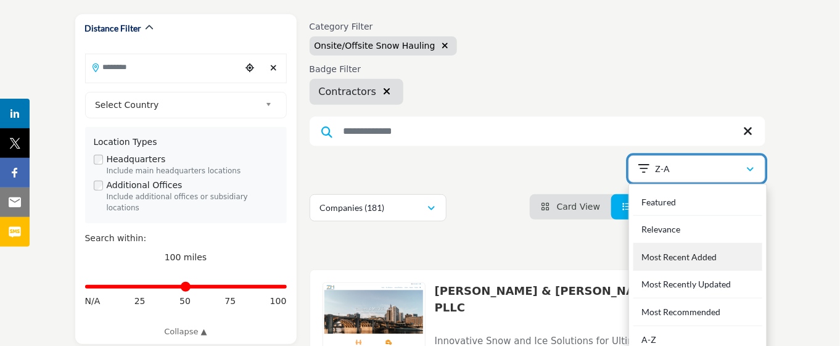
scroll to position [231, 0]
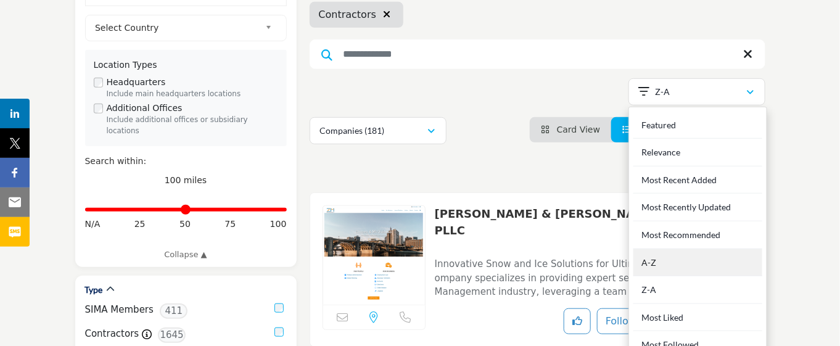
click at [687, 277] on div "A-Z" at bounding box center [697, 263] width 129 height 28
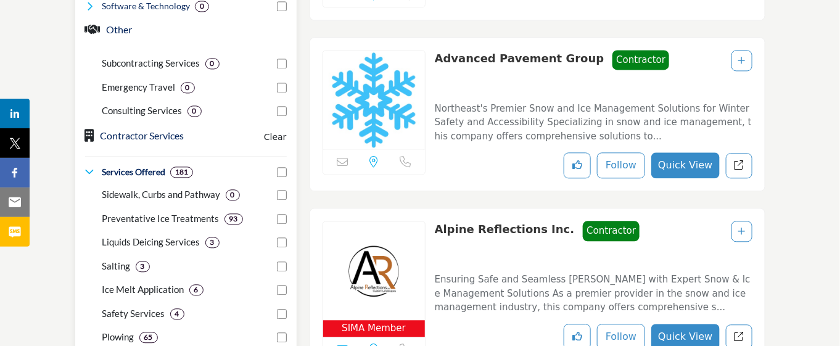
scroll to position [1079, 0]
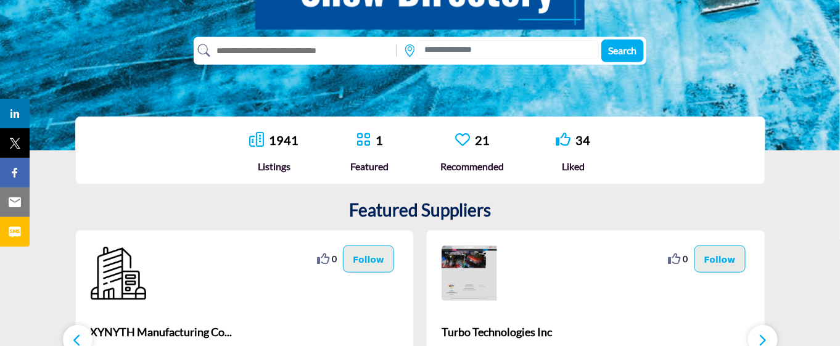
scroll to position [308, 0]
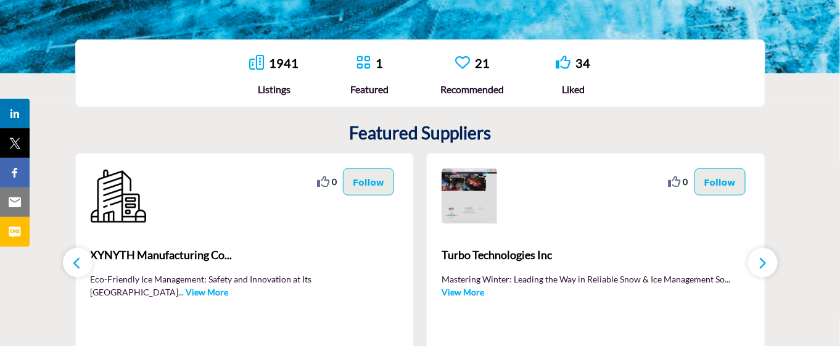
click at [278, 64] on link "1941" at bounding box center [284, 62] width 30 height 15
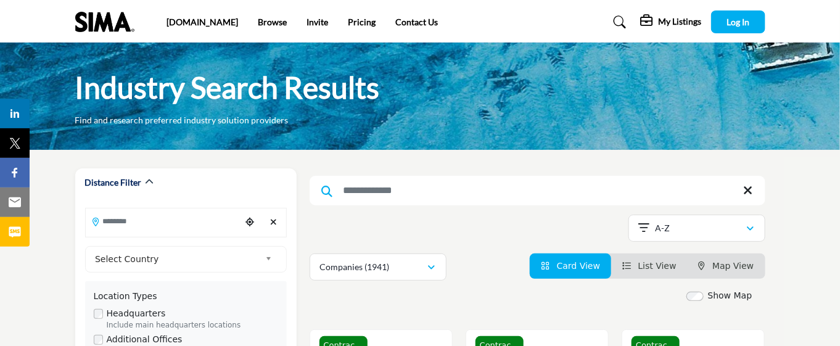
scroll to position [77, 0]
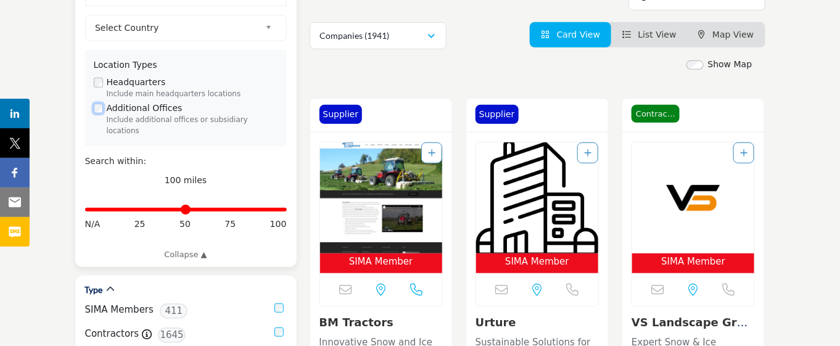
scroll to position [385, 0]
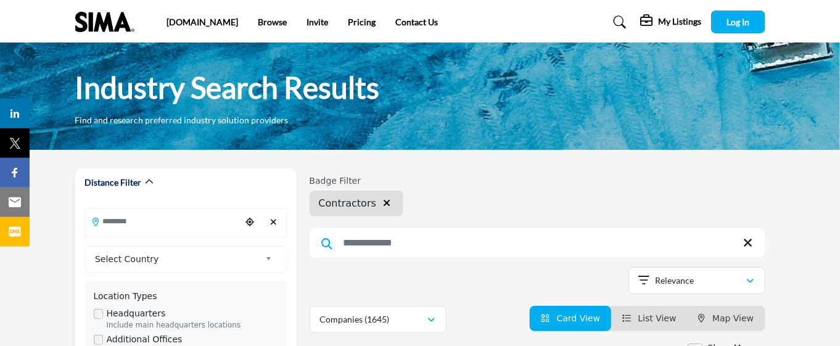
scroll to position [77, 0]
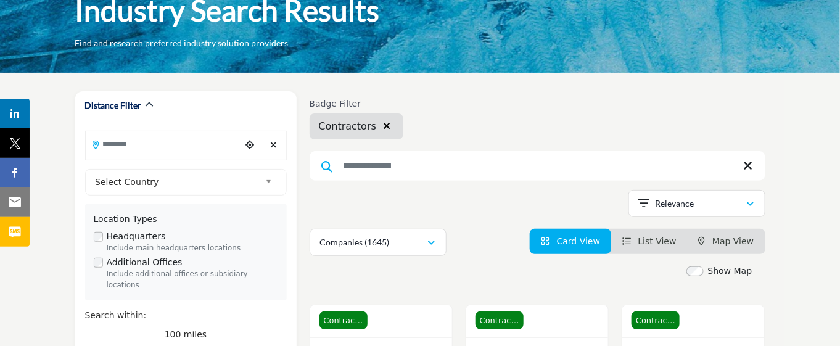
click at [659, 244] on span "List View" at bounding box center [657, 241] width 38 height 10
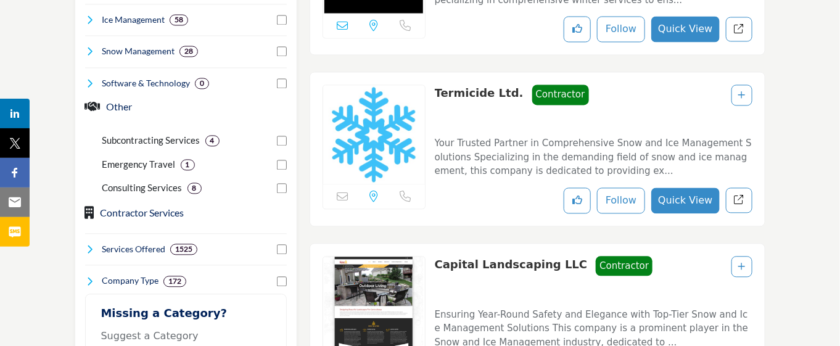
scroll to position [925, 0]
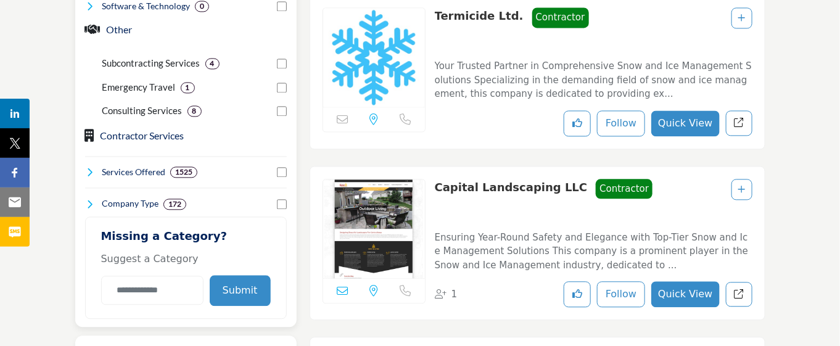
click at [90, 177] on icon at bounding box center [90, 172] width 10 height 10
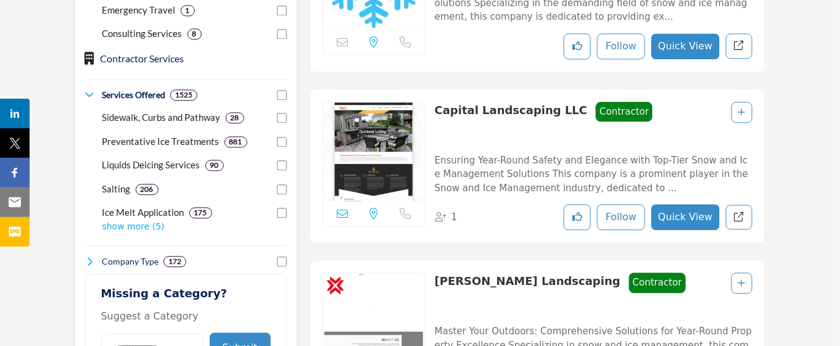
scroll to position [1079, 0]
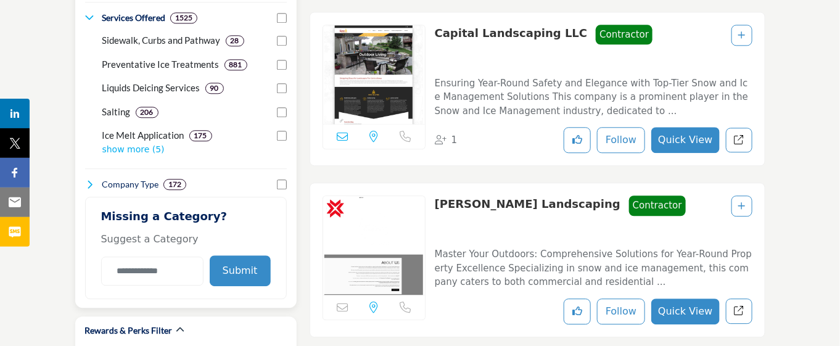
click at [112, 156] on p "show more (5)" at bounding box center [194, 149] width 184 height 13
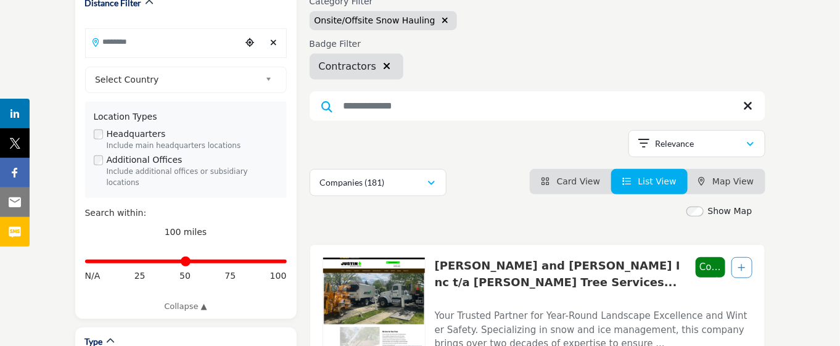
scroll to position [282, 0]
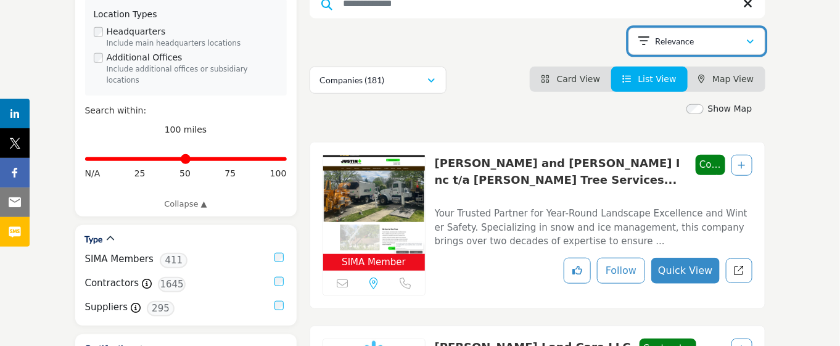
click at [704, 44] on div "Relevance" at bounding box center [692, 41] width 107 height 15
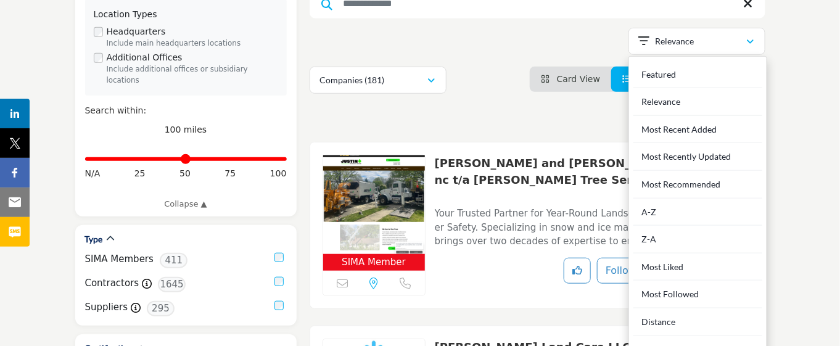
click at [663, 224] on div "A-Z" at bounding box center [697, 213] width 129 height 28
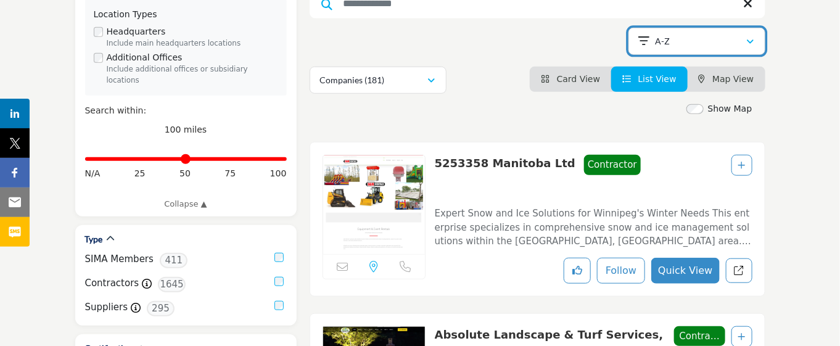
click at [720, 47] on div "A-Z" at bounding box center [692, 41] width 107 height 15
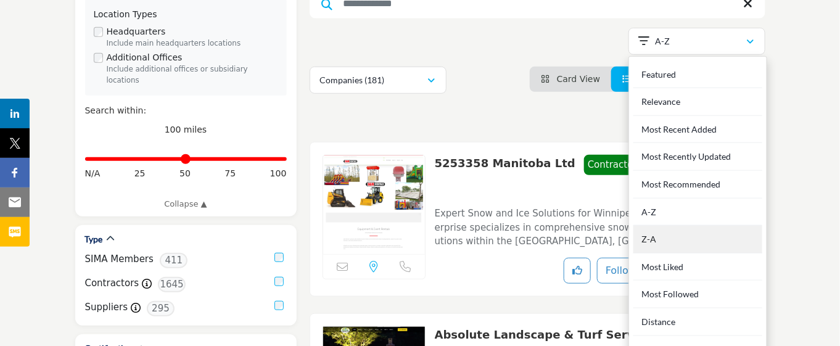
click at [650, 253] on div "Z-A" at bounding box center [697, 240] width 129 height 28
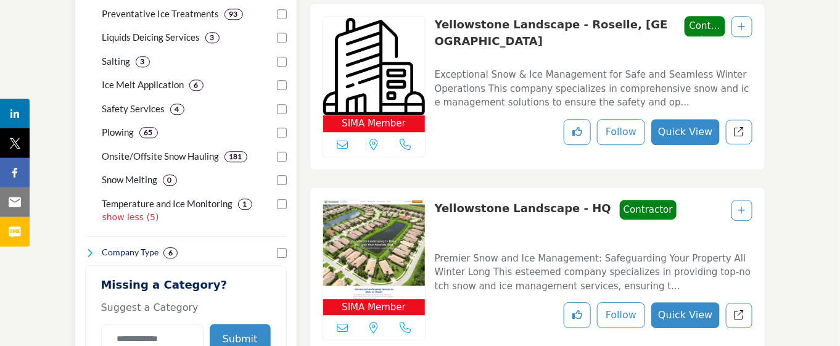
scroll to position [1207, 0]
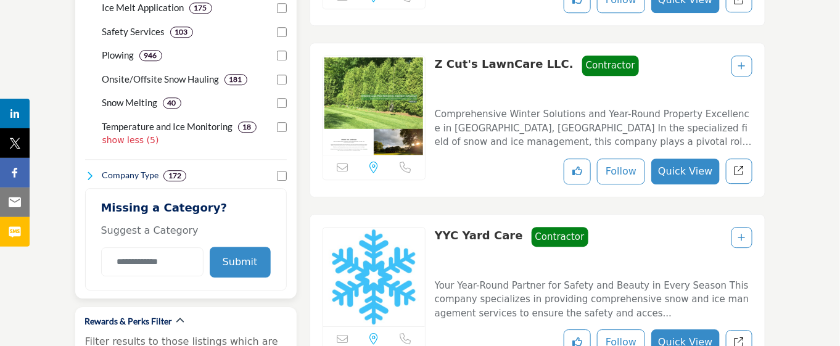
scroll to position [1130, 0]
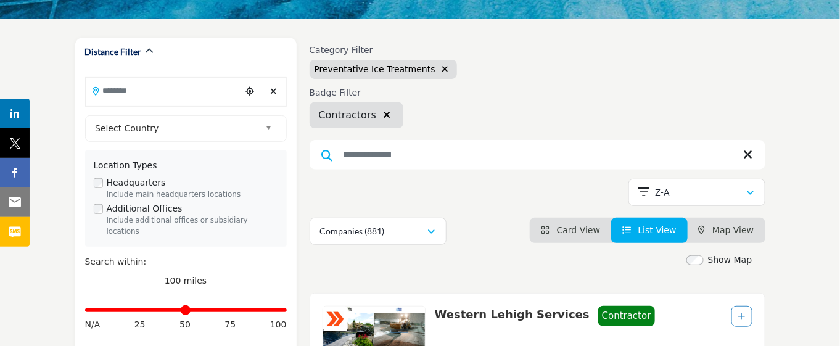
scroll to position [142, 0]
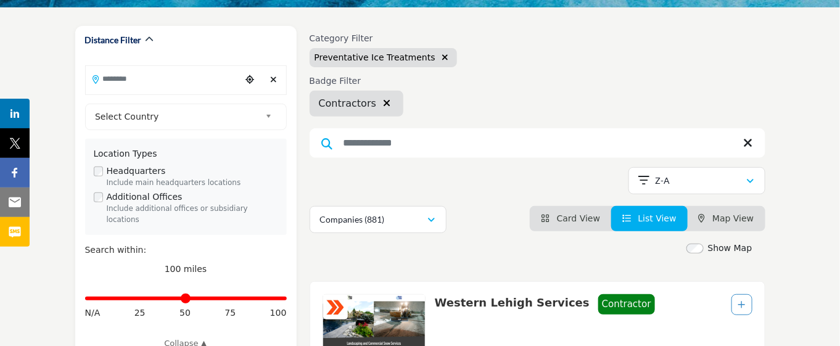
click at [669, 199] on div "Z-A Featured Relevance Most Recent Added Most Recently Updated Most Recommended" at bounding box center [696, 182] width 137 height 31
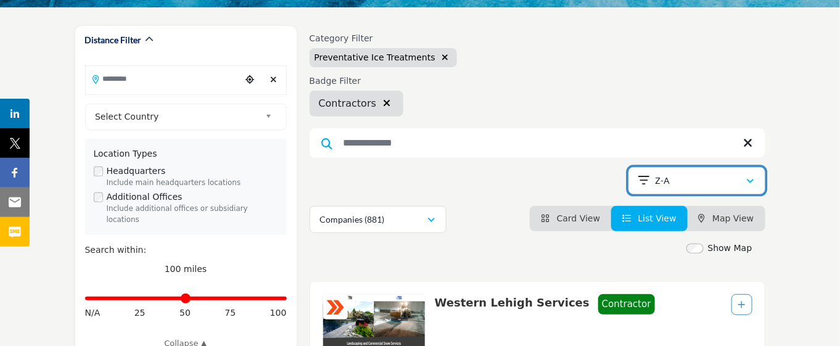
click at [668, 183] on p "Z-A" at bounding box center [662, 180] width 15 height 12
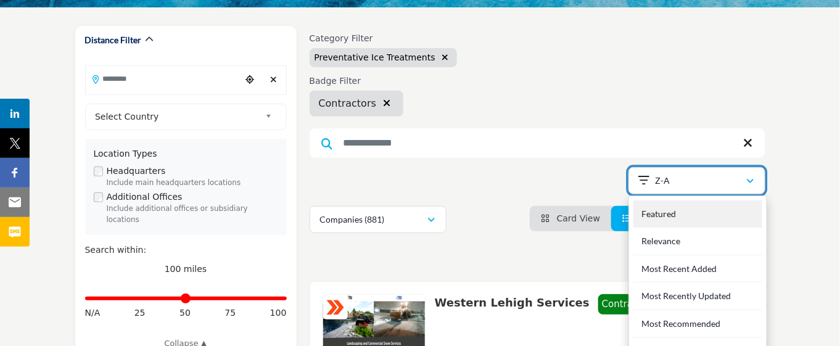
scroll to position [220, 0]
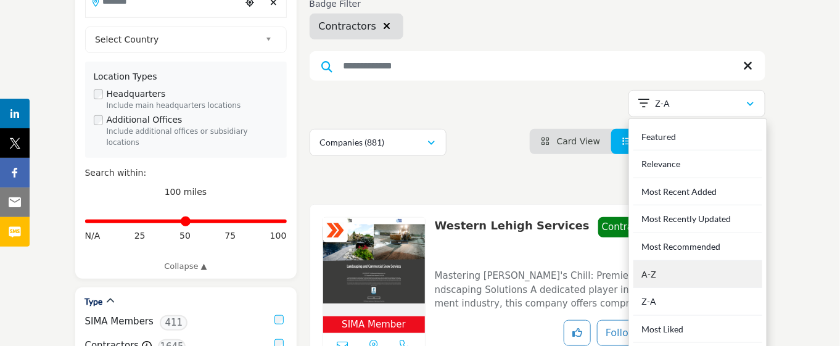
click at [673, 289] on div "A-Z" at bounding box center [697, 275] width 129 height 28
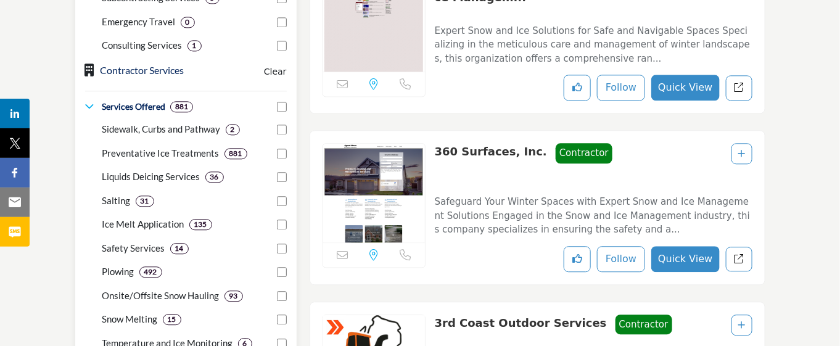
scroll to position [1067, 0]
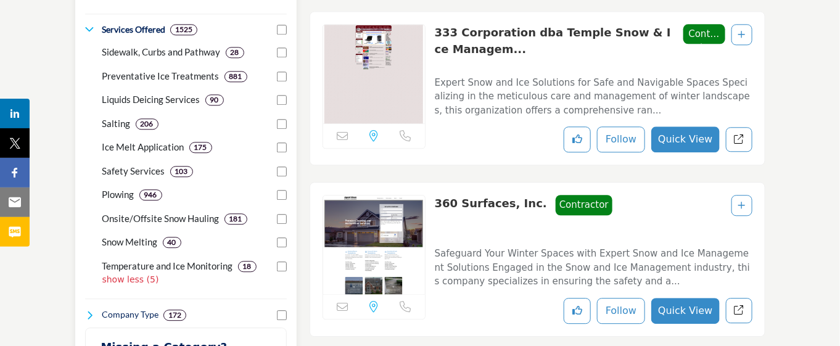
scroll to position [1144, 0]
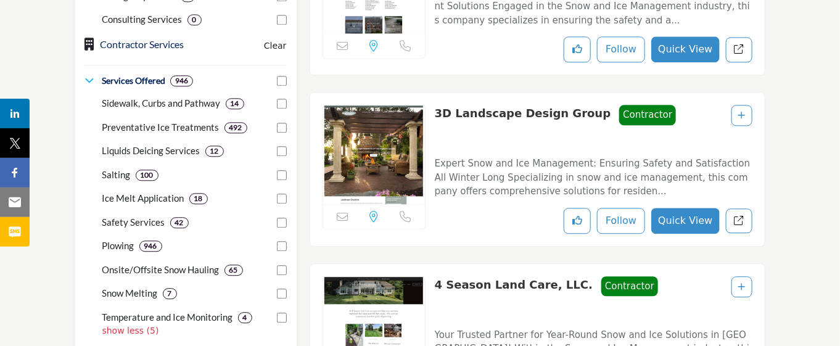
scroll to position [1093, 0]
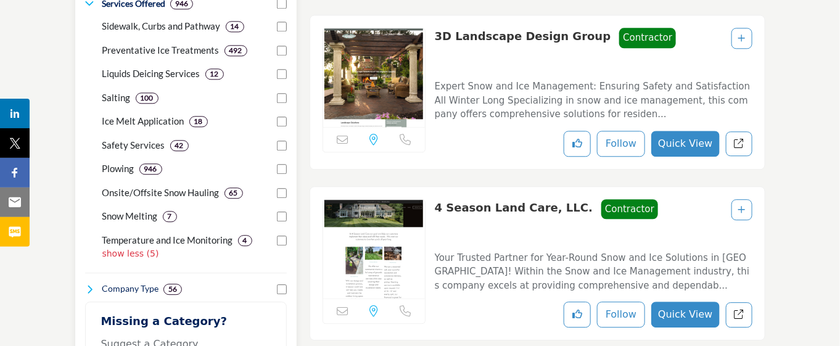
click at [276, 176] on div "Plowing 946" at bounding box center [186, 164] width 202 height 24
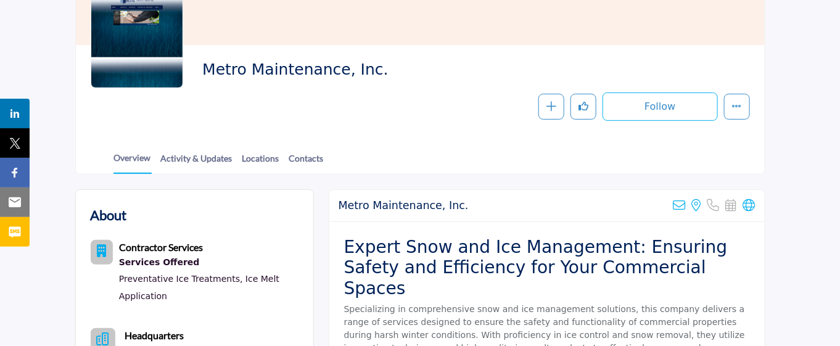
scroll to position [231, 0]
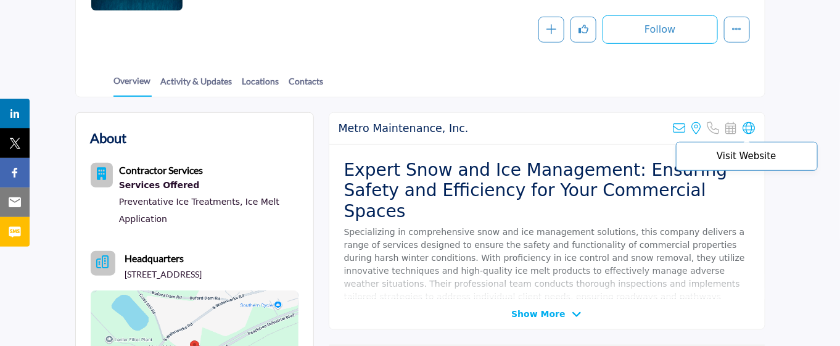
click at [753, 161] on p "Visit Website" at bounding box center [747, 156] width 128 height 9
click at [748, 134] on icon at bounding box center [749, 128] width 12 height 12
